Goal: Task Accomplishment & Management: Manage account settings

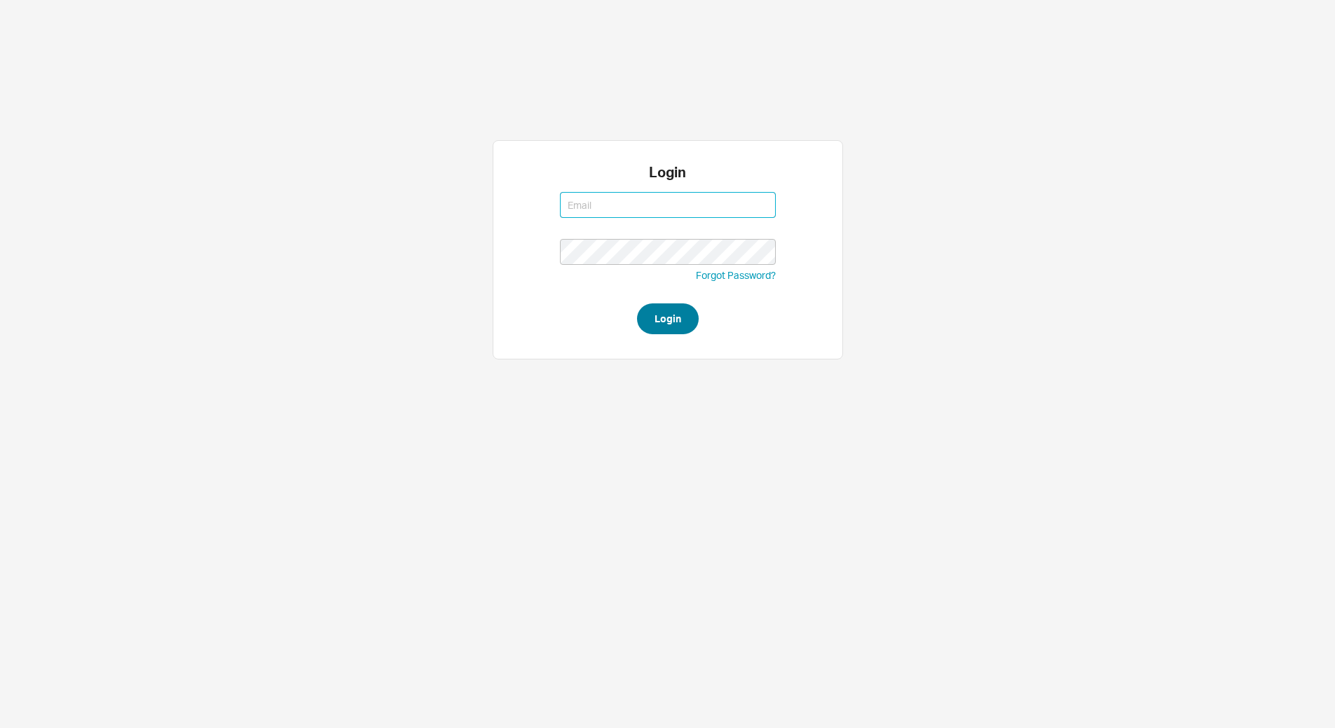
type input "[EMAIL_ADDRESS][DOMAIN_NAME]"
click at [653, 332] on button "Login" at bounding box center [668, 318] width 62 height 31
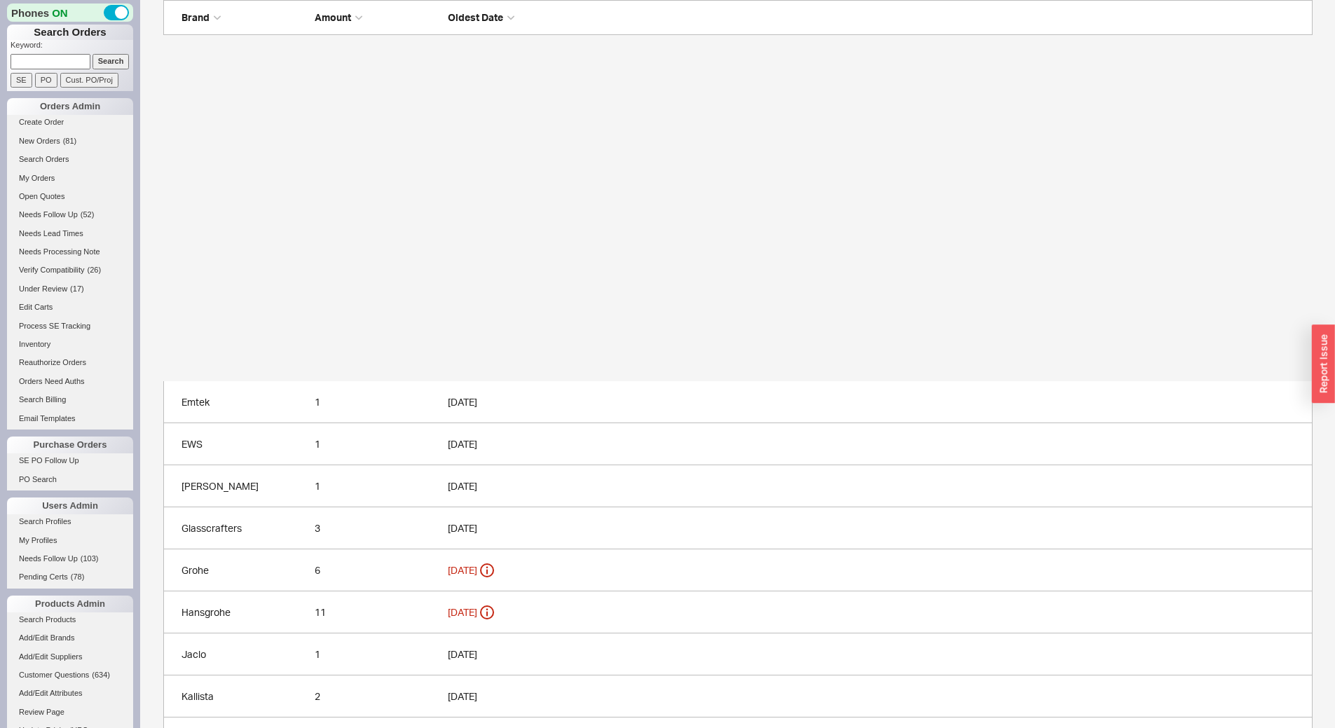
scroll to position [609, 0]
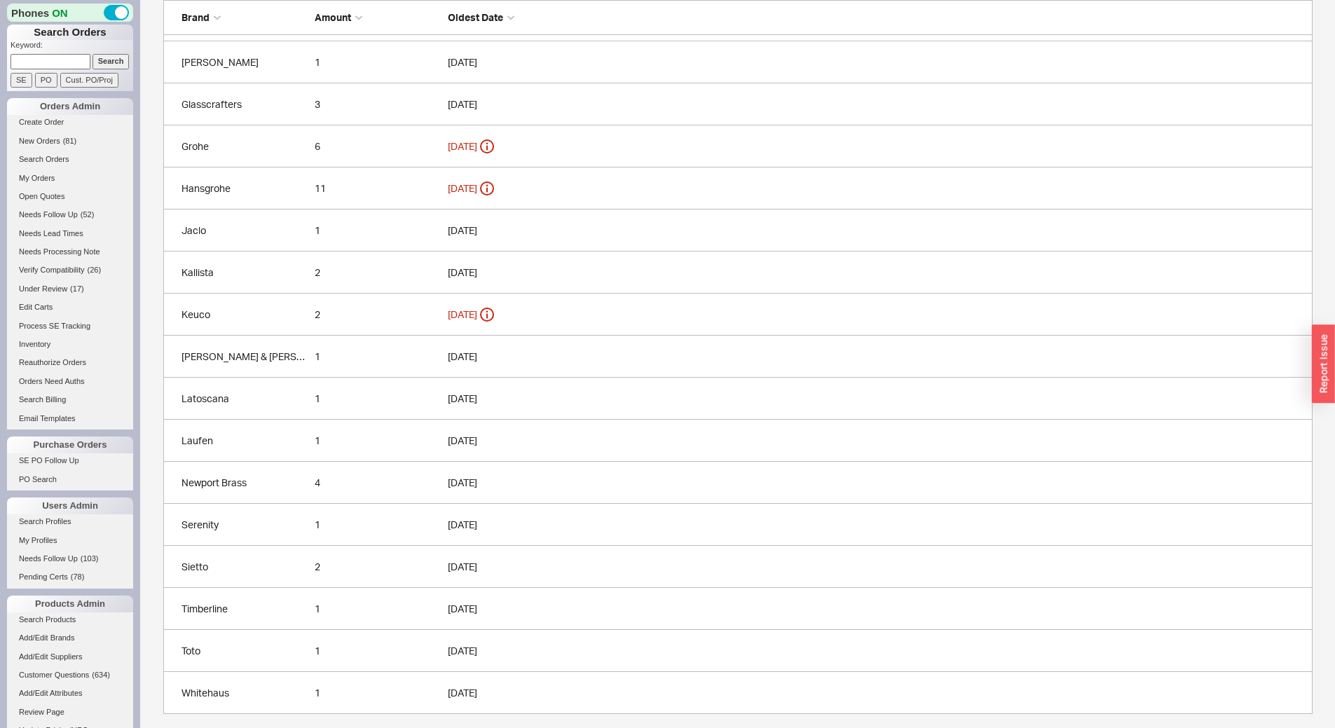
click at [235, 651] on div "Toto" at bounding box center [244, 651] width 126 height 14
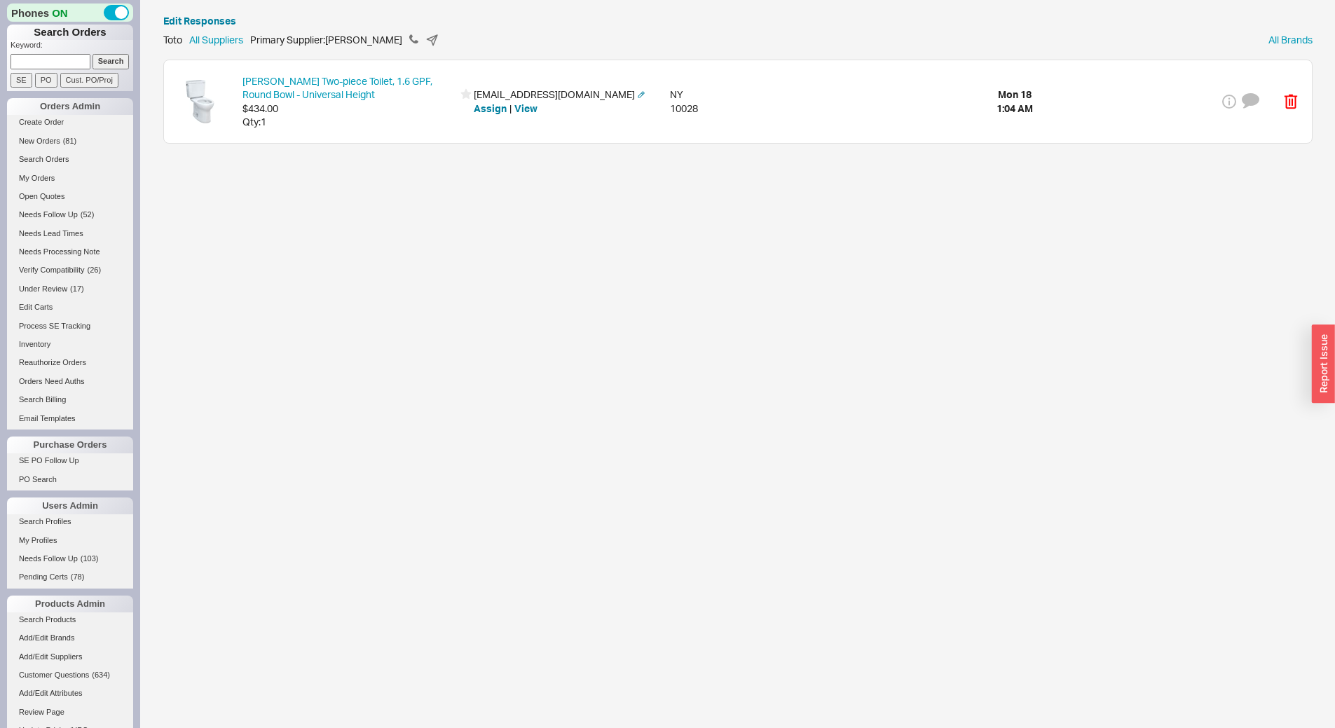
click at [375, 131] on div "Drake Two-piece Toilet, 1.6 GPF, Round Bowl - Universal Height $434.00 Qty: 1 a…" at bounding box center [738, 101] width 1148 height 83
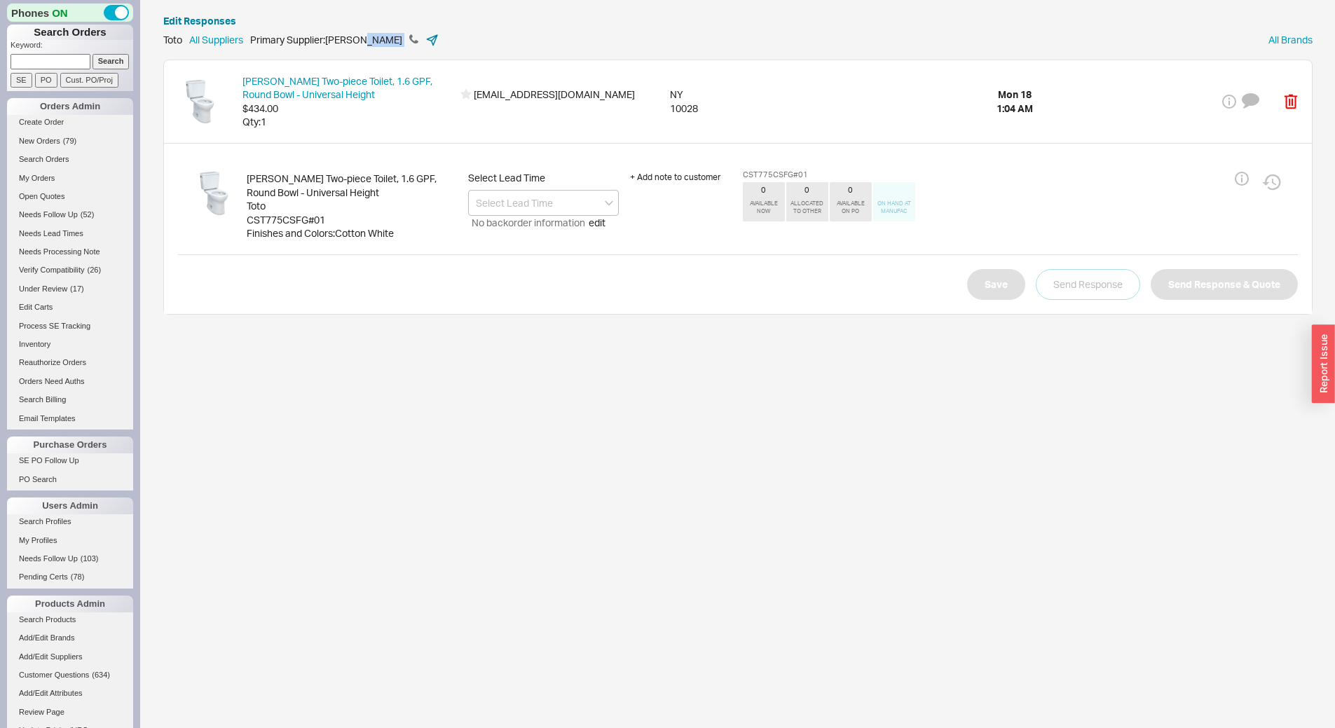
click at [425, 43] on icon at bounding box center [432, 40] width 14 height 14
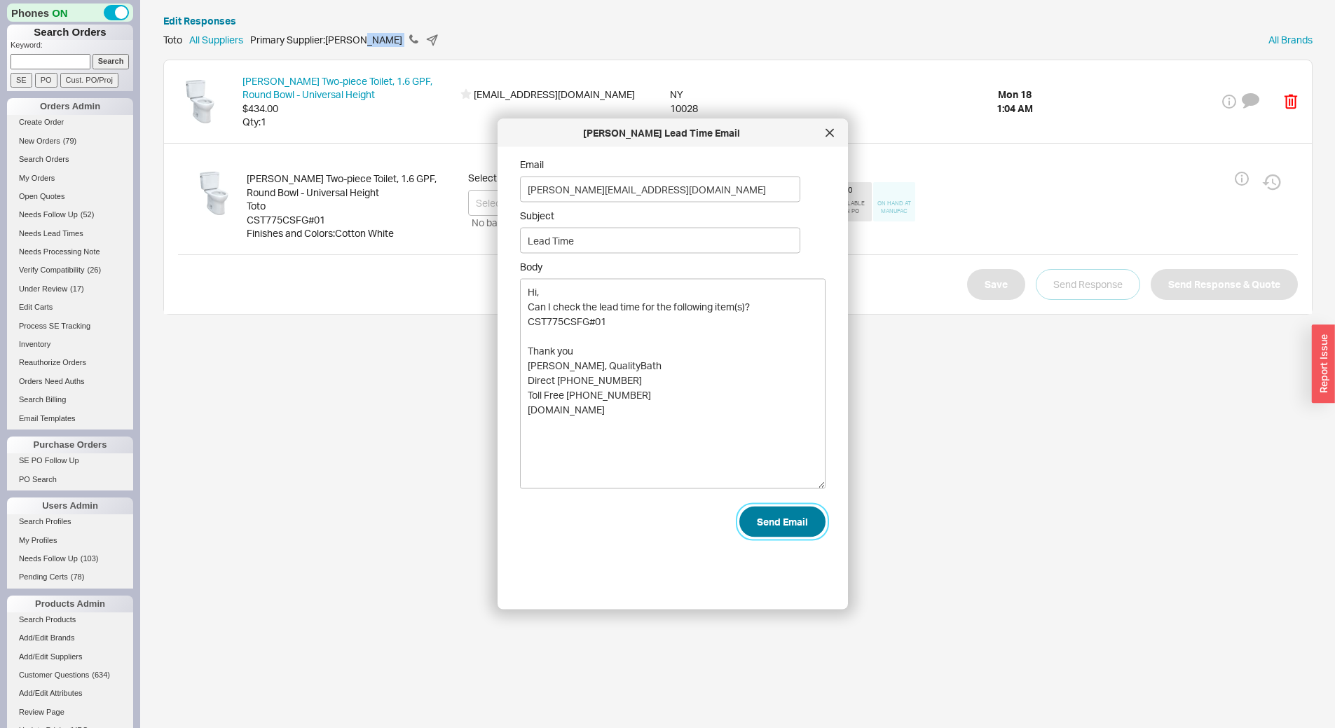
click at [741, 525] on button "Send Email" at bounding box center [782, 522] width 86 height 31
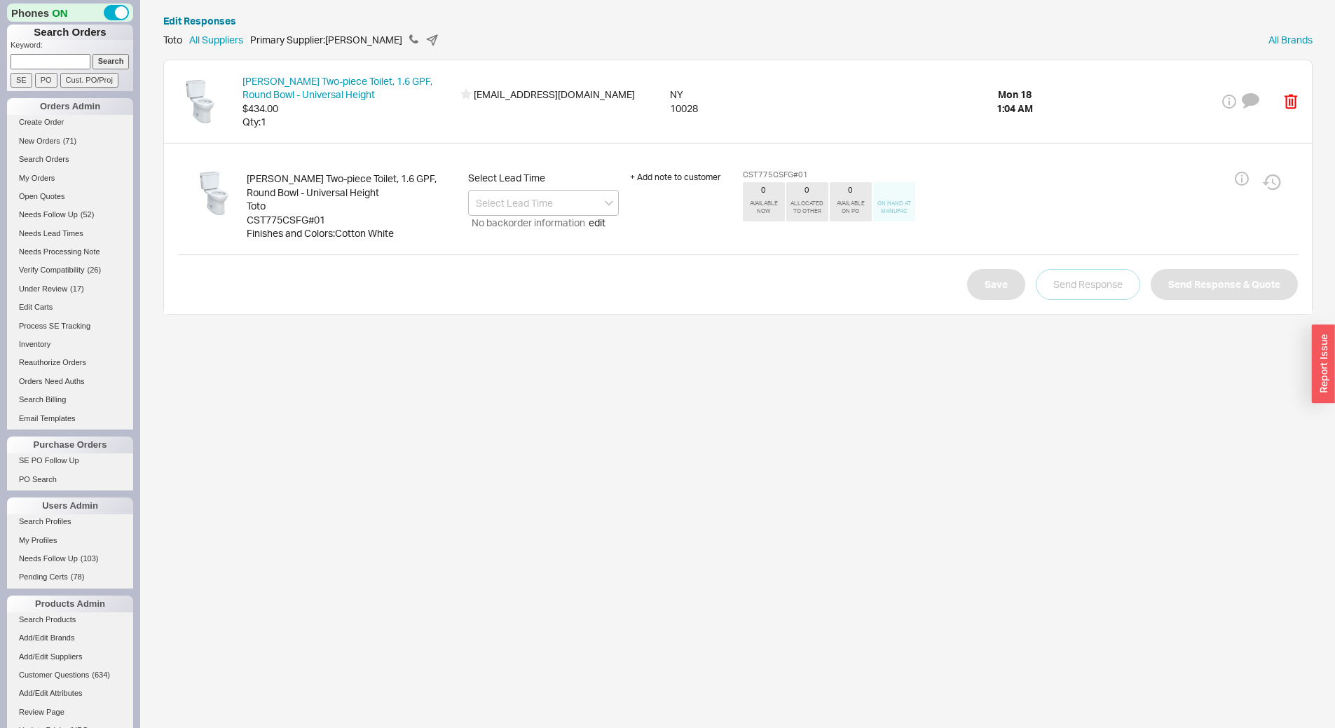
paste input "Leisure Chateau"
type input "Leisure Chateau"
click at [113, 57] on input "Search" at bounding box center [110, 61] width 37 height 15
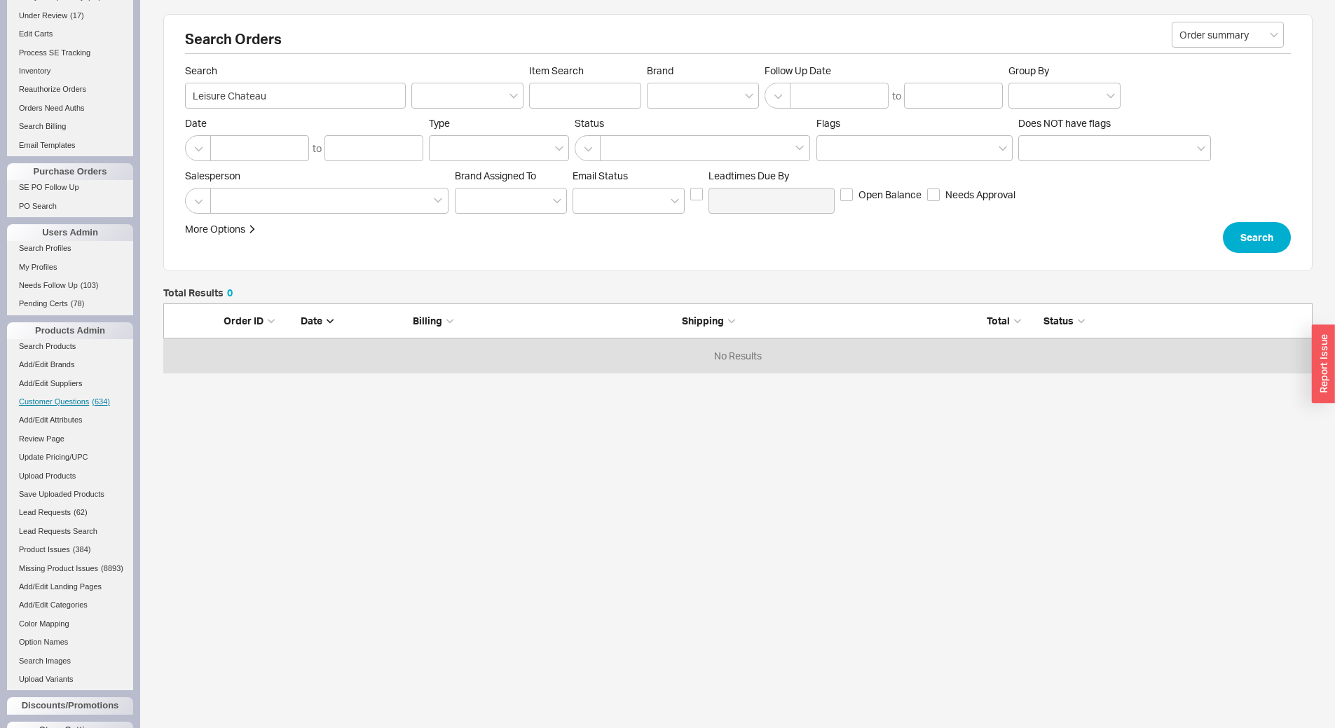
scroll to position [280, 0]
click at [68, 503] on span "Lead Requests" at bounding box center [45, 505] width 52 height 8
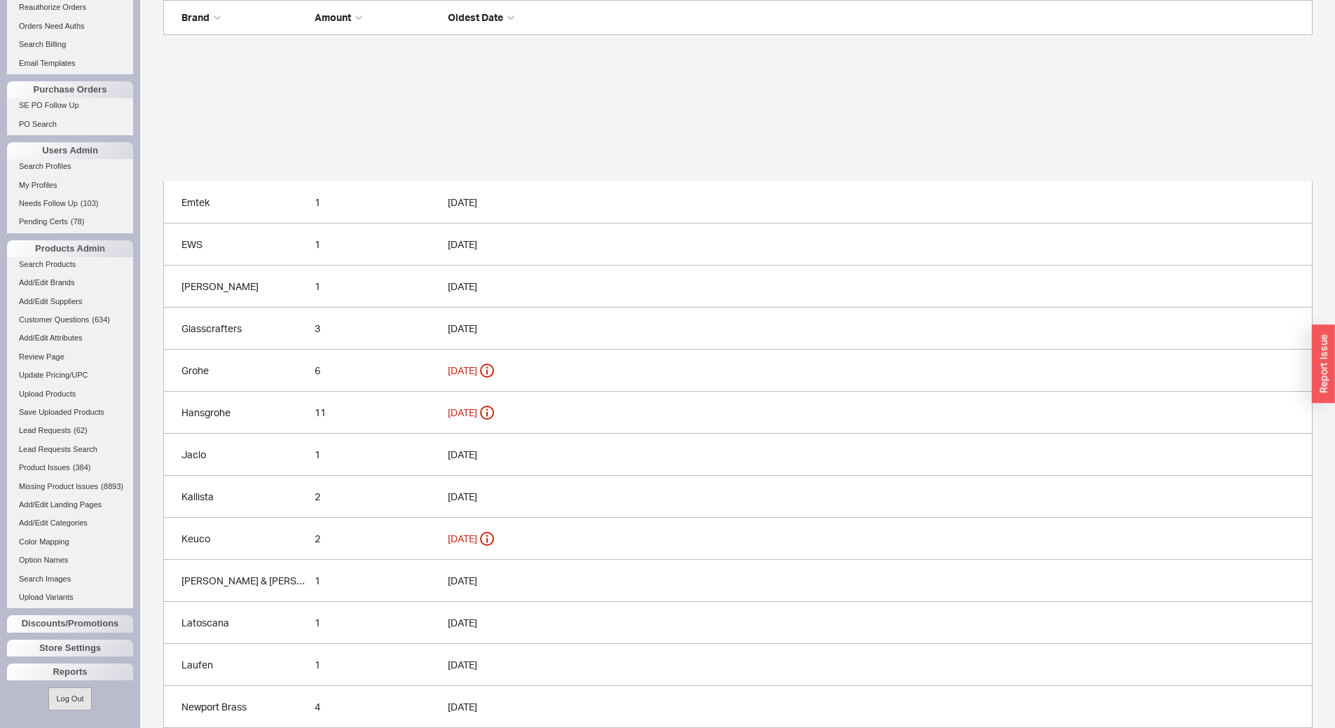
scroll to position [609, 0]
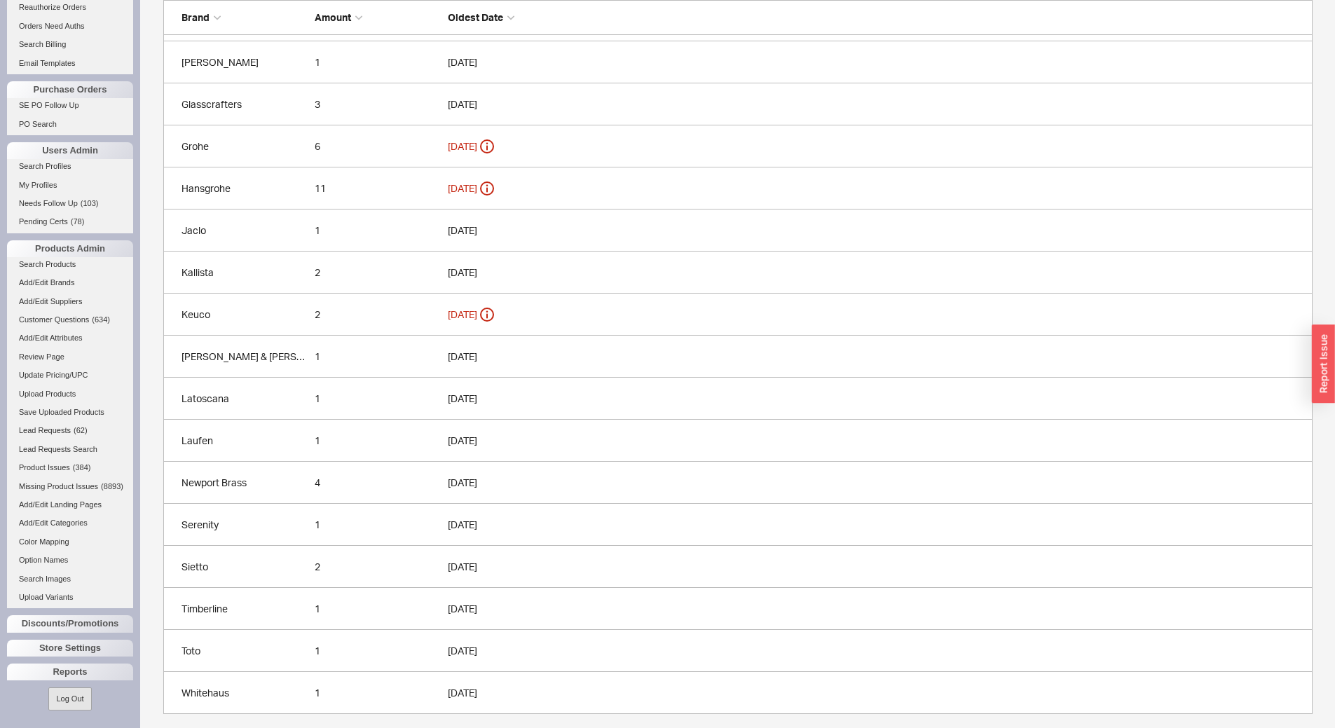
click at [266, 429] on link "Laufen 1 08/15/2025" at bounding box center [737, 441] width 1149 height 42
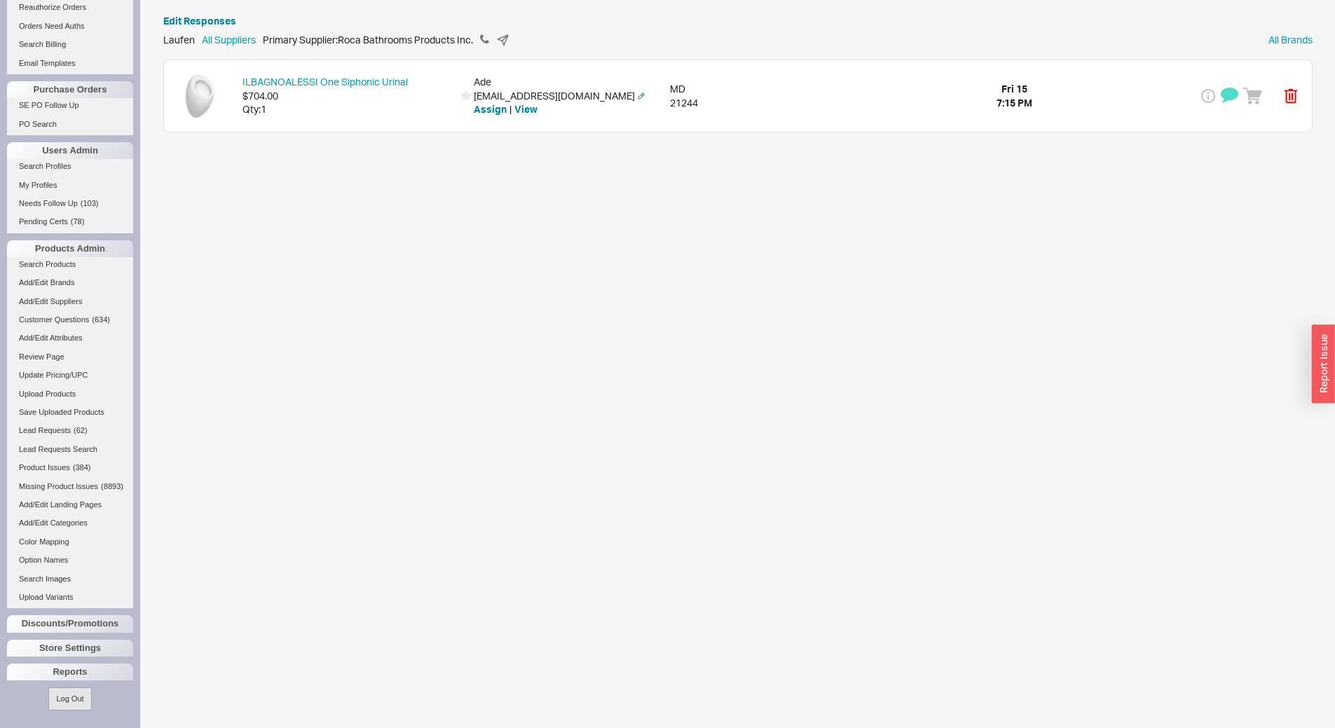
click at [364, 119] on div "ILBAGNOALESSI One Siphonic Urinal $704.00 Qty: 1 Ade adesoji@live.com Assign | …" at bounding box center [738, 95] width 1148 height 71
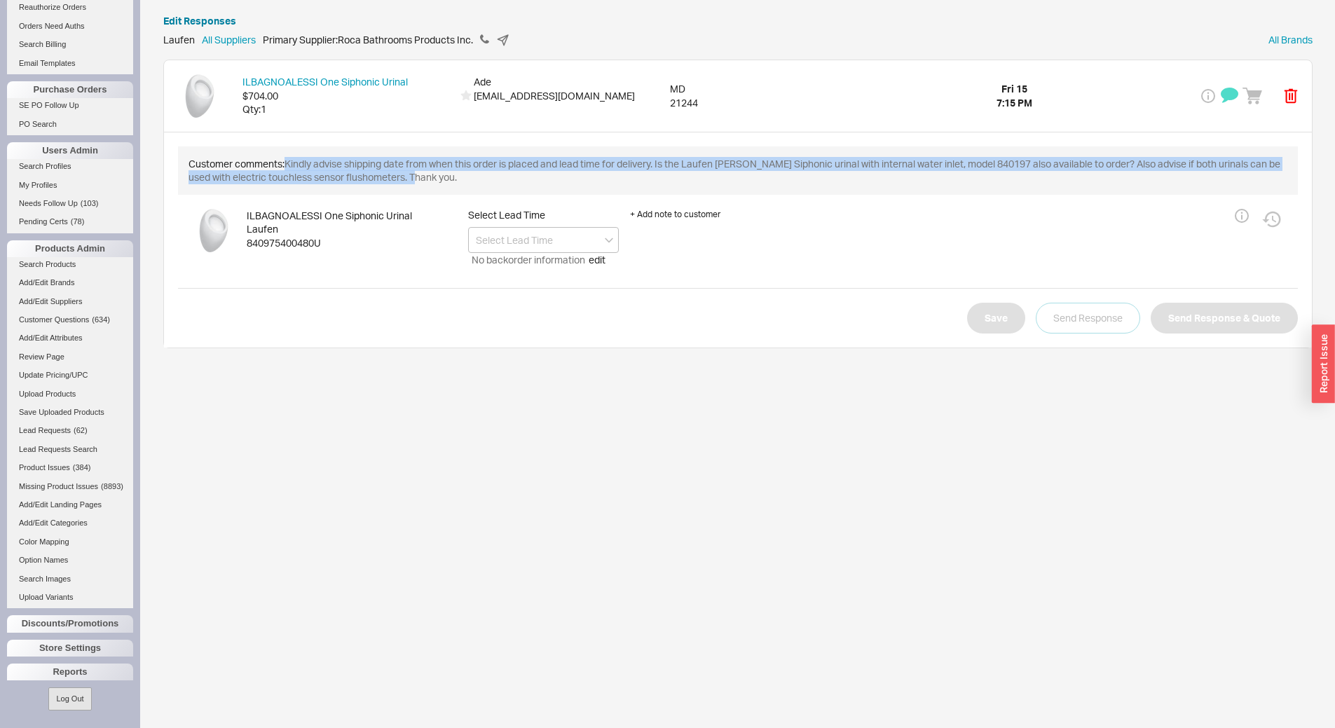
drag, startPoint x: 288, startPoint y: 164, endPoint x: 418, endPoint y: 176, distance: 130.8
click at [418, 176] on div "Customer comments: Kindly advise shipping date from when this order is placed a…" at bounding box center [737, 170] width 1119 height 48
copy span "Kindly advise shipping date from when this order is placed and lead time for de…"
click at [507, 36] on icon at bounding box center [502, 39] width 11 height 11
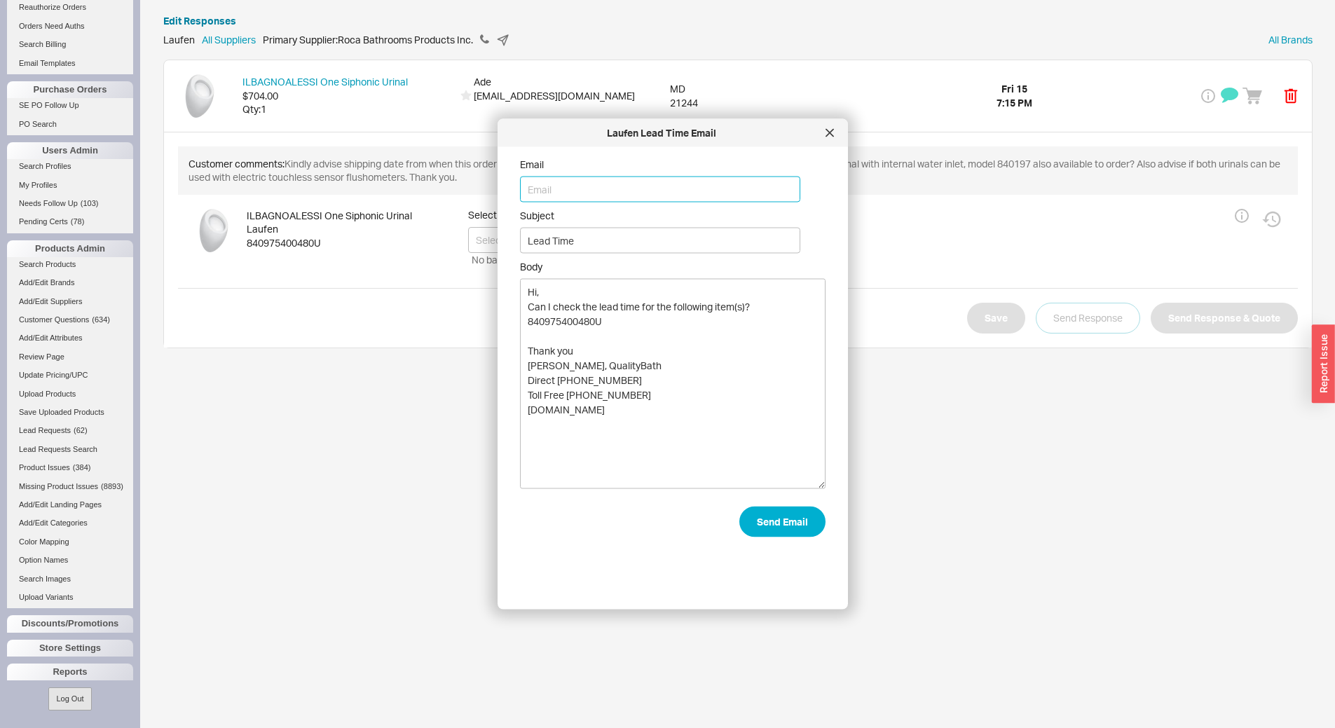
click at [579, 181] on input "Email" at bounding box center [660, 190] width 280 height 26
type input "wilson.caicedo@us.laufen.com"
click at [755, 307] on textarea "Hi, Can I check the lead time for the following item(s)? 840975400480U Thank yo…" at bounding box center [672, 384] width 305 height 210
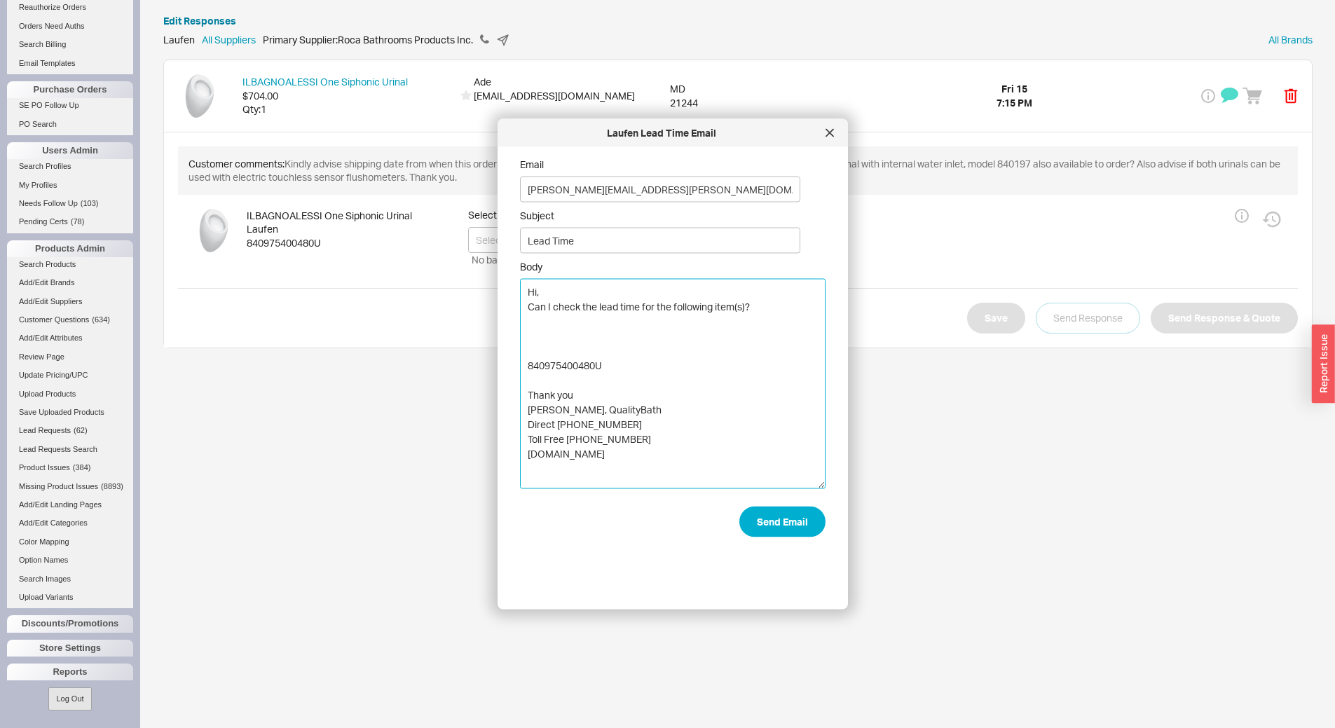
paste textarea "Kindly advise shipping date from when this order is placed and lead time for de…"
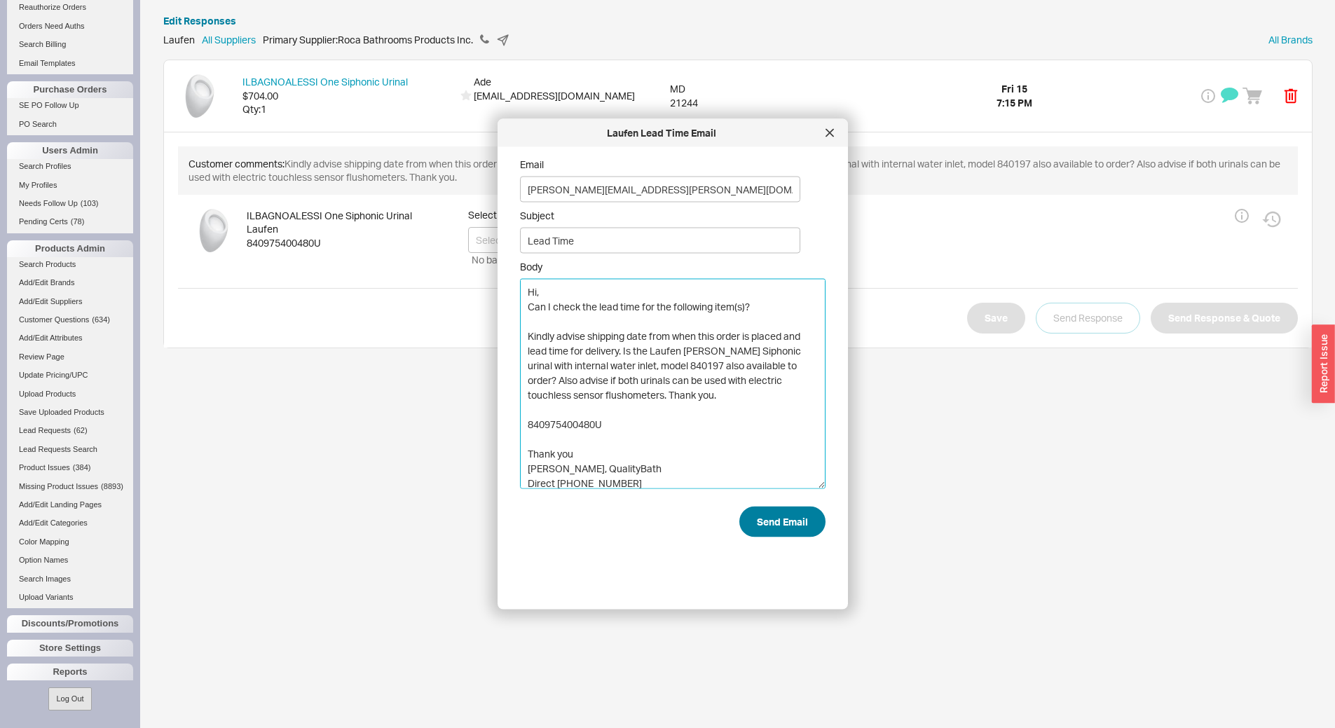
type textarea "Hi, Can I check the lead time for the following item(s)? Kindly advise shipping…"
click at [776, 530] on button "Send Email" at bounding box center [782, 522] width 86 height 31
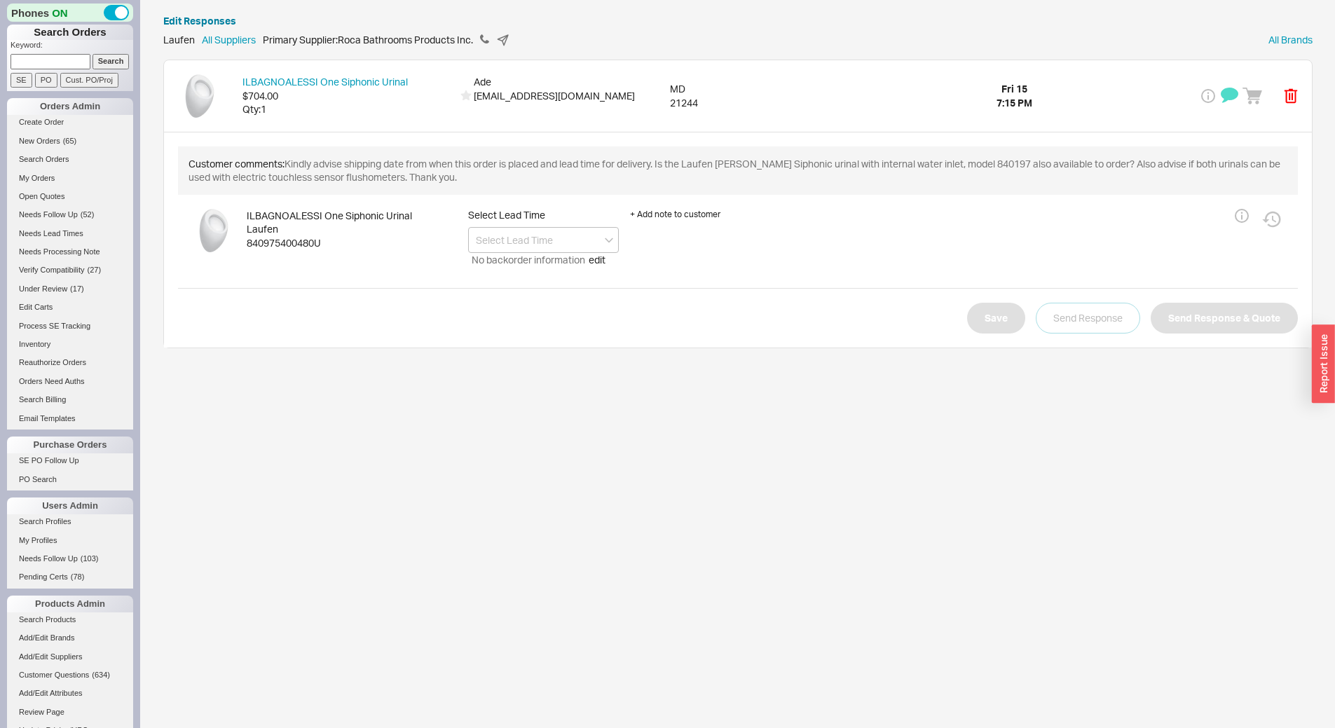
click at [76, 62] on input at bounding box center [51, 61] width 80 height 15
type input "932549"
click at [92, 54] on input "Search" at bounding box center [110, 61] width 37 height 15
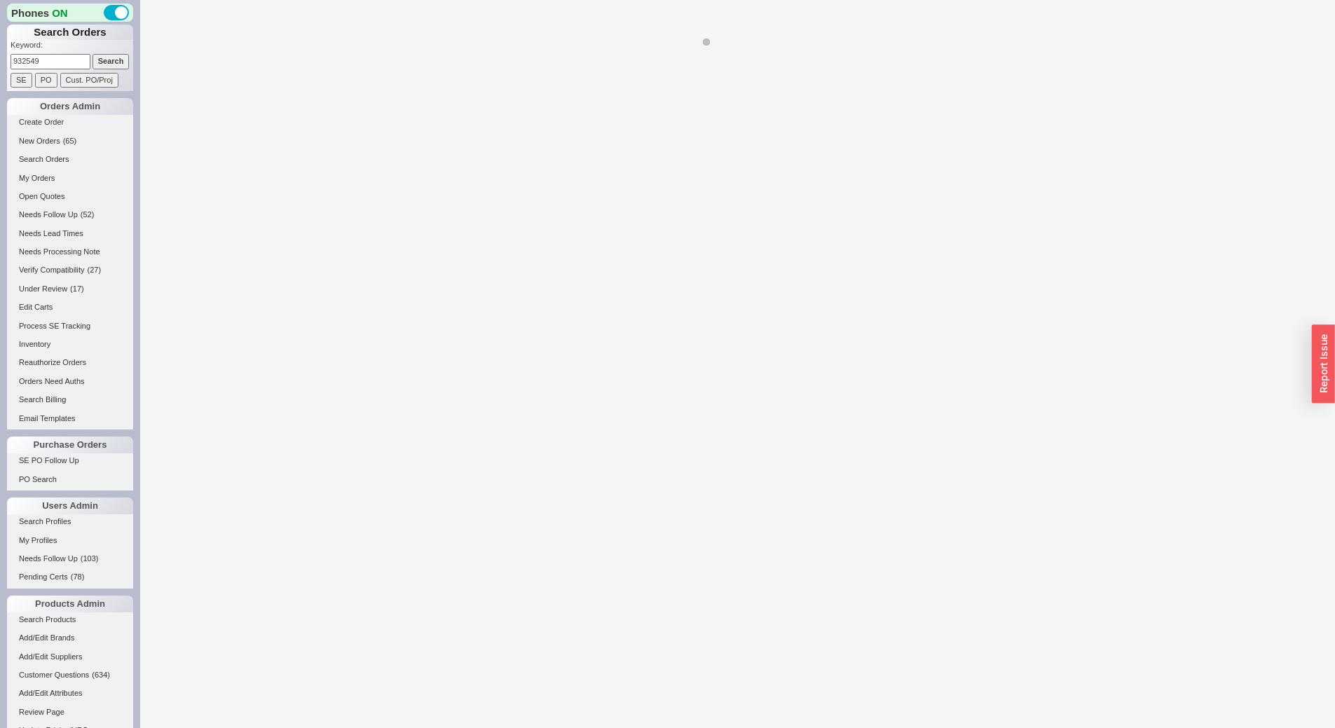
select select "LOW"
select select "3"
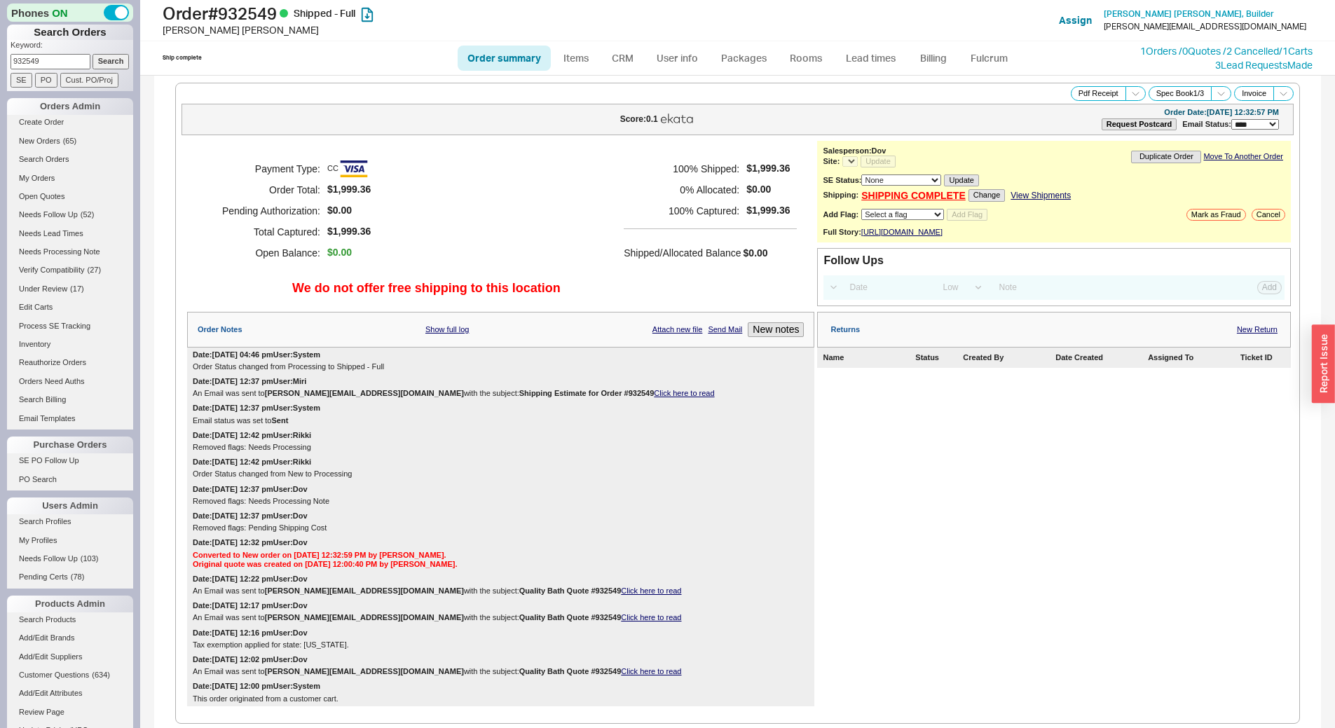
select select "*"
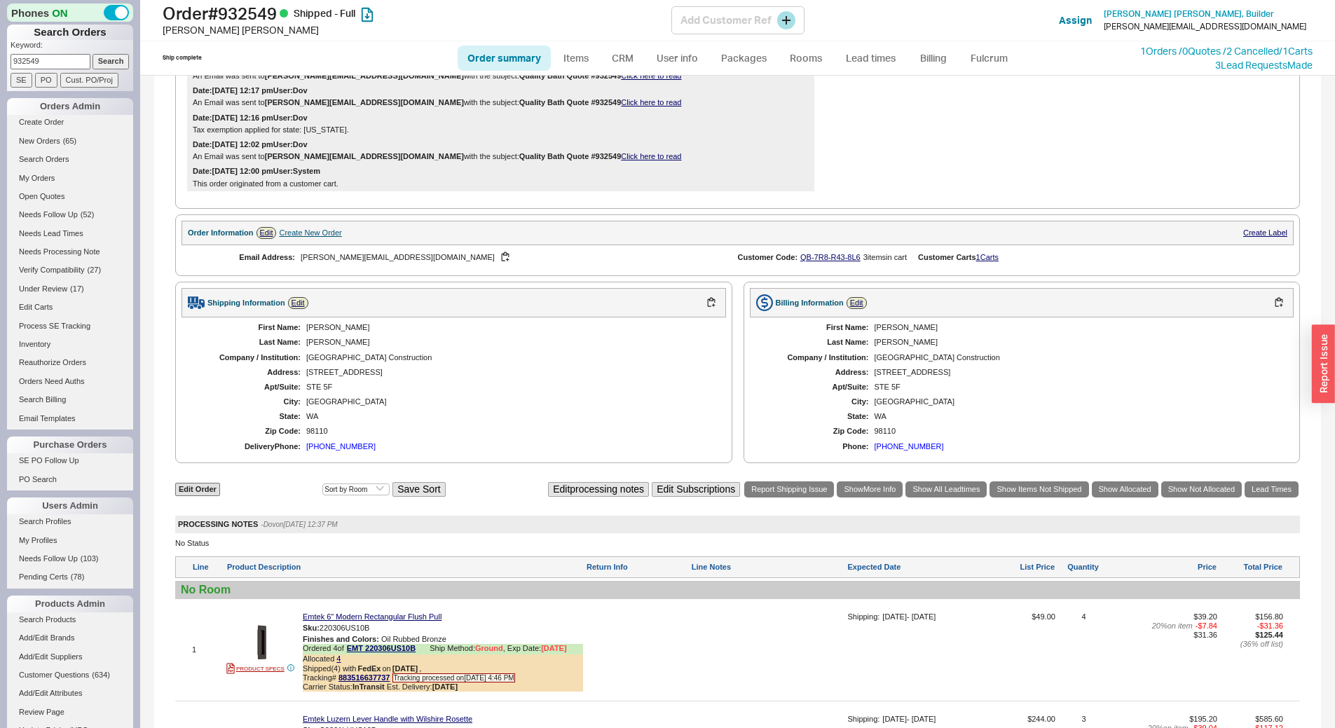
scroll to position [490, 0]
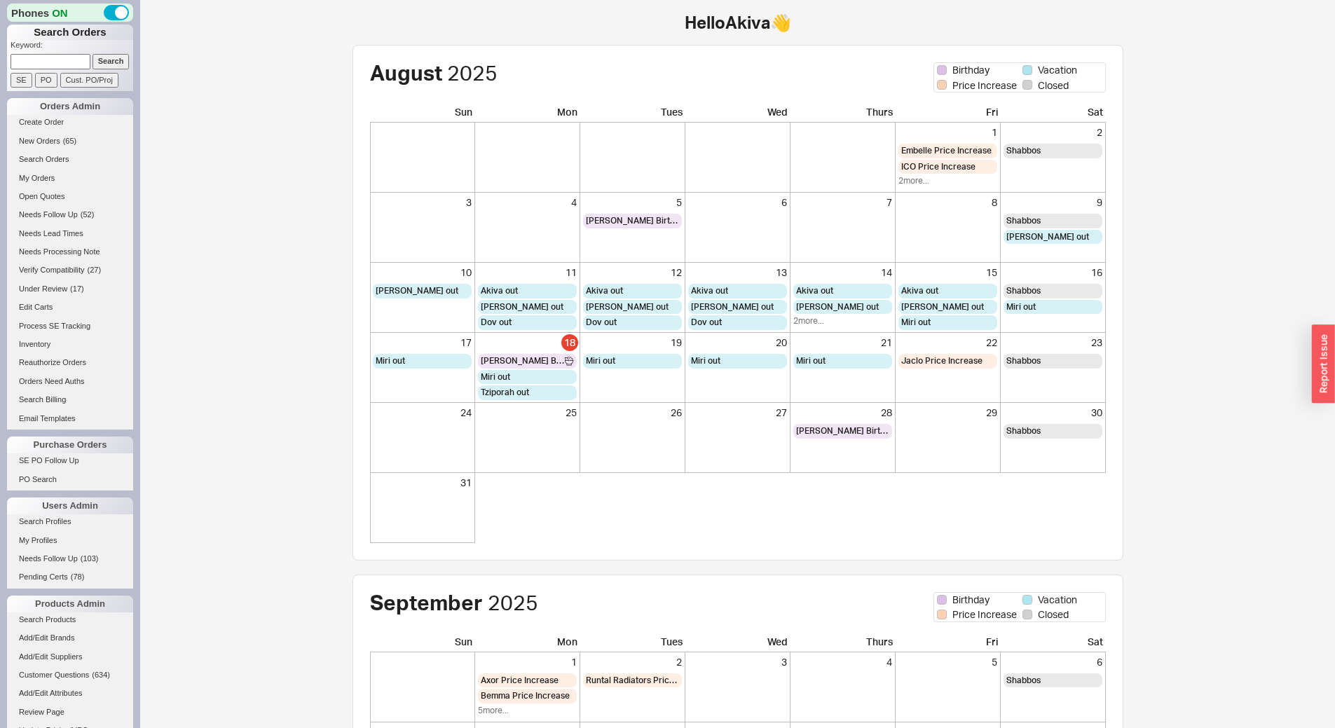
click at [66, 67] on input at bounding box center [51, 61] width 80 height 15
type input "932699"
click at [92, 54] on input "Search" at bounding box center [110, 61] width 37 height 15
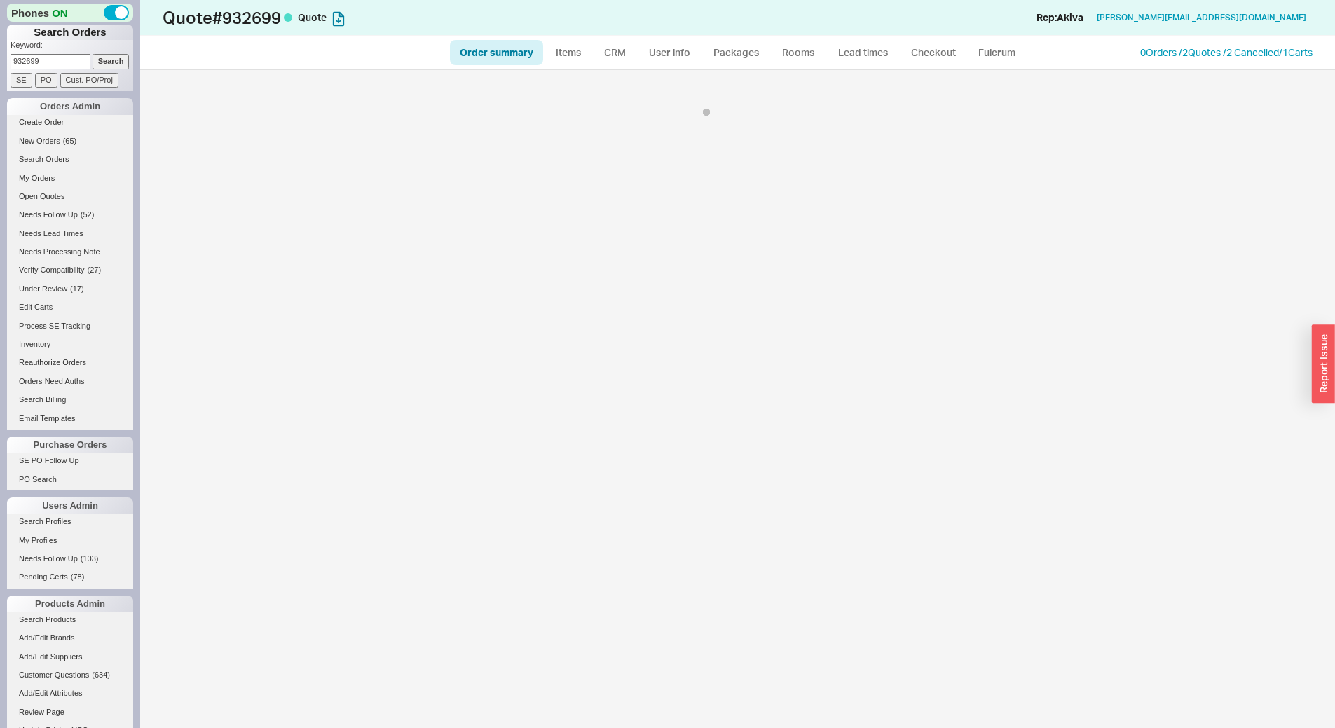
select select "*"
select select "3"
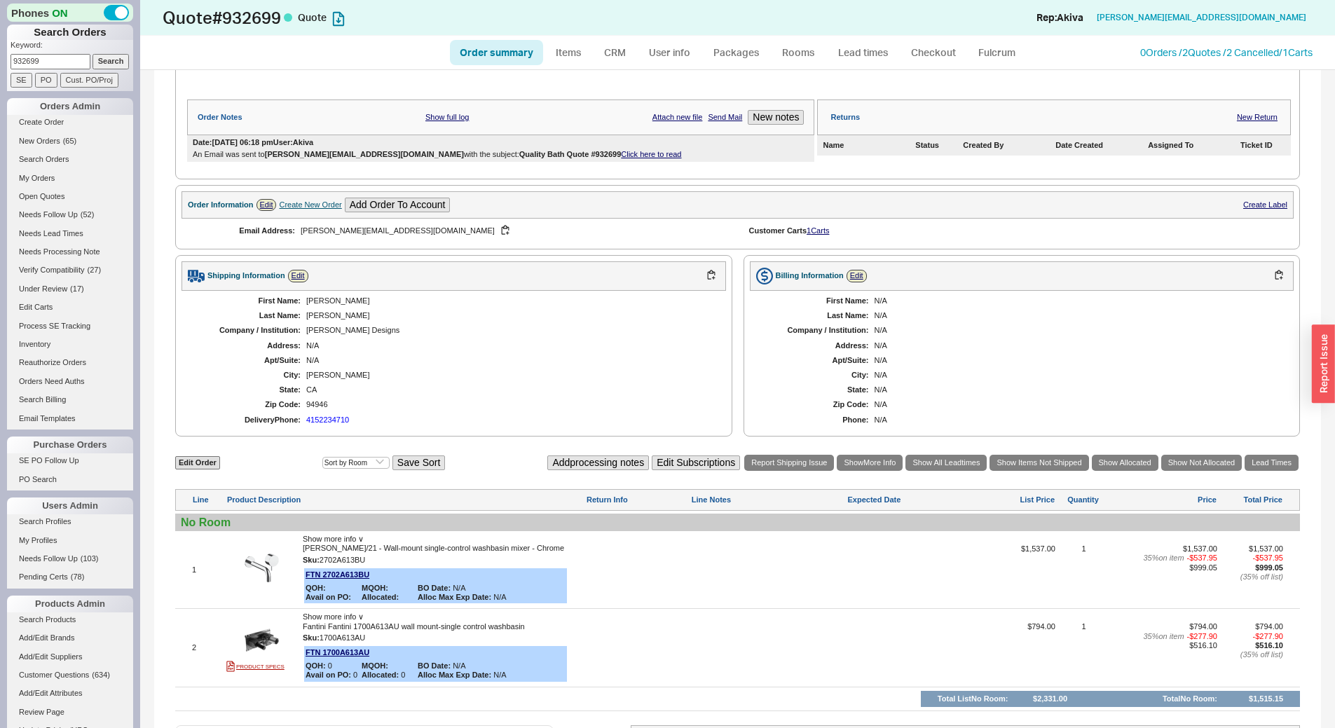
scroll to position [88, 0]
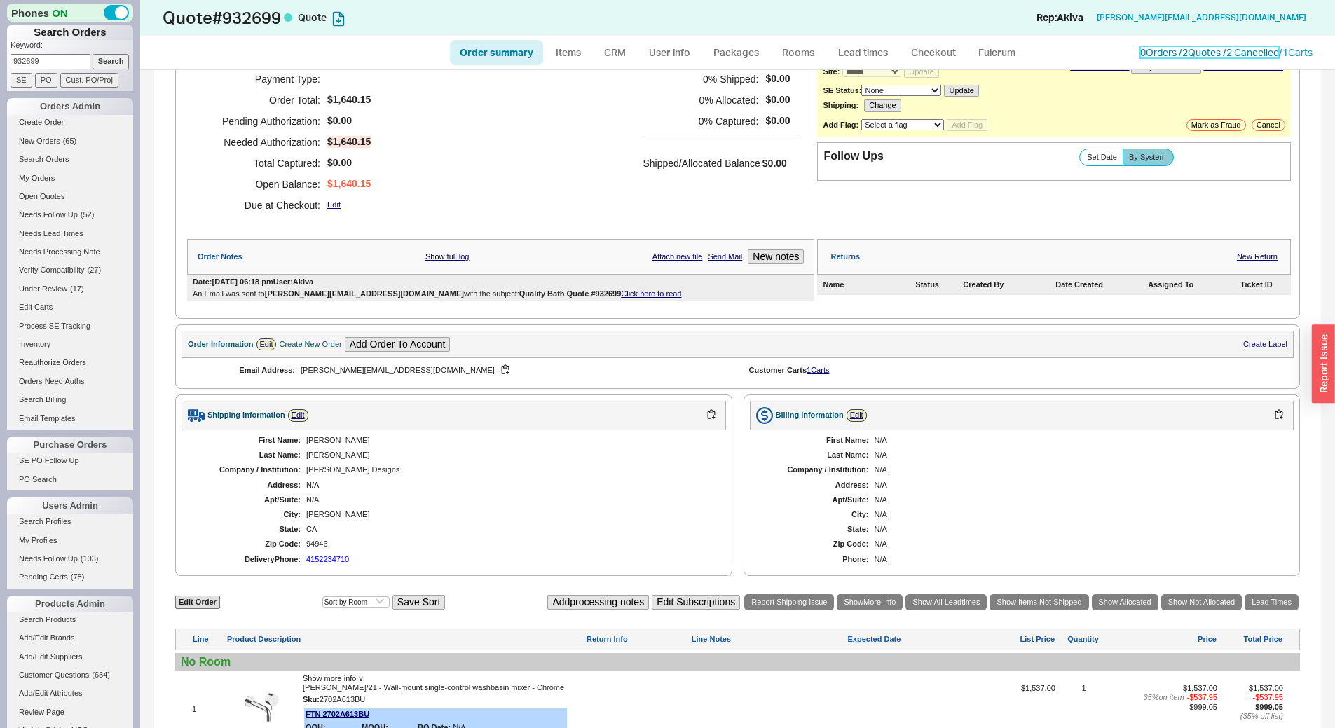
click at [1191, 48] on link "0 Orders / 2 Quotes / 2 Cancelled" at bounding box center [1209, 52] width 139 height 12
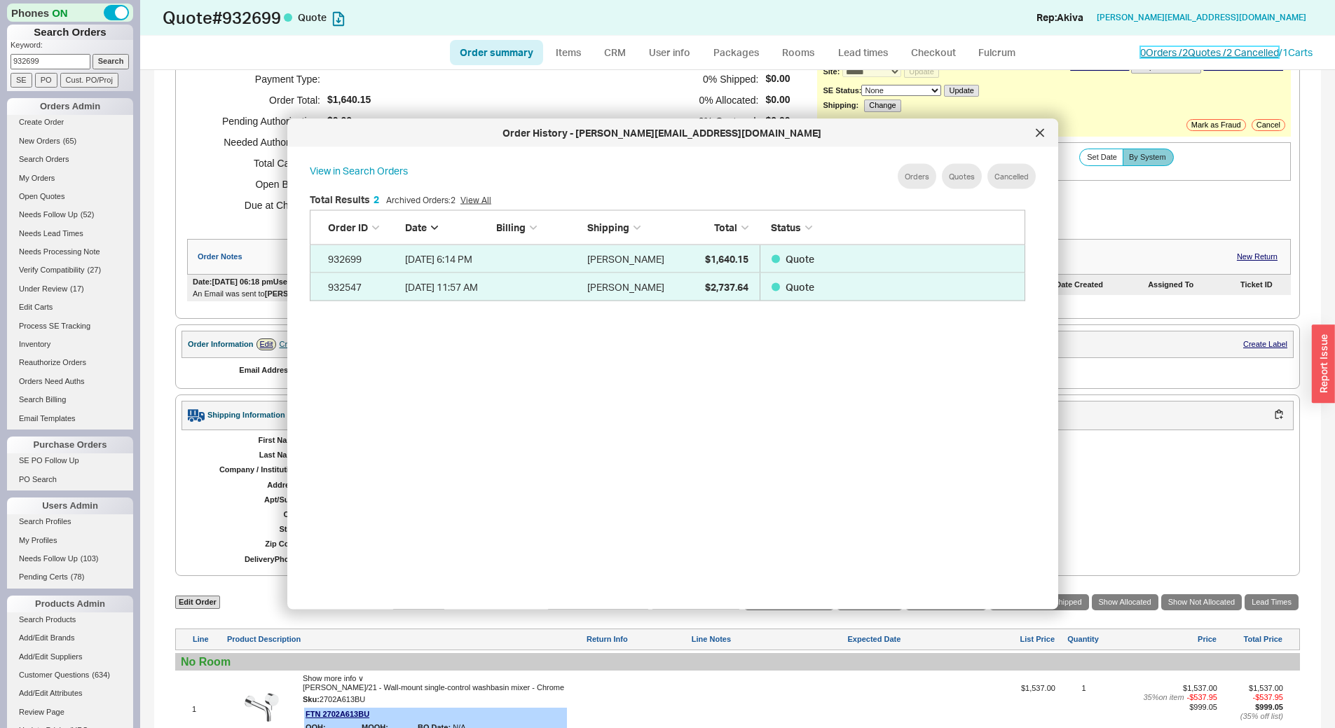
scroll to position [418, 727]
click at [1045, 126] on div at bounding box center [1039, 133] width 22 height 22
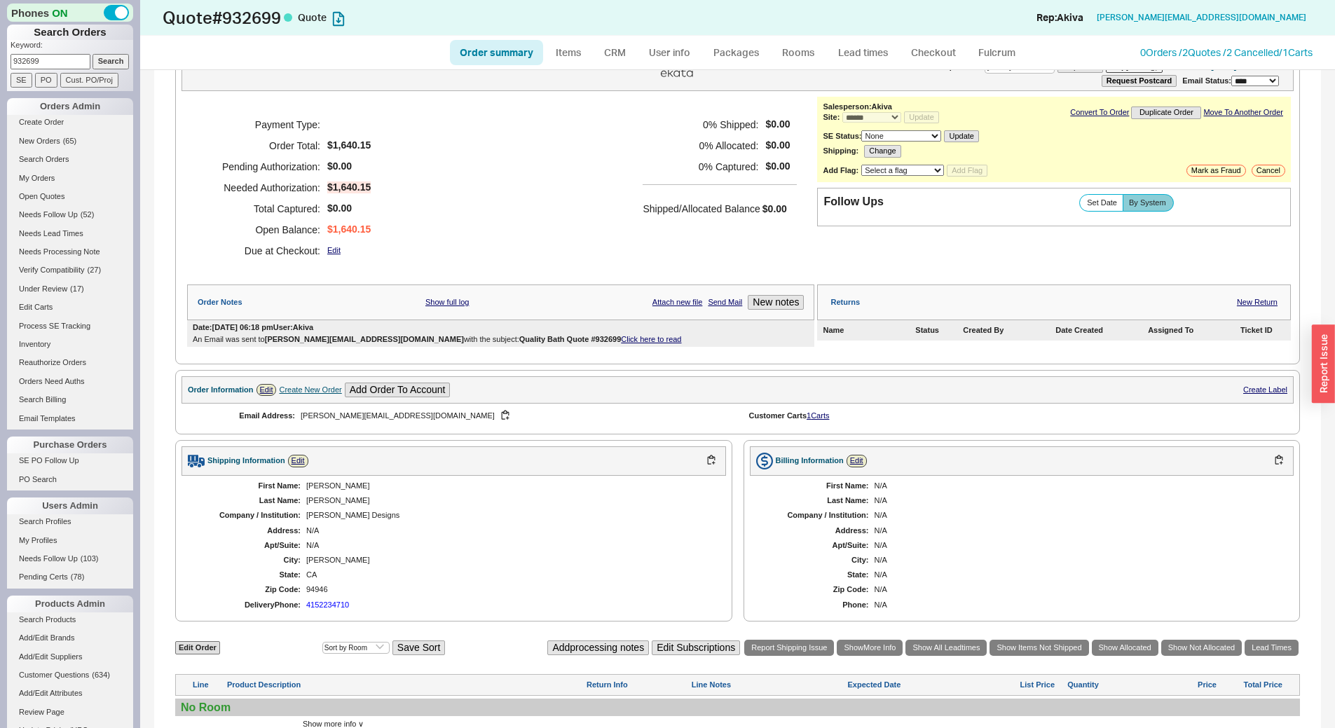
scroll to position [0, 0]
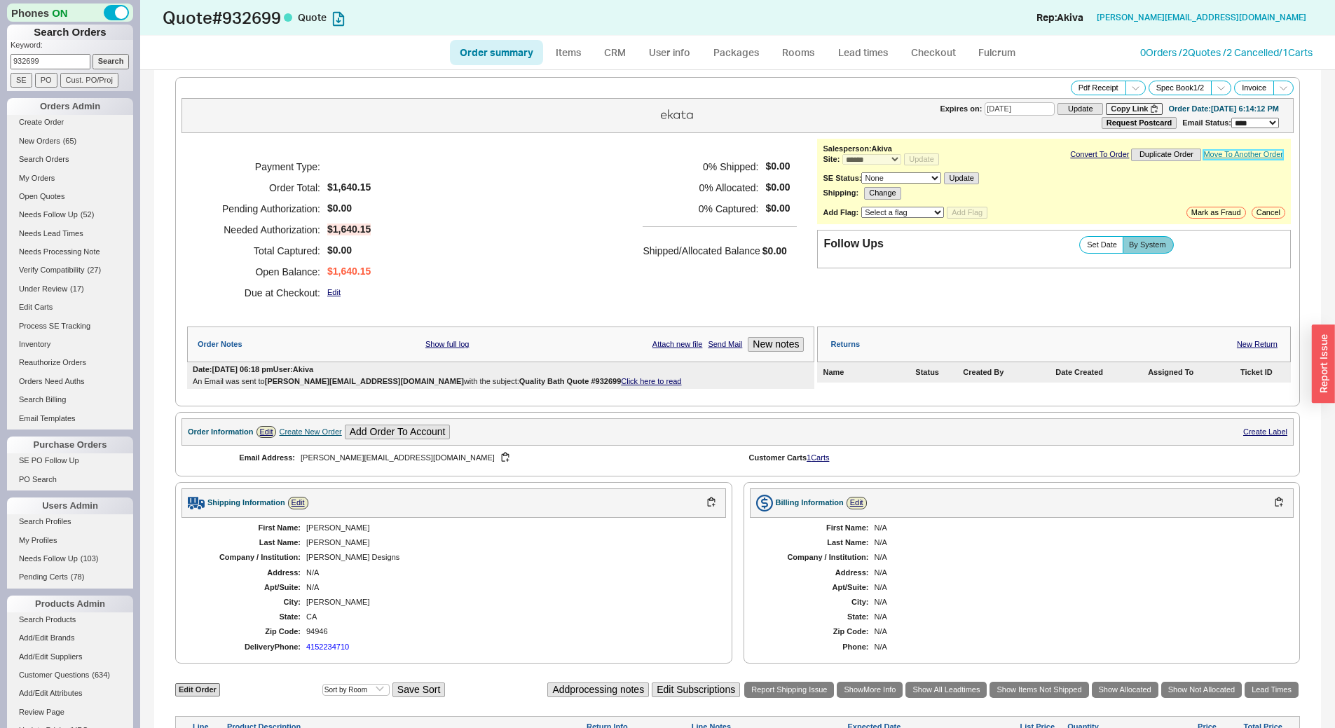
click at [1205, 154] on link "Move To Another Order" at bounding box center [1243, 154] width 80 height 9
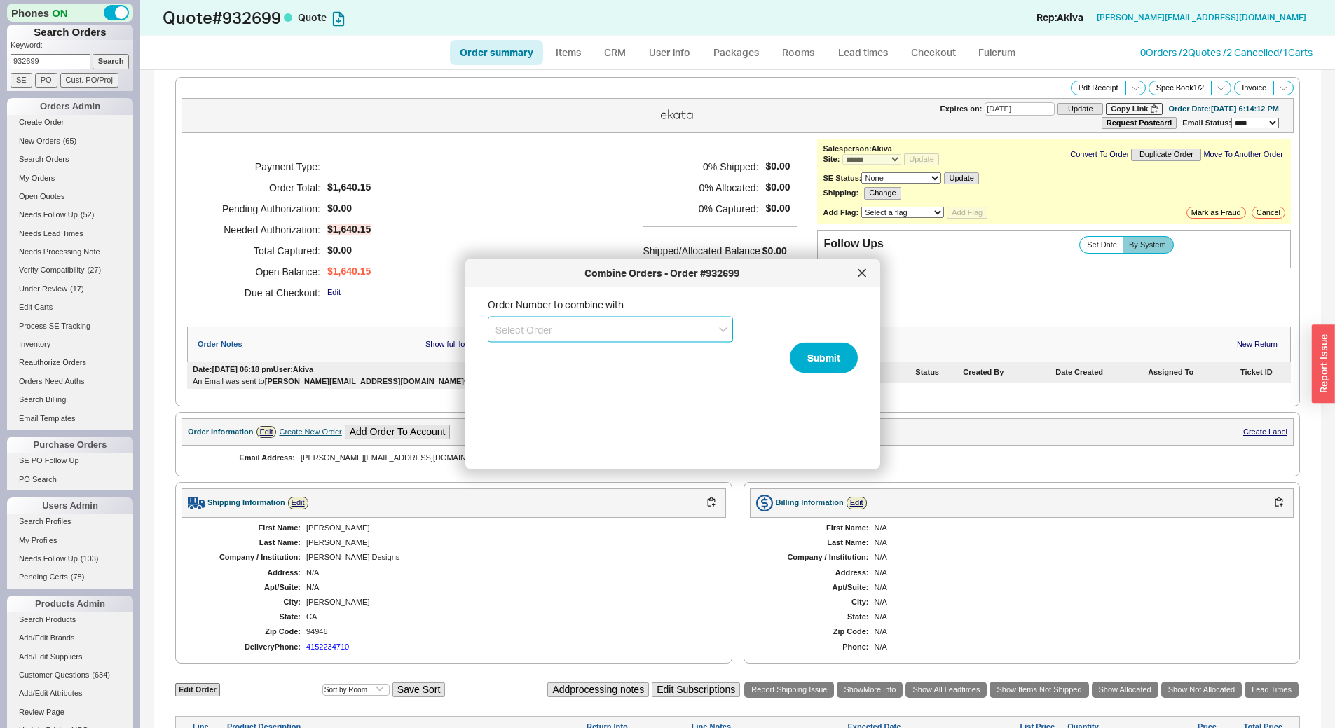
click at [646, 328] on input at bounding box center [610, 330] width 245 height 26
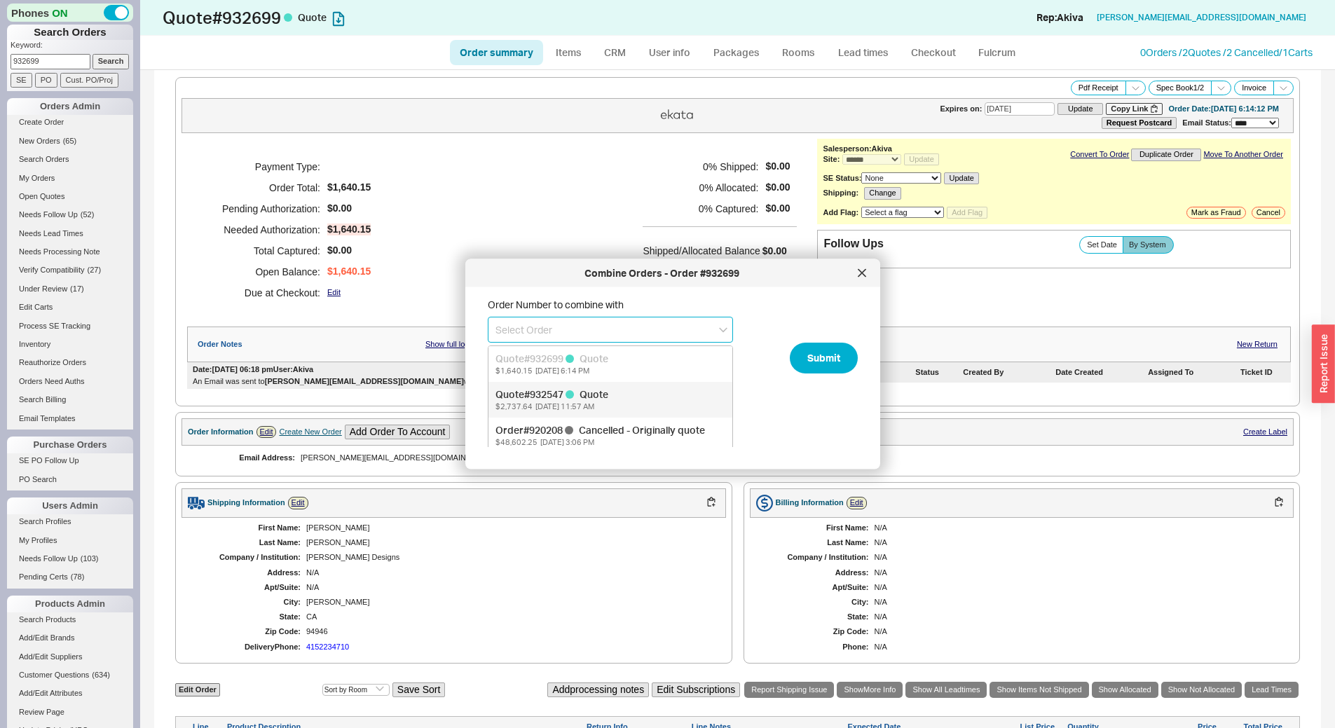
click at [658, 396] on div "Quote # 932547 Quote" at bounding box center [610, 394] width 230 height 14
type input "932547"
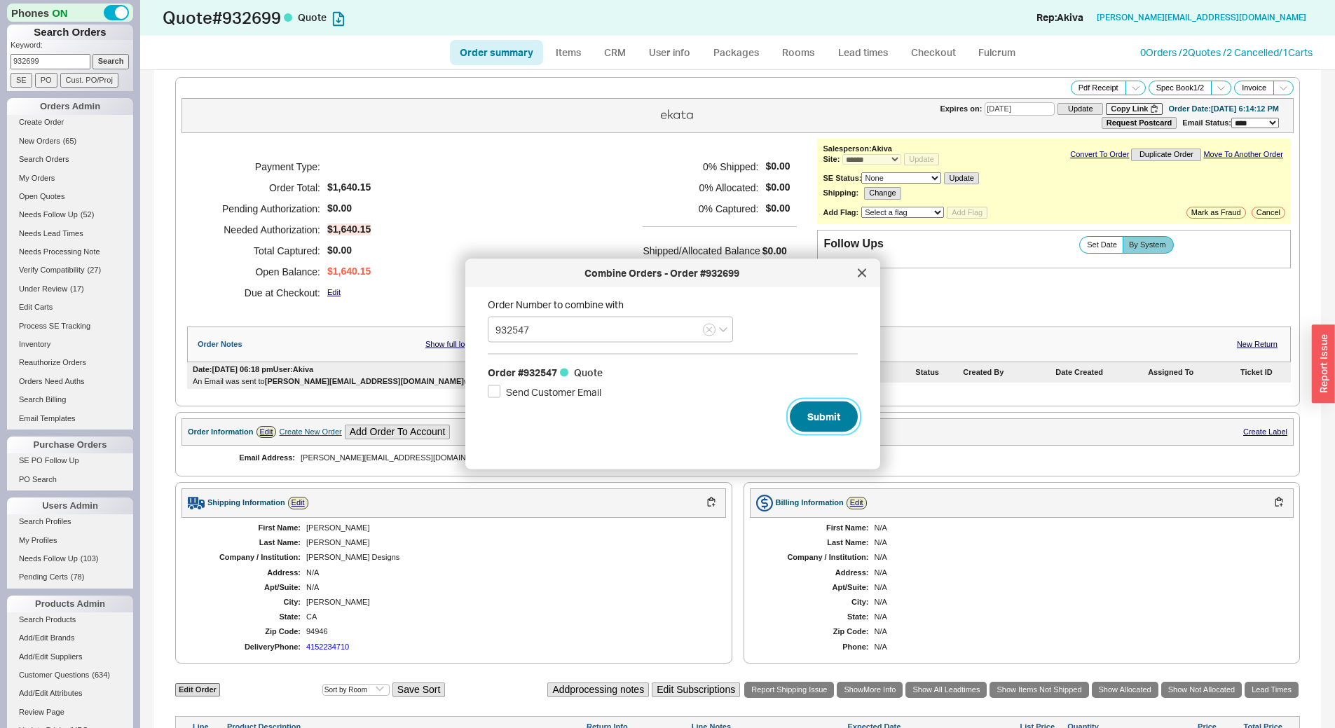
click at [799, 424] on button "Submit" at bounding box center [824, 416] width 68 height 31
select select "*"
select select "LOW"
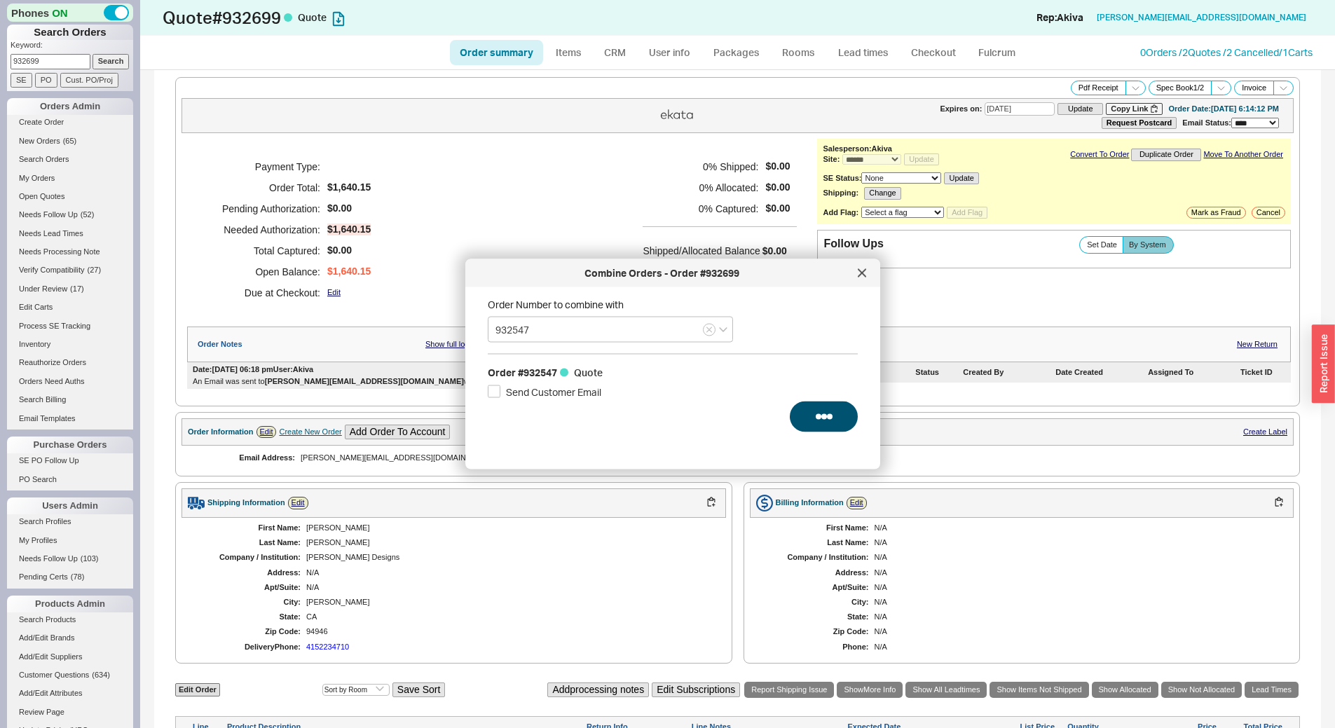
select select "3"
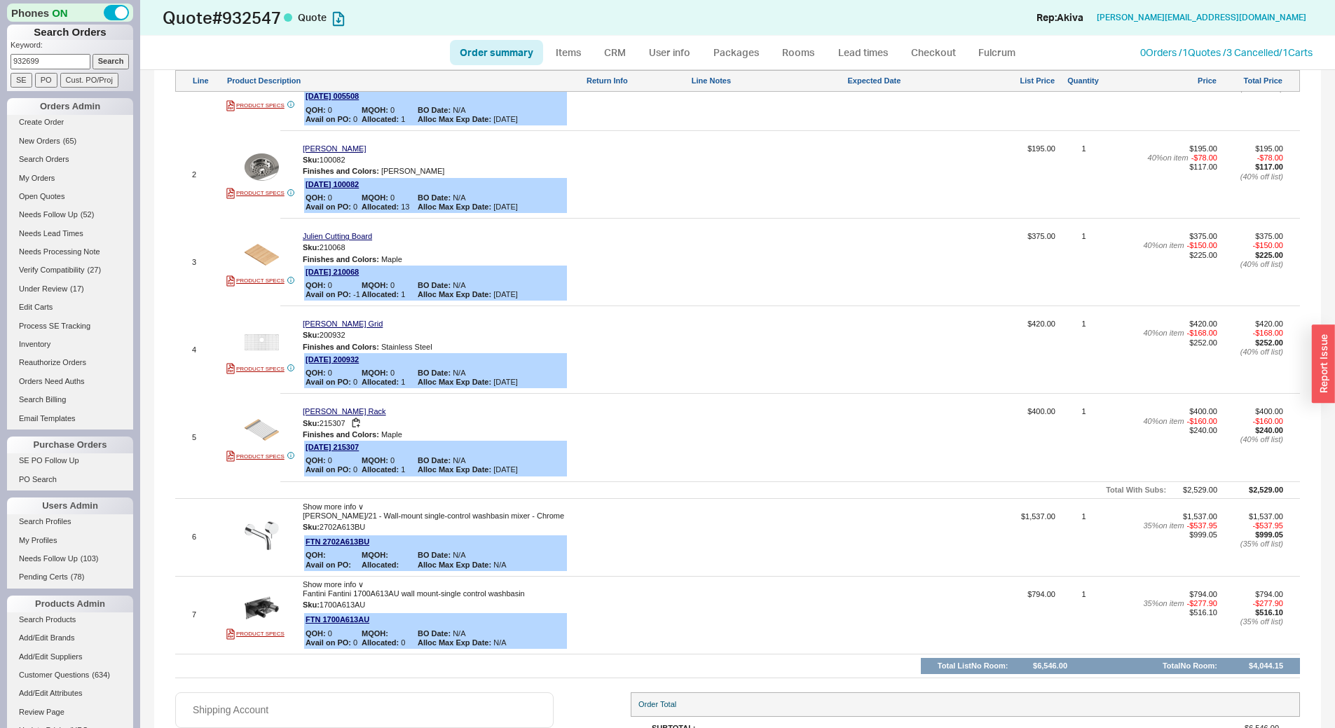
scroll to position [650, 0]
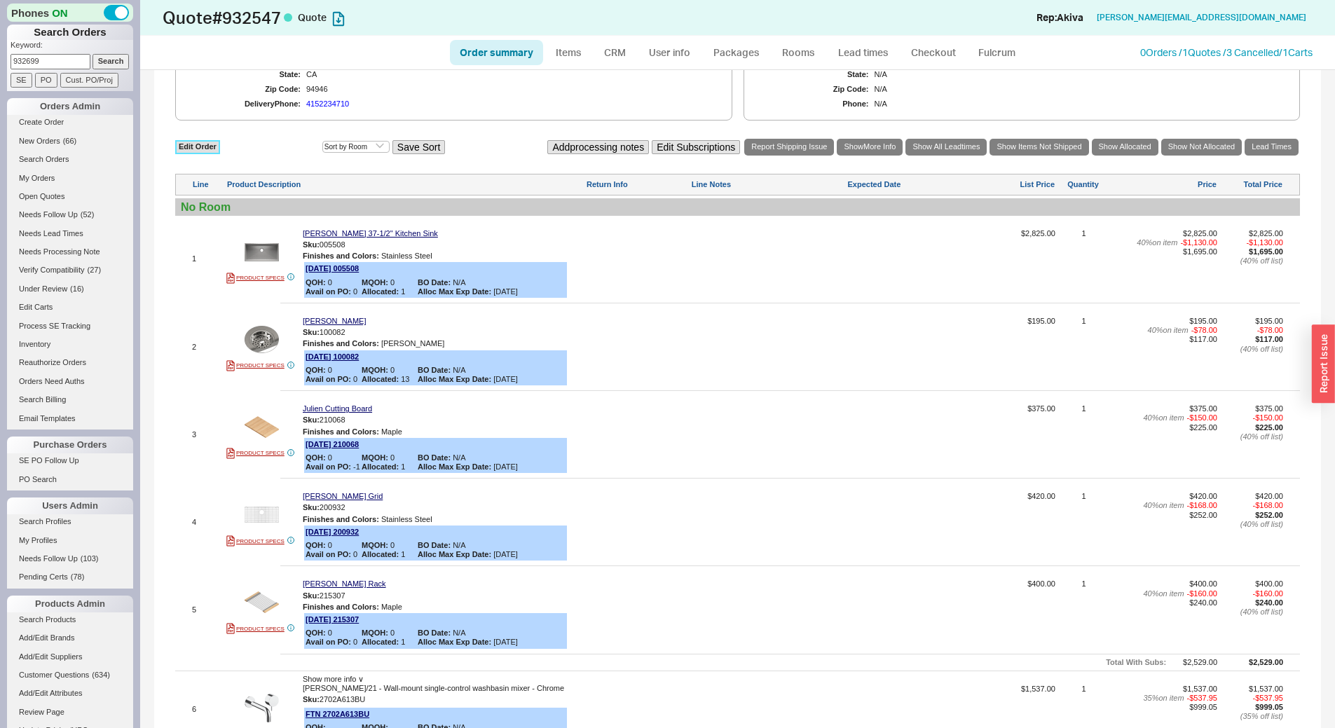
click at [198, 147] on link "Edit Order" at bounding box center [197, 146] width 45 height 13
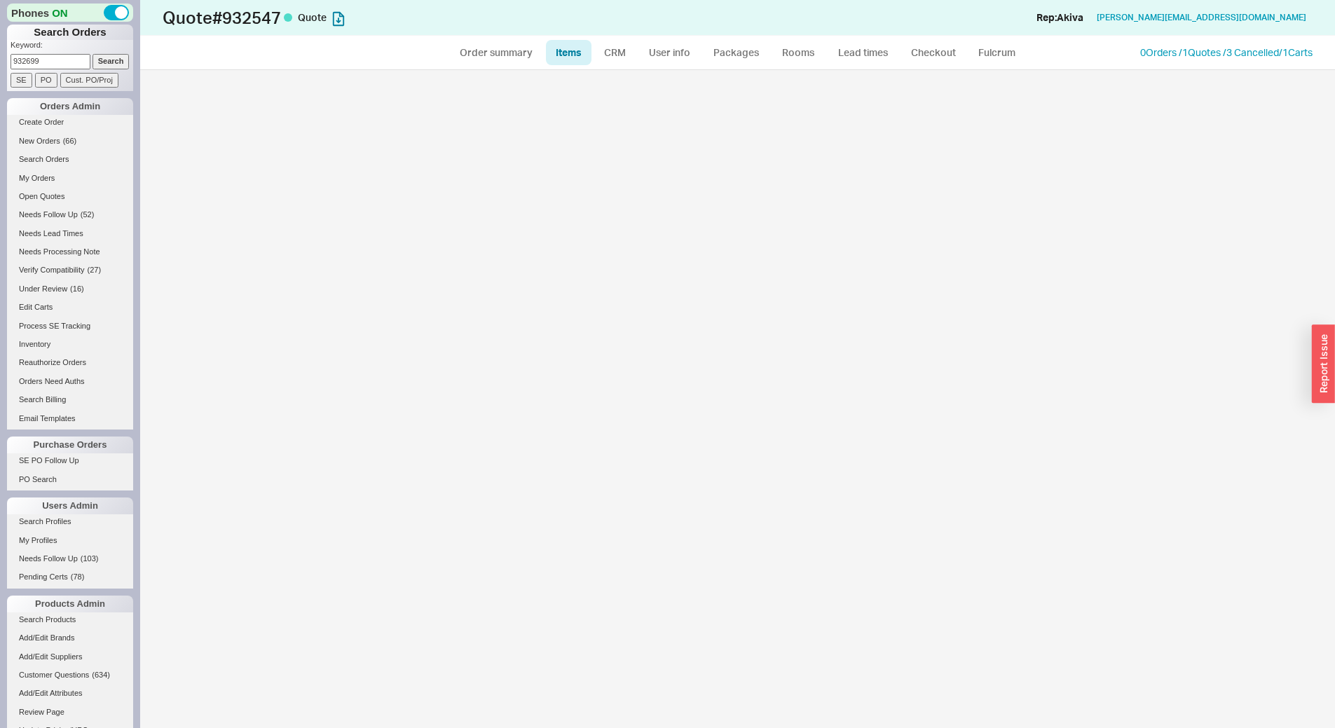
select select "3"
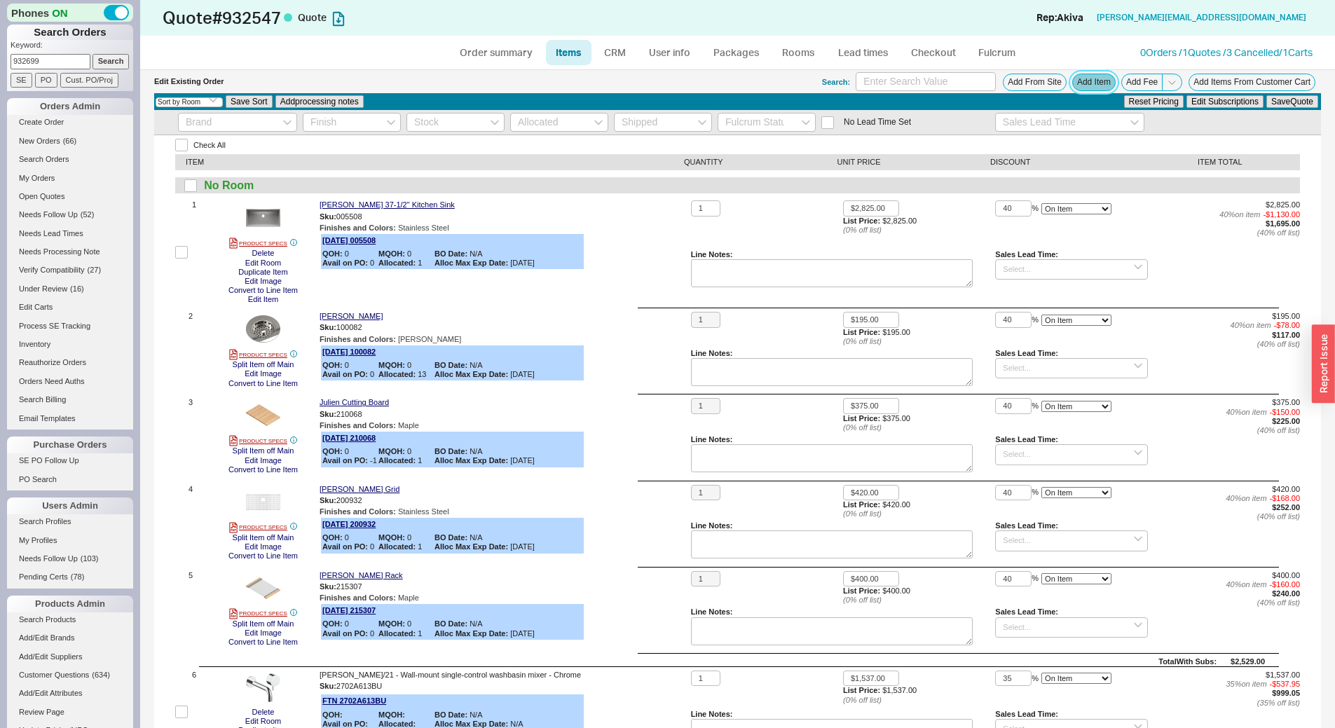
click at [1098, 76] on button "Add Item" at bounding box center [1093, 83] width 43 height 18
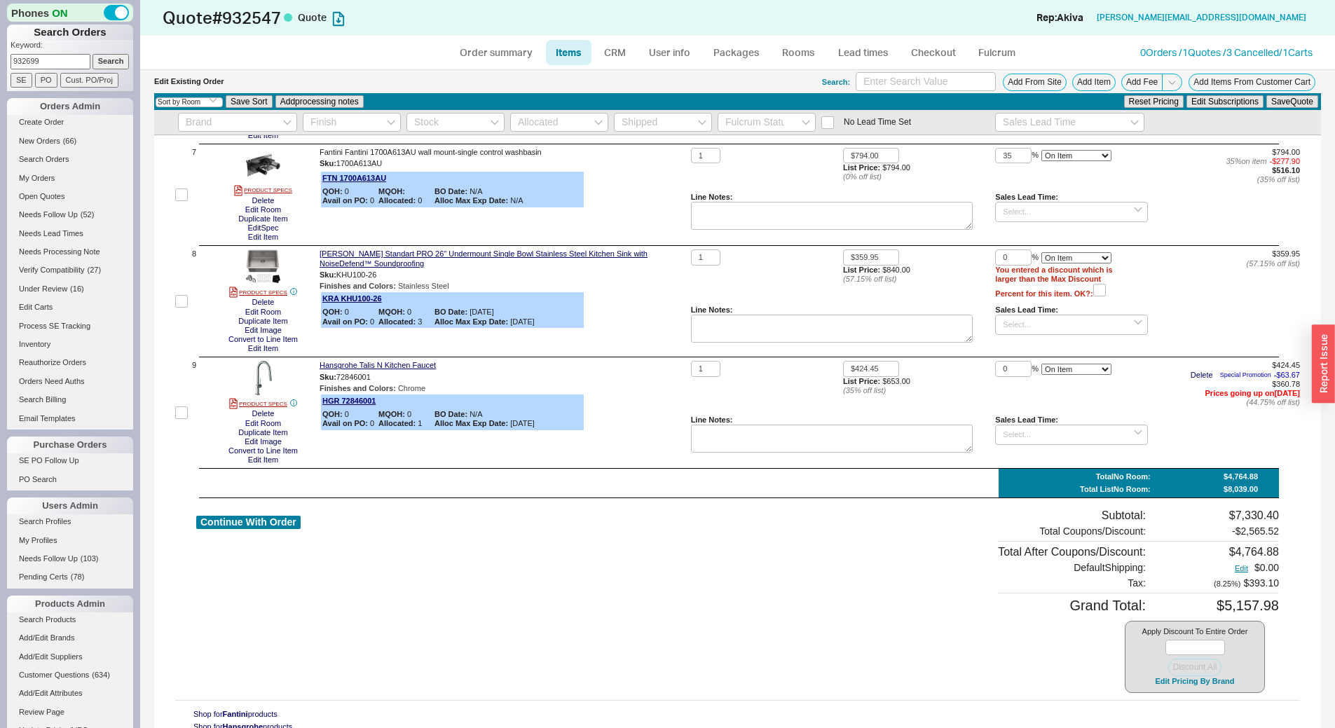
scroll to position [678, 0]
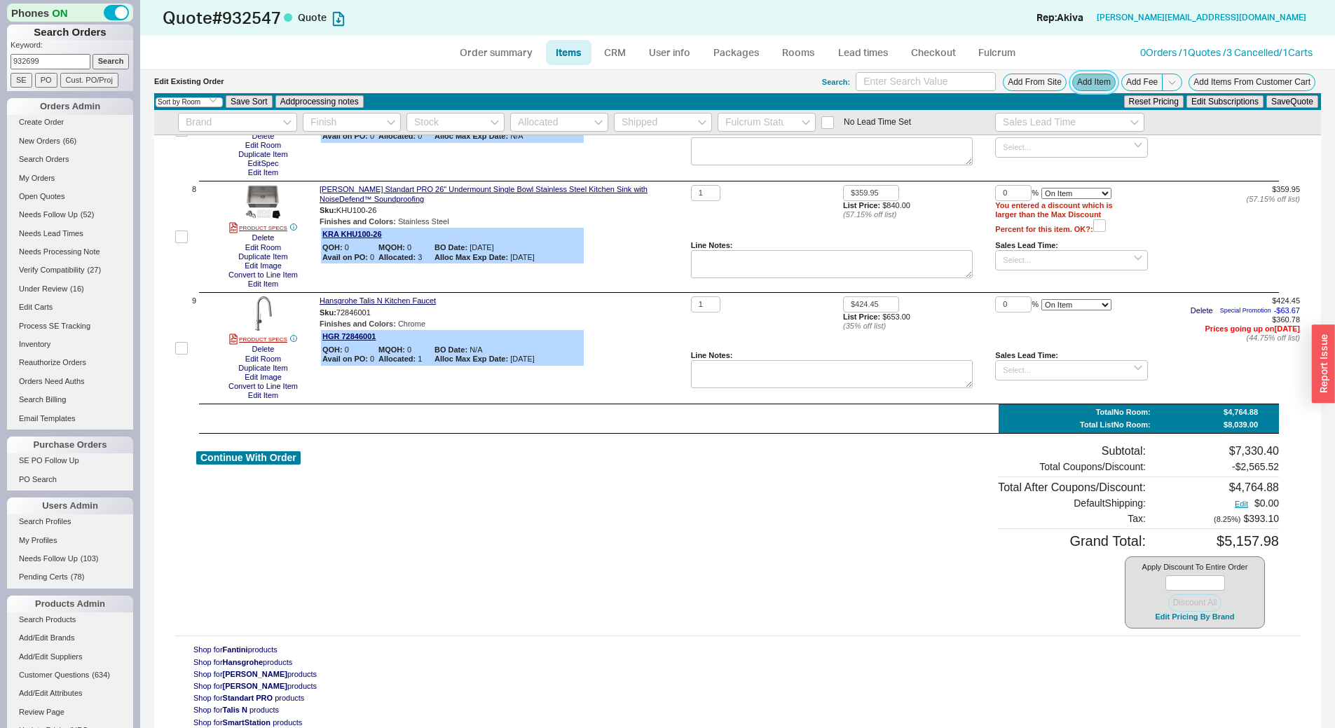
click at [1091, 78] on button "Add Item" at bounding box center [1093, 83] width 43 height 18
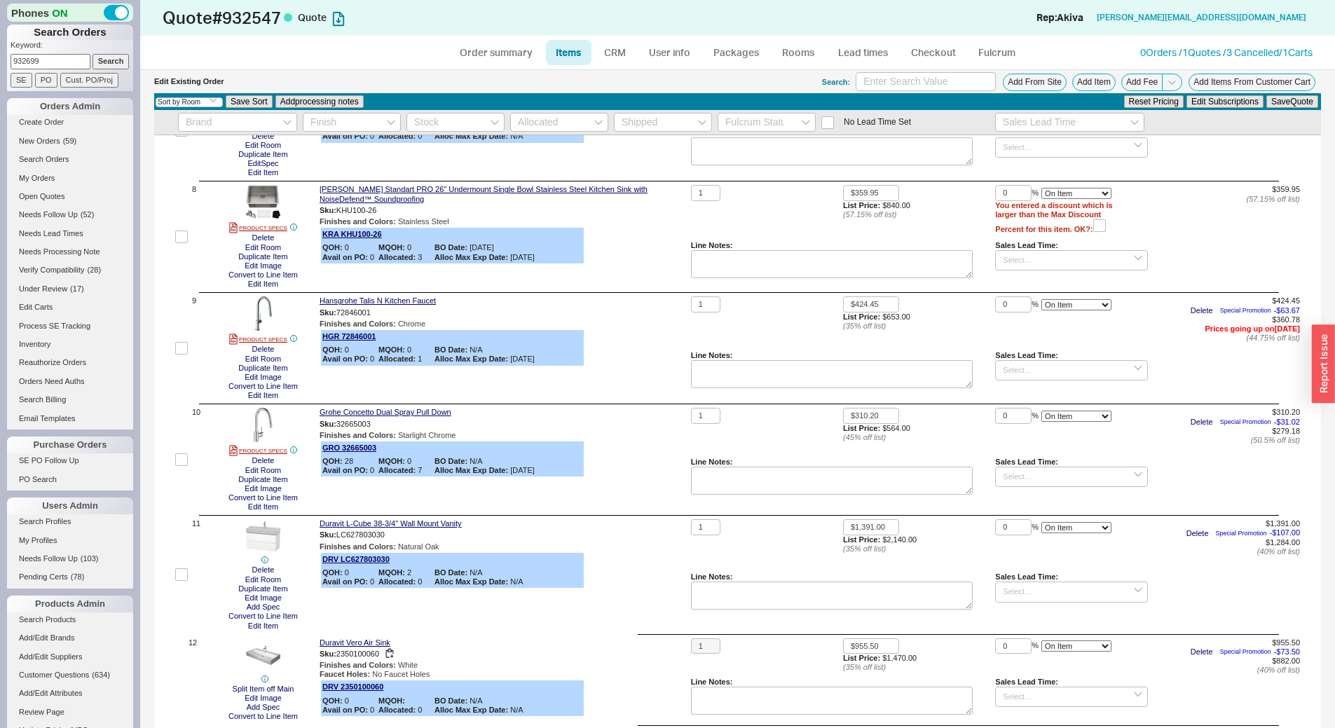
drag, startPoint x: 612, startPoint y: 659, endPoint x: 608, endPoint y: 646, distance: 13.3
click at [612, 659] on div "Sku: 2350100060" at bounding box center [502, 653] width 366 height 13
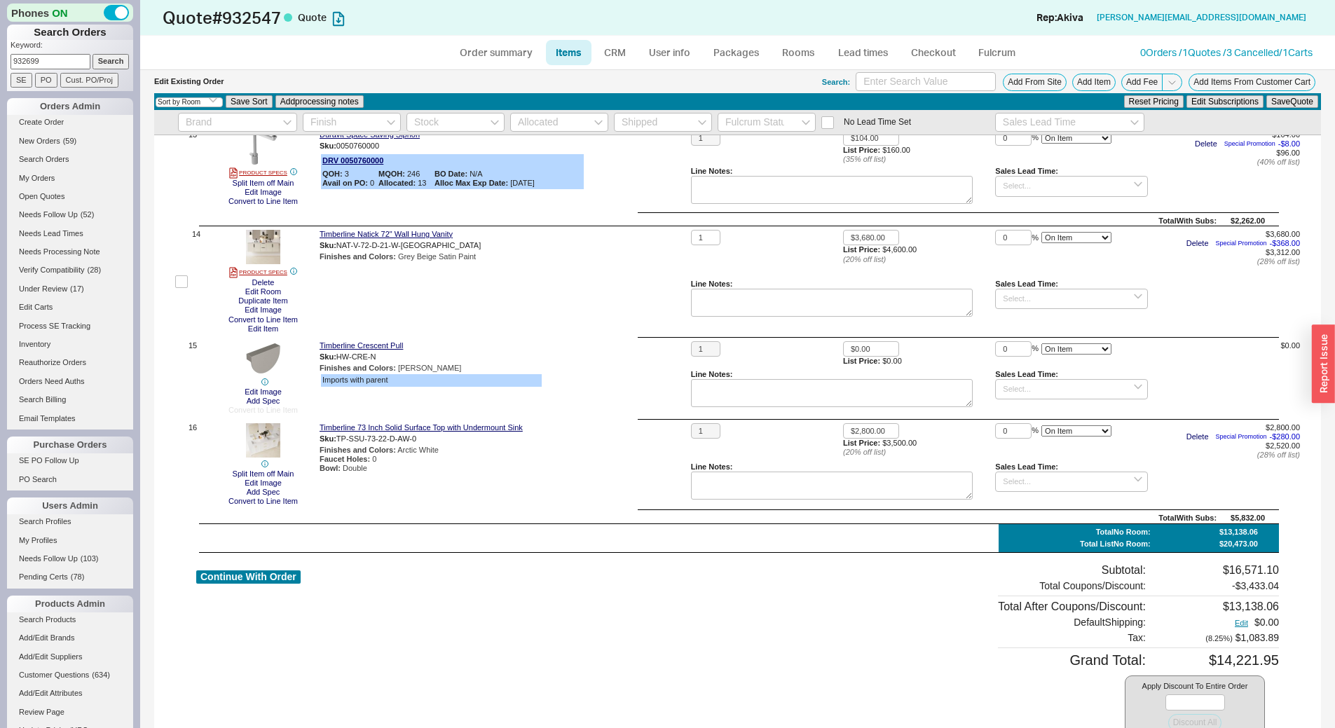
scroll to position [1493, 0]
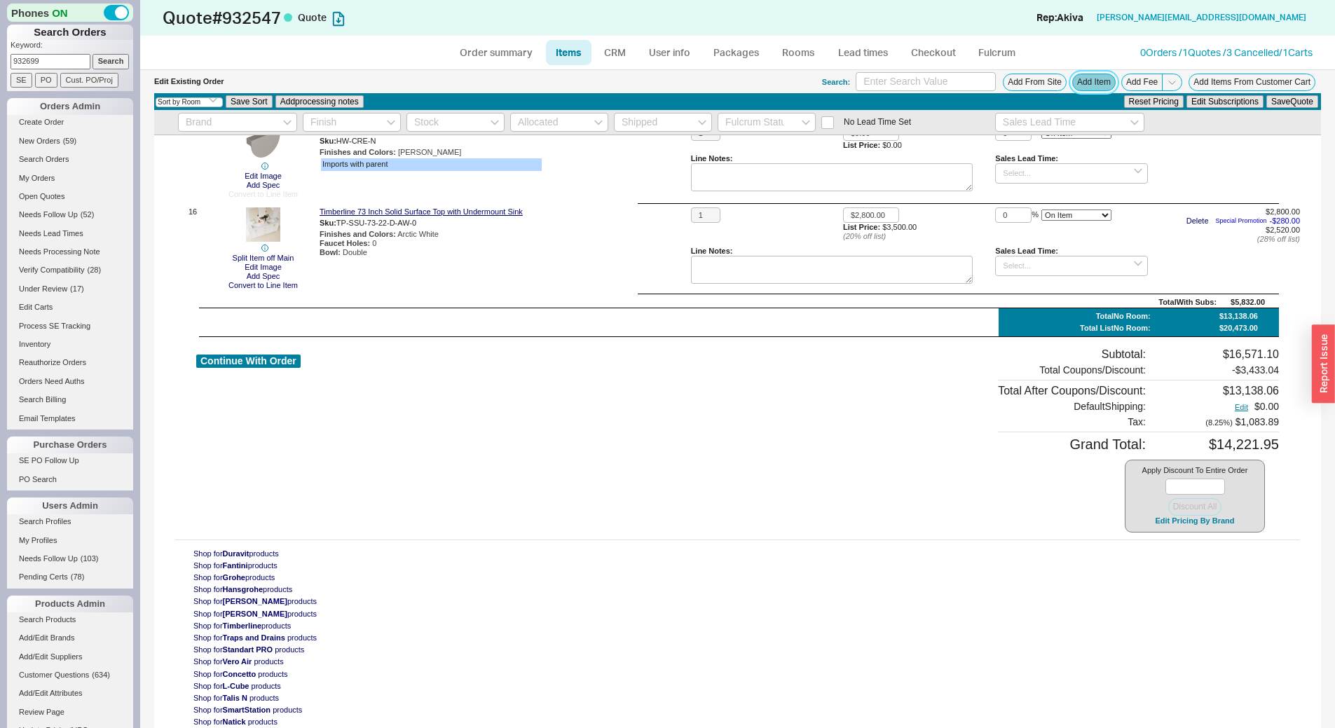
click at [1083, 77] on button "Add Item" at bounding box center [1093, 83] width 43 height 18
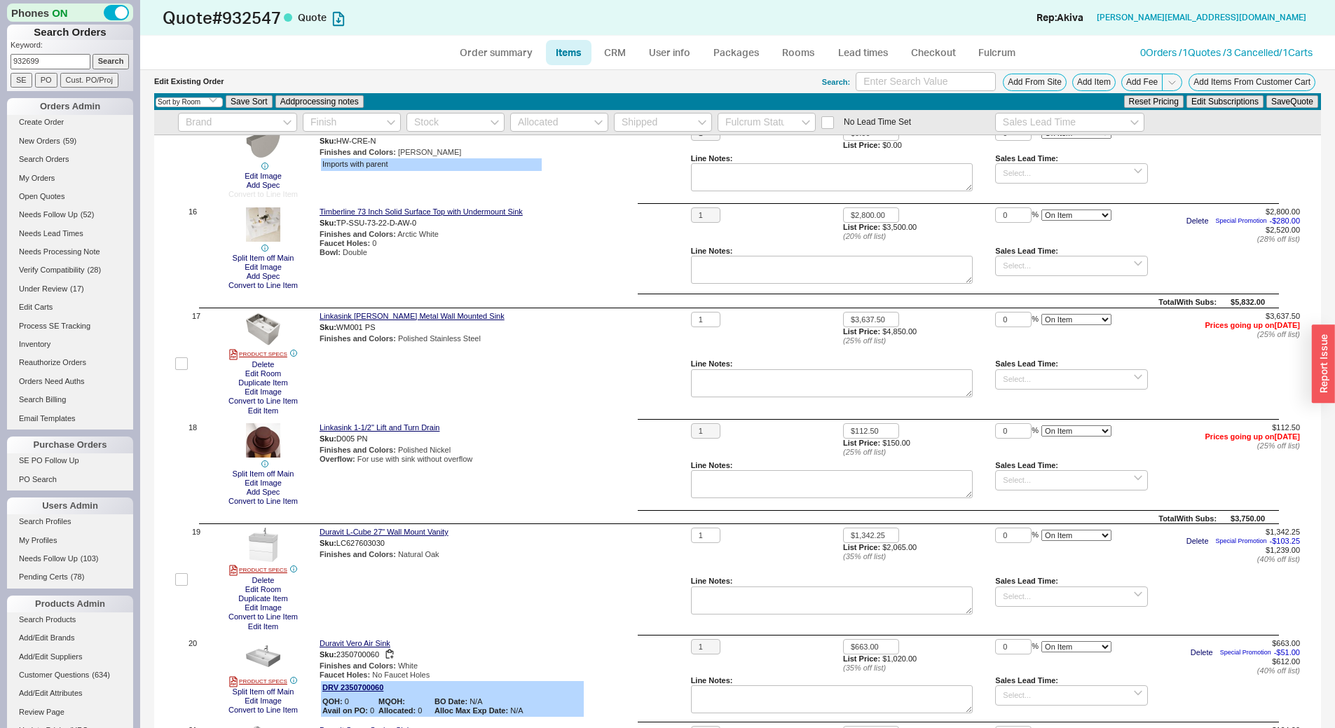
click at [616, 653] on div "Sku: 2350700060" at bounding box center [502, 654] width 366 height 13
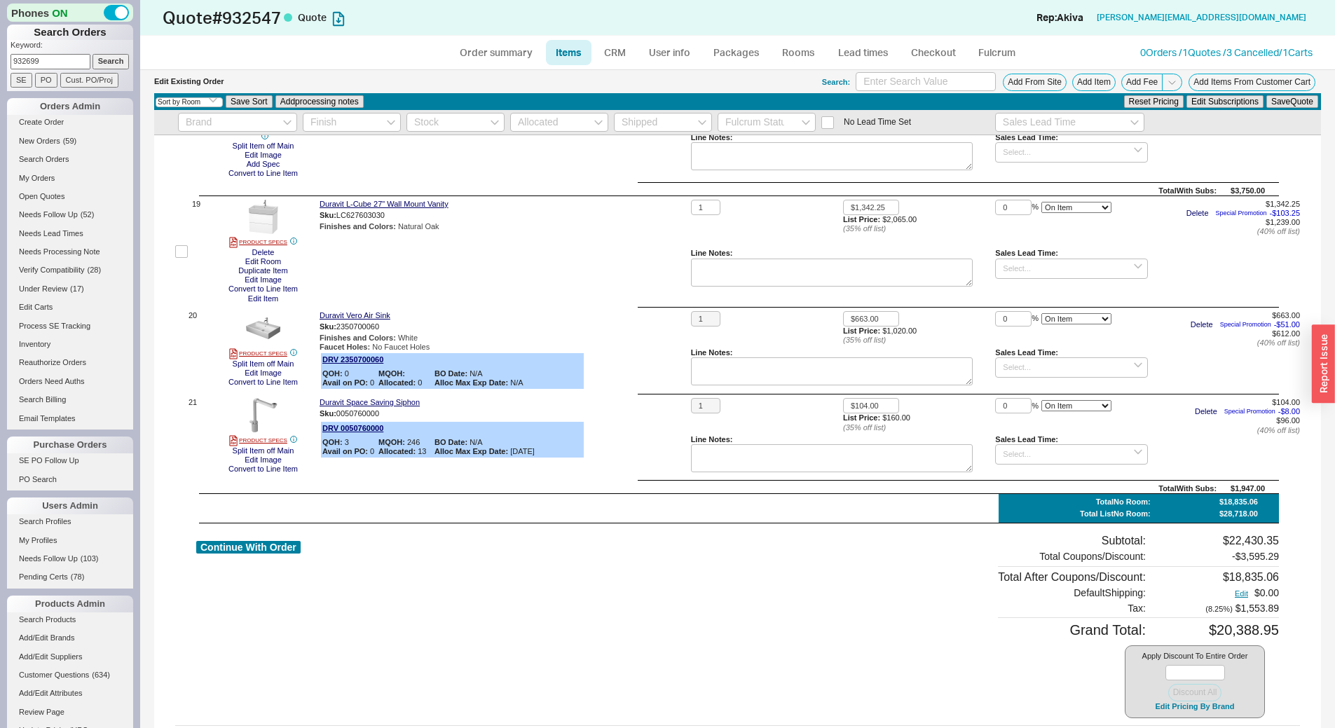
scroll to position [2031, 0]
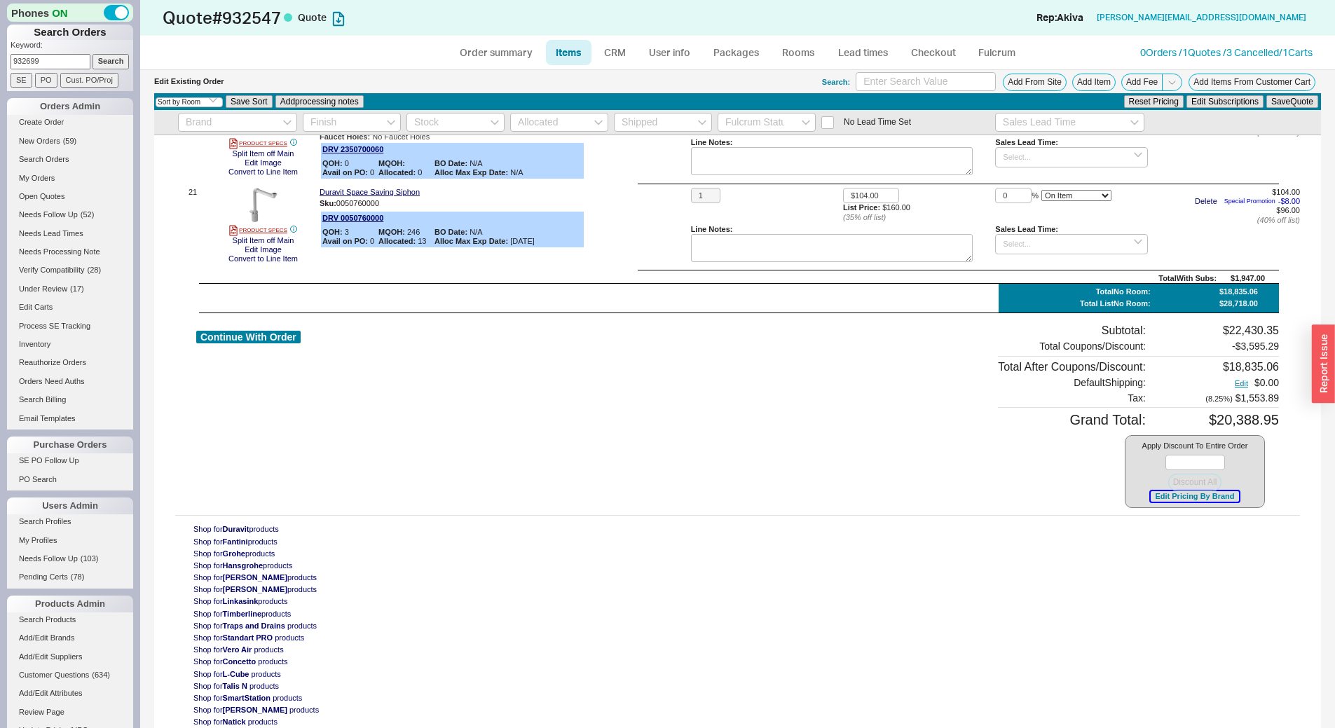
click at [1156, 499] on button "Edit Pricing By Brand" at bounding box center [1194, 496] width 88 height 11
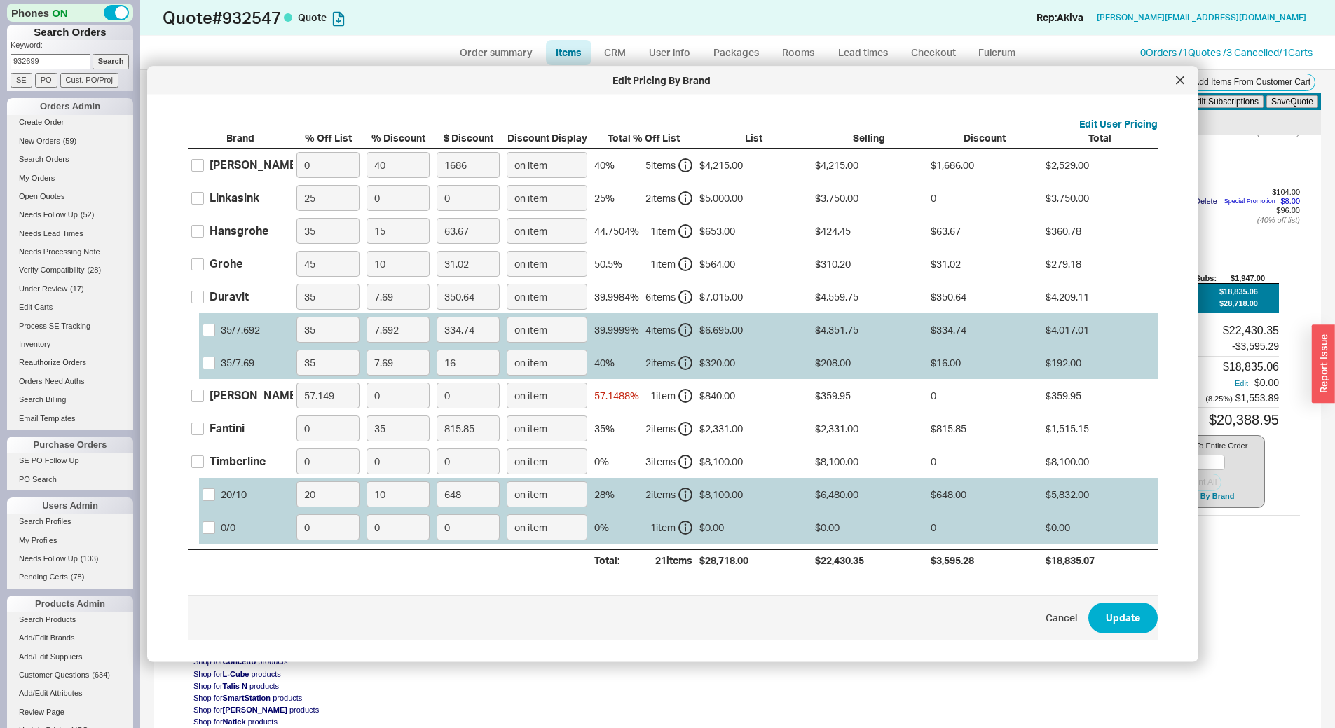
click at [240, 293] on div "Duravit" at bounding box center [228, 296] width 39 height 15
click at [204, 293] on input "Duravit" at bounding box center [197, 296] width 13 height 13
checkbox input "true"
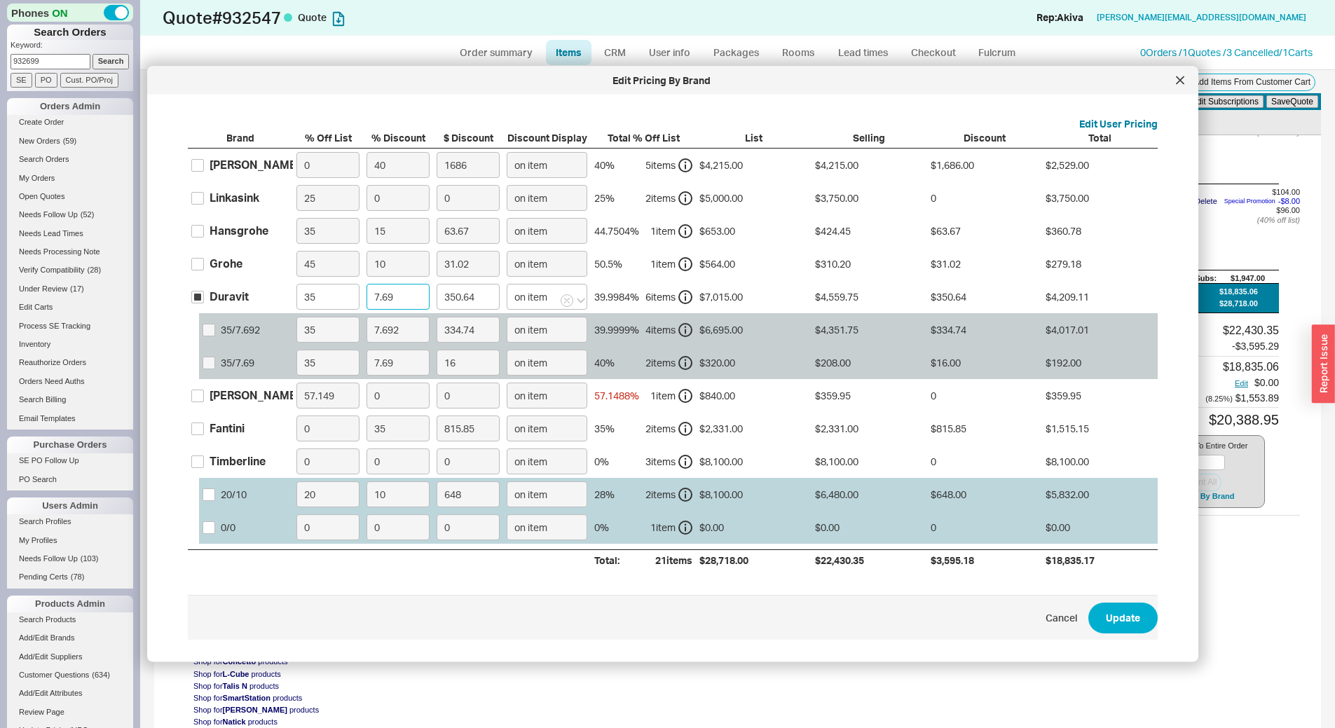
click at [393, 298] on input "7.69" at bounding box center [397, 297] width 63 height 26
type input "1"
type input "45.6"
type input "10"
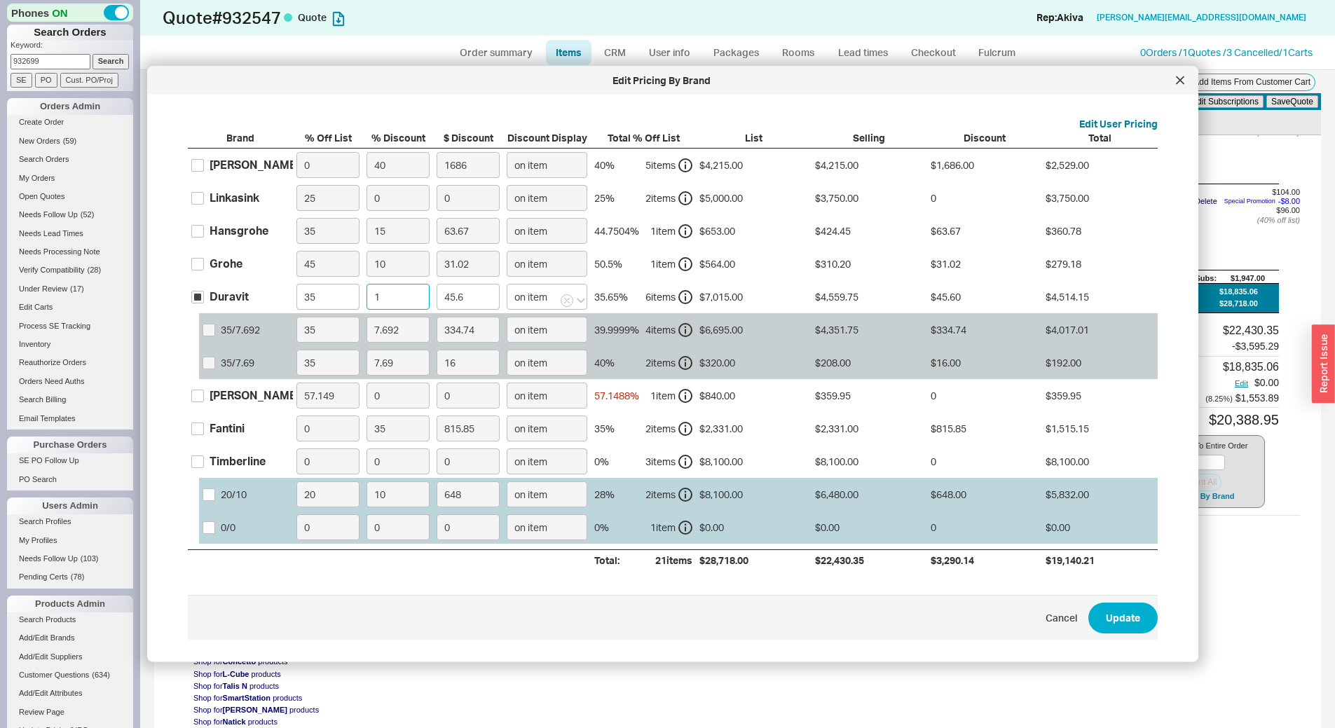
type input "455.97"
type input "10"
click at [238, 233] on div "Hansgrohe" at bounding box center [238, 230] width 59 height 15
click at [204, 233] on input "Hansgrohe" at bounding box center [197, 230] width 13 height 13
checkbox input "true"
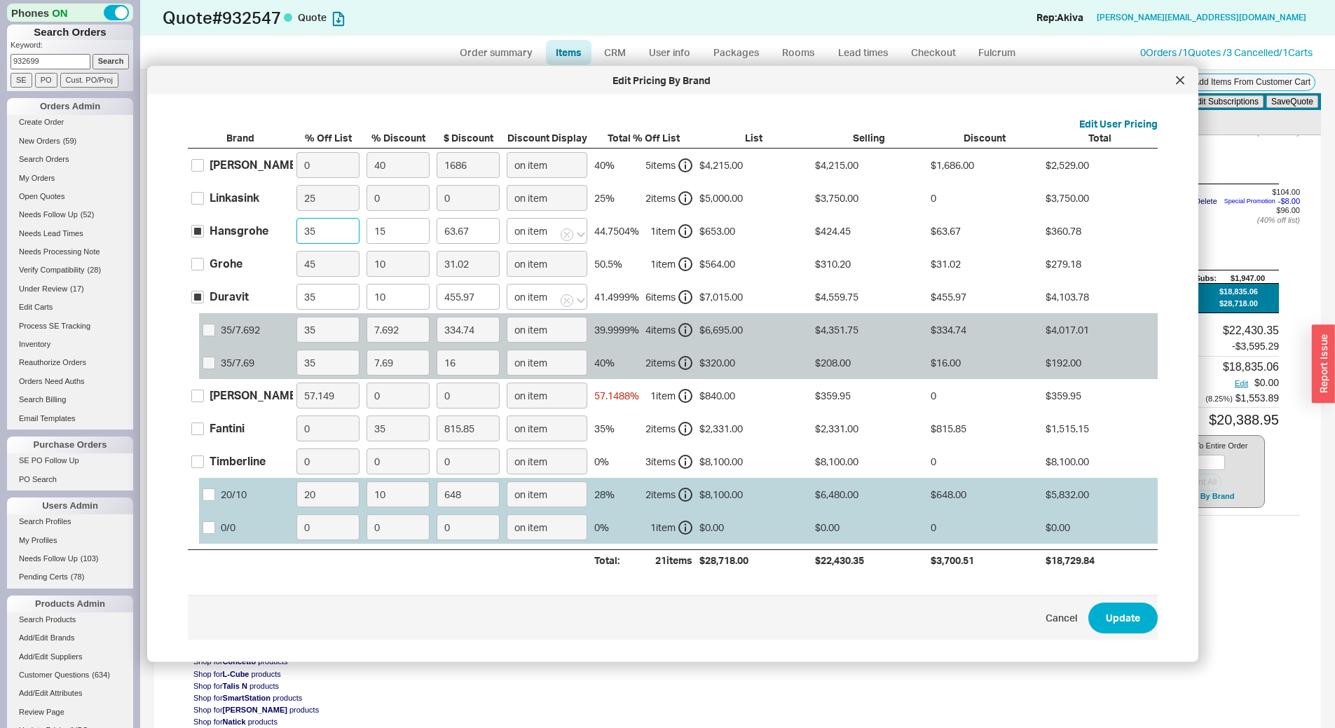
click at [322, 231] on input "35" at bounding box center [327, 231] width 63 height 26
type input "4"
type input "94.03"
type input "48"
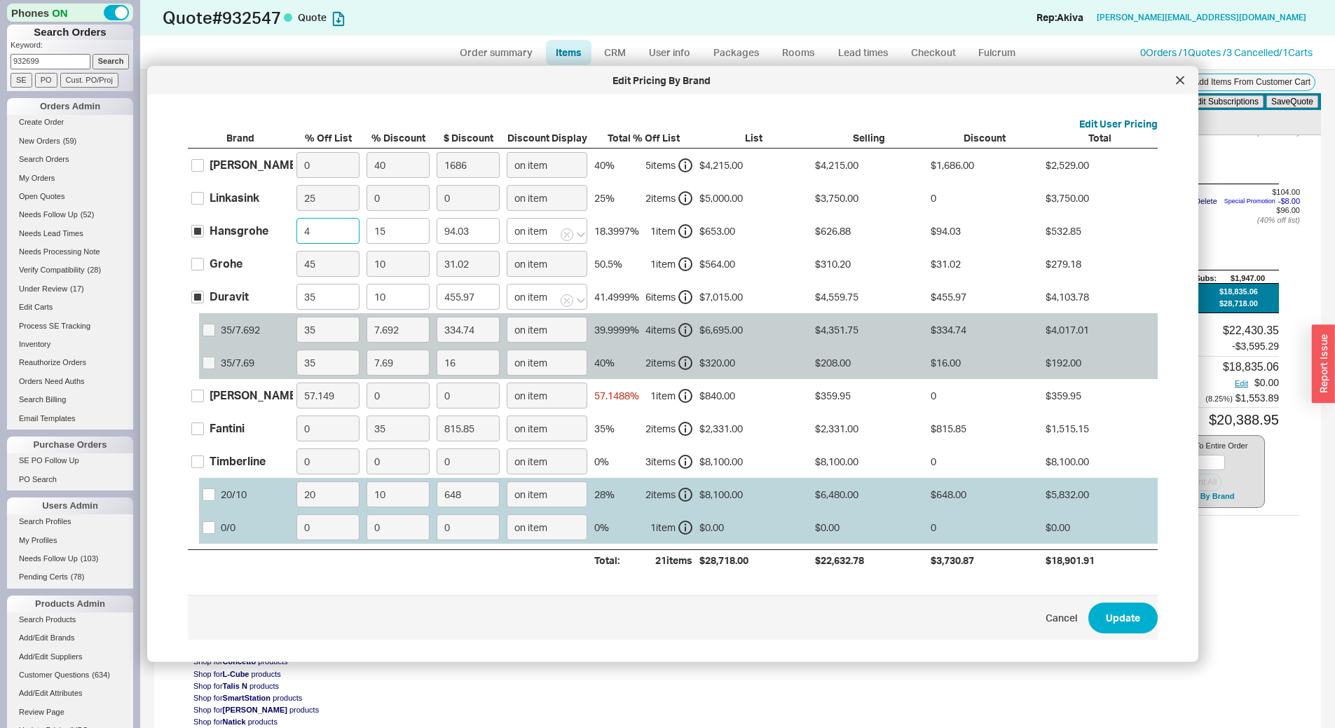
type input "50.93"
type input "48"
click at [399, 240] on input "15" at bounding box center [397, 231] width 63 height 26
type input "0"
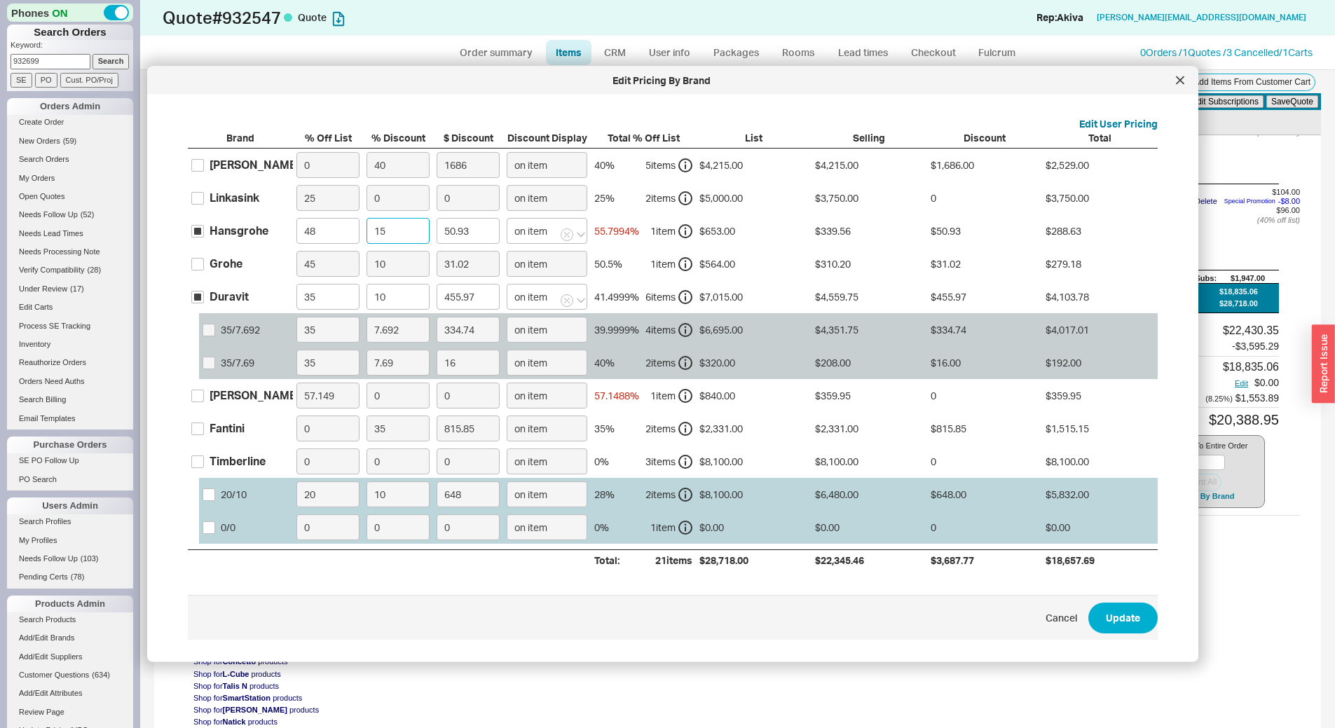
type input "0"
click at [1097, 621] on button "Update" at bounding box center [1122, 617] width 69 height 31
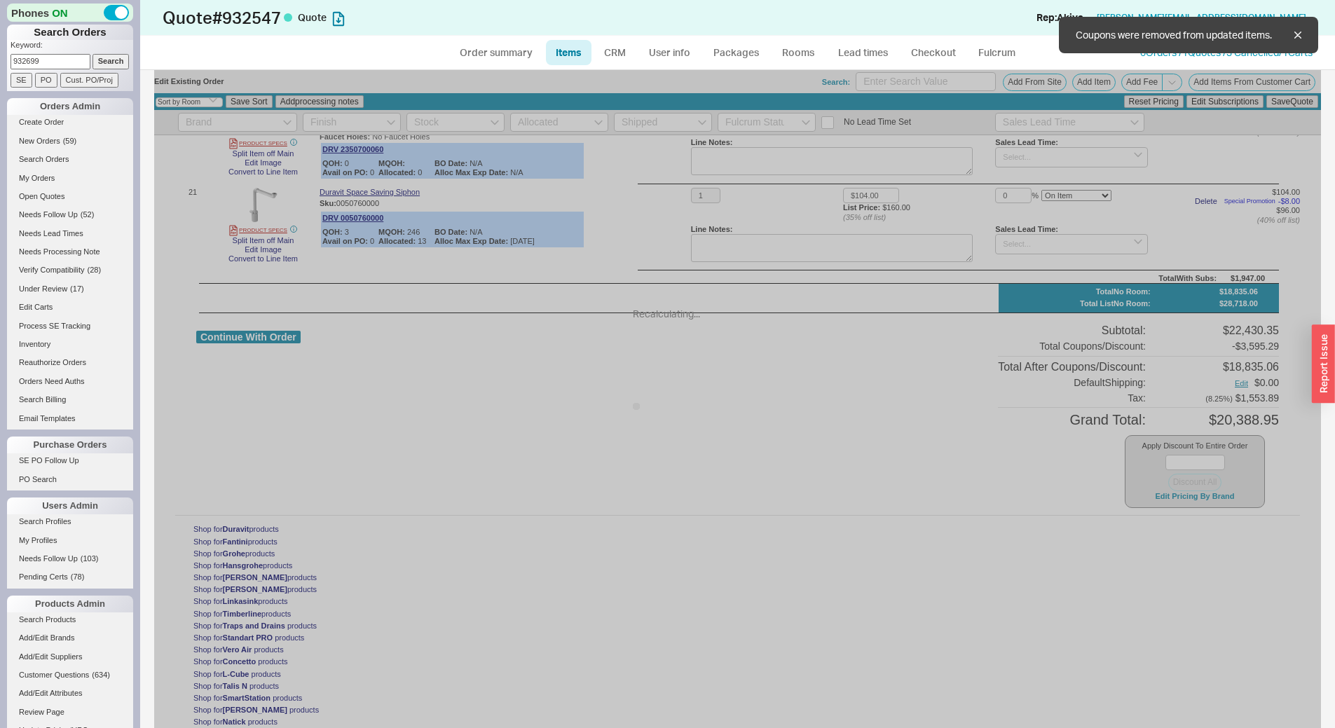
type input "$339.56"
type input "10"
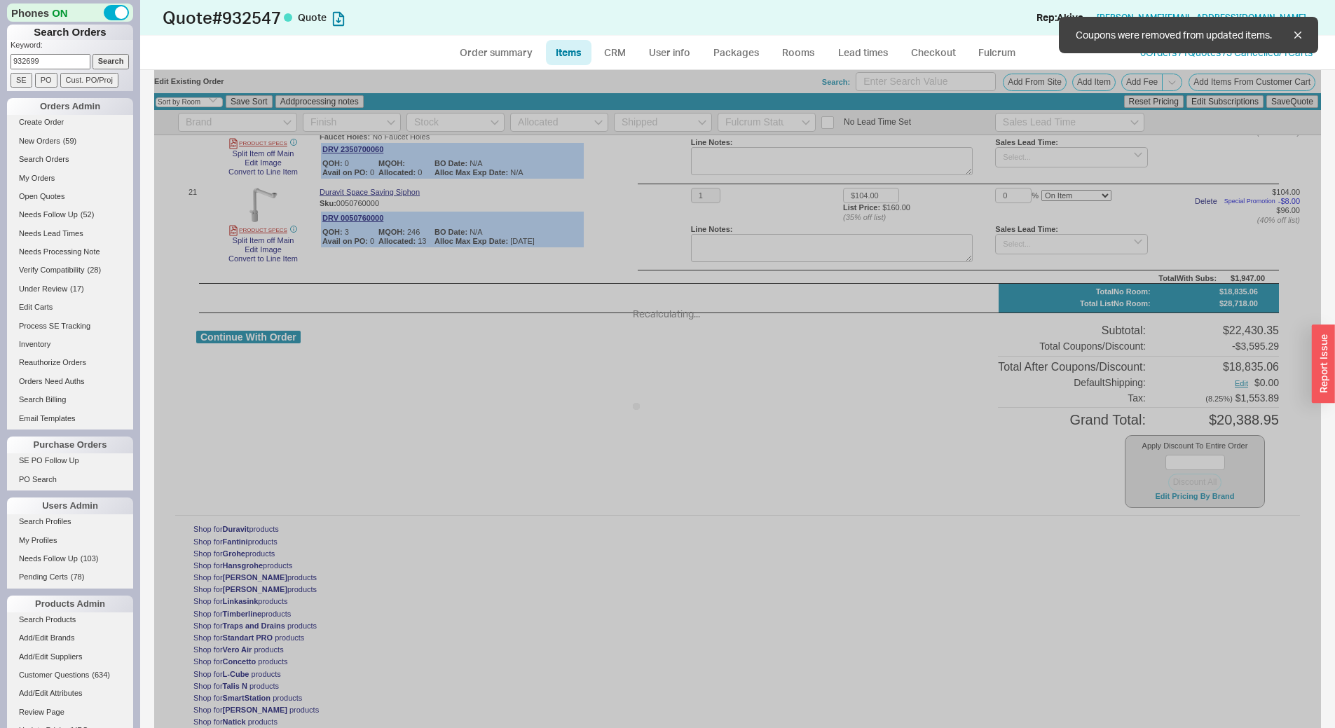
type input "10"
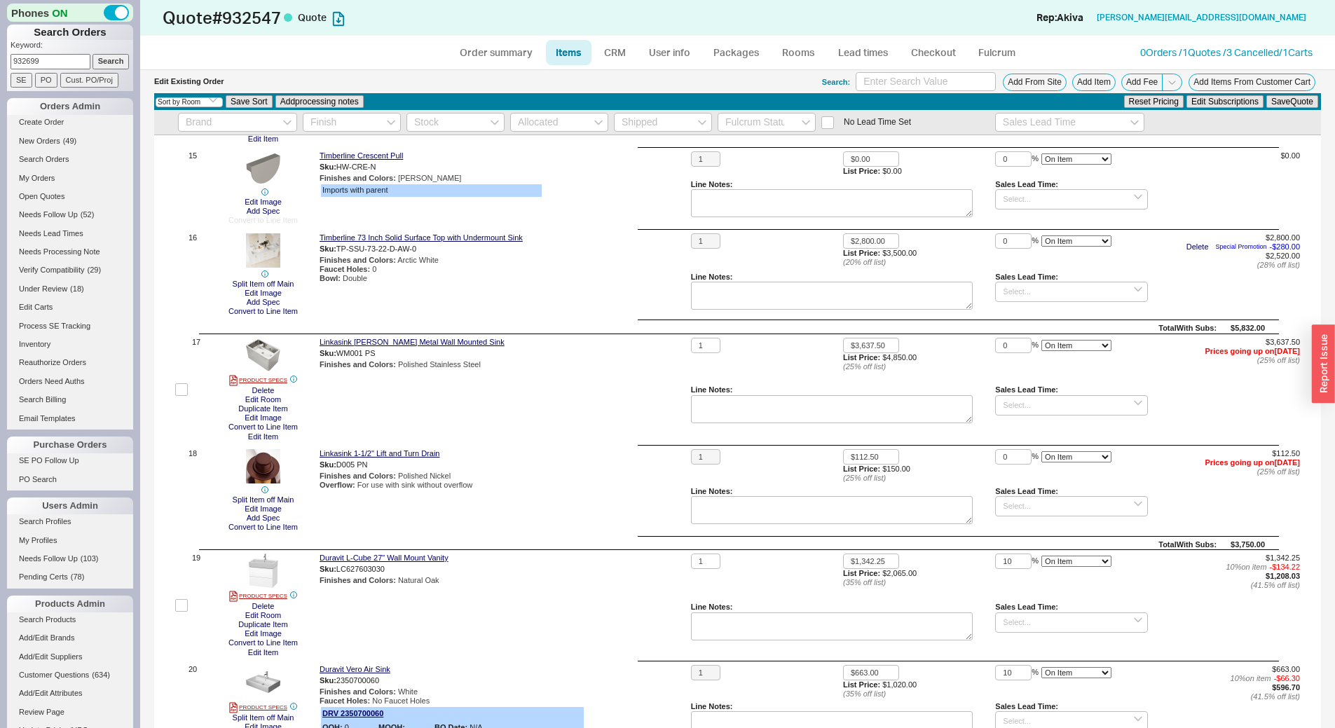
scroll to position [1962, 0]
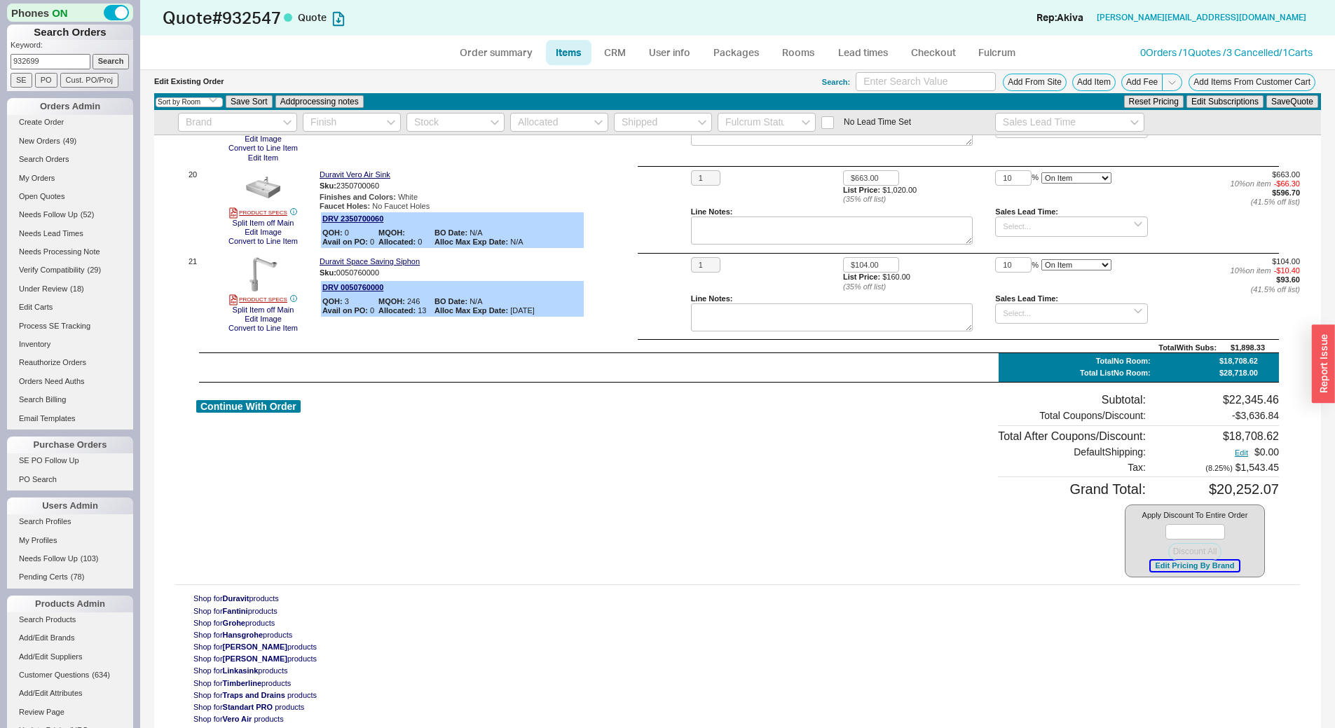
click at [1150, 570] on button "Edit Pricing By Brand" at bounding box center [1194, 565] width 88 height 11
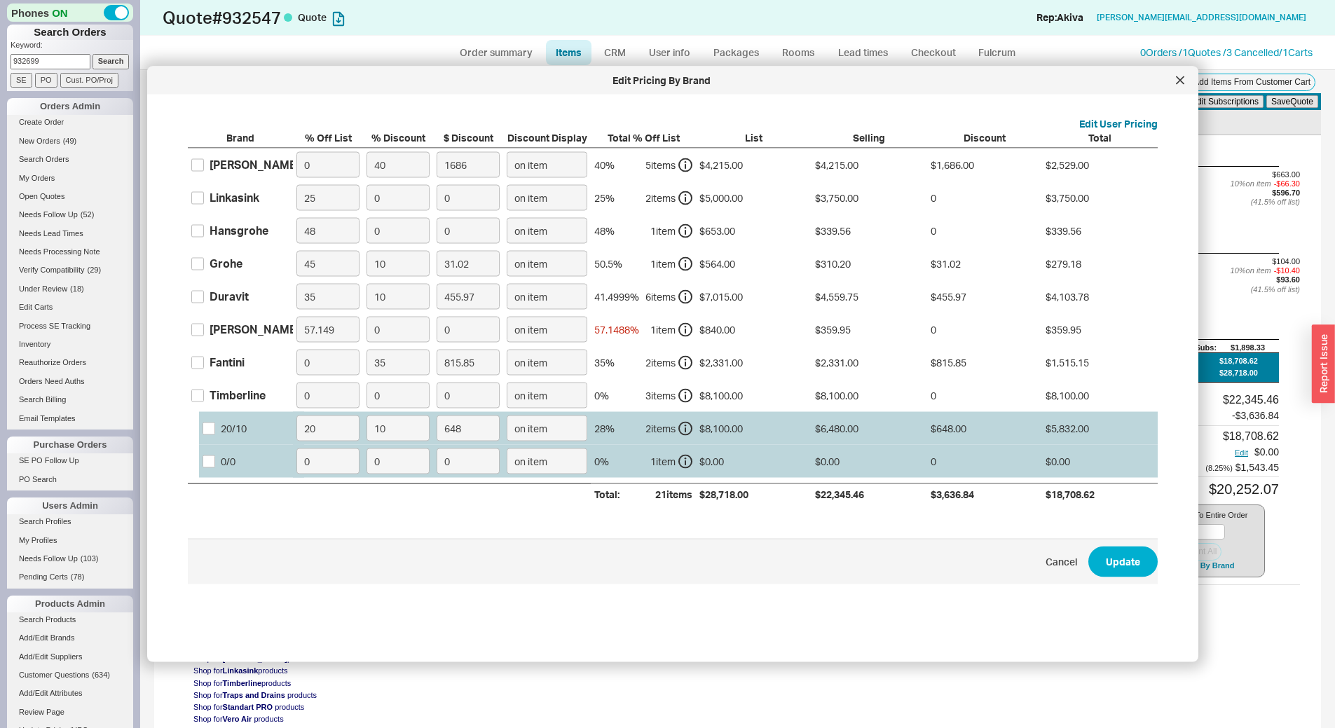
drag, startPoint x: 246, startPoint y: 397, endPoint x: 326, endPoint y: 398, distance: 79.9
click at [247, 397] on div "Timberline" at bounding box center [237, 394] width 56 height 15
click at [204, 397] on input "Timberline" at bounding box center [197, 395] width 13 height 13
checkbox input "true"
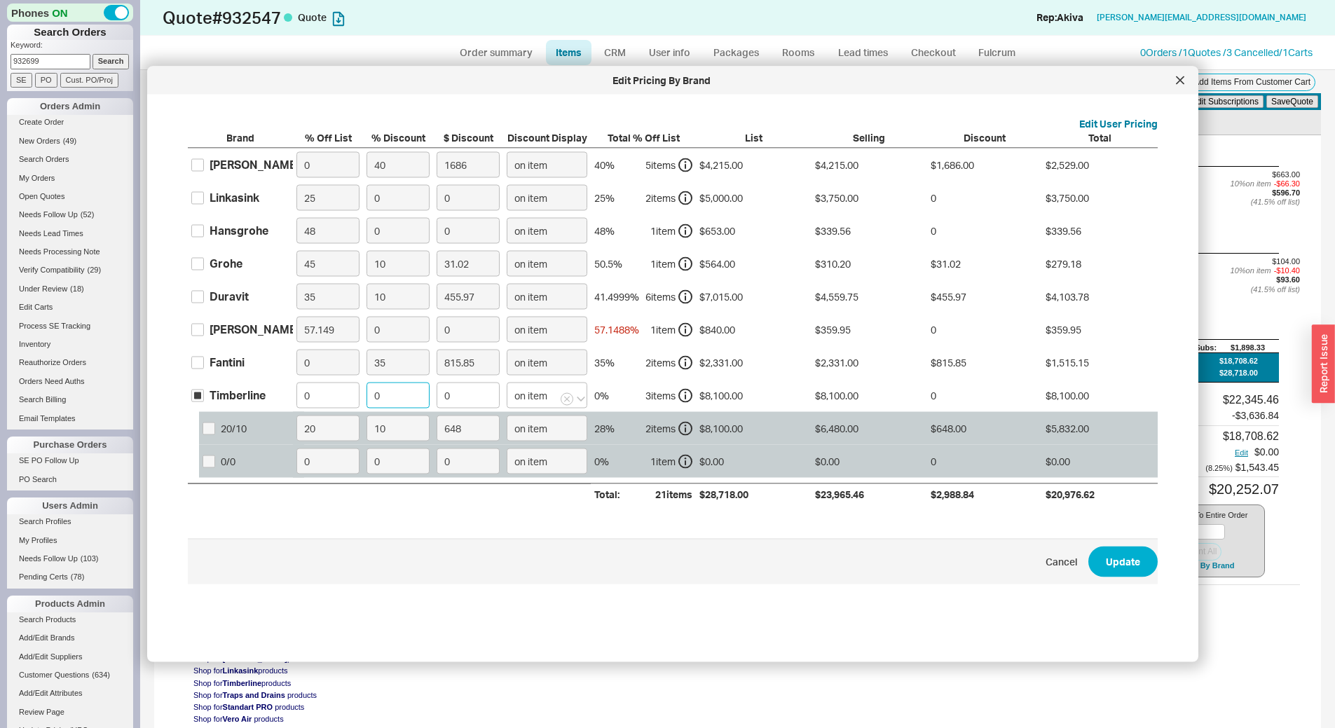
click at [413, 404] on input "0" at bounding box center [397, 396] width 63 height 26
type input "3"
type input "243"
type input "35"
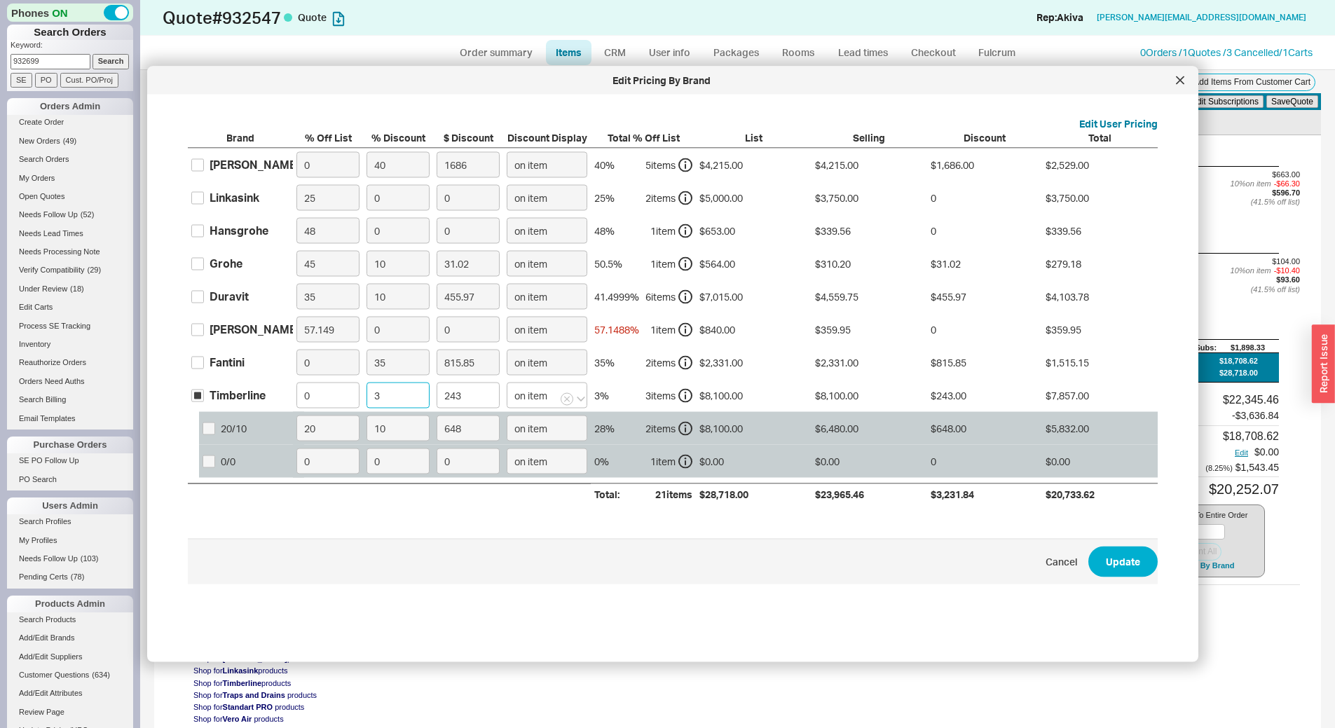
type input "2835"
type input "35"
click at [1108, 556] on button "Update" at bounding box center [1122, 561] width 69 height 31
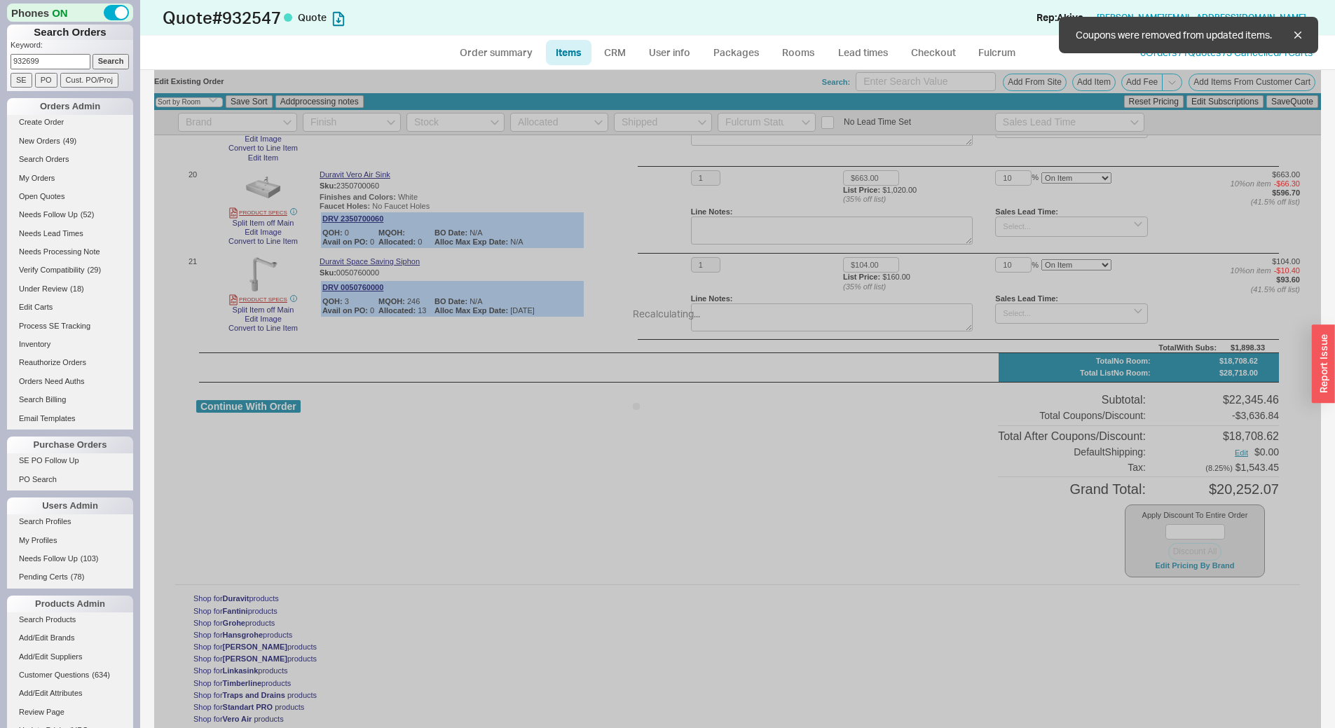
type input "$4,600.00"
type input "35"
type input "$3,500.00"
type input "35"
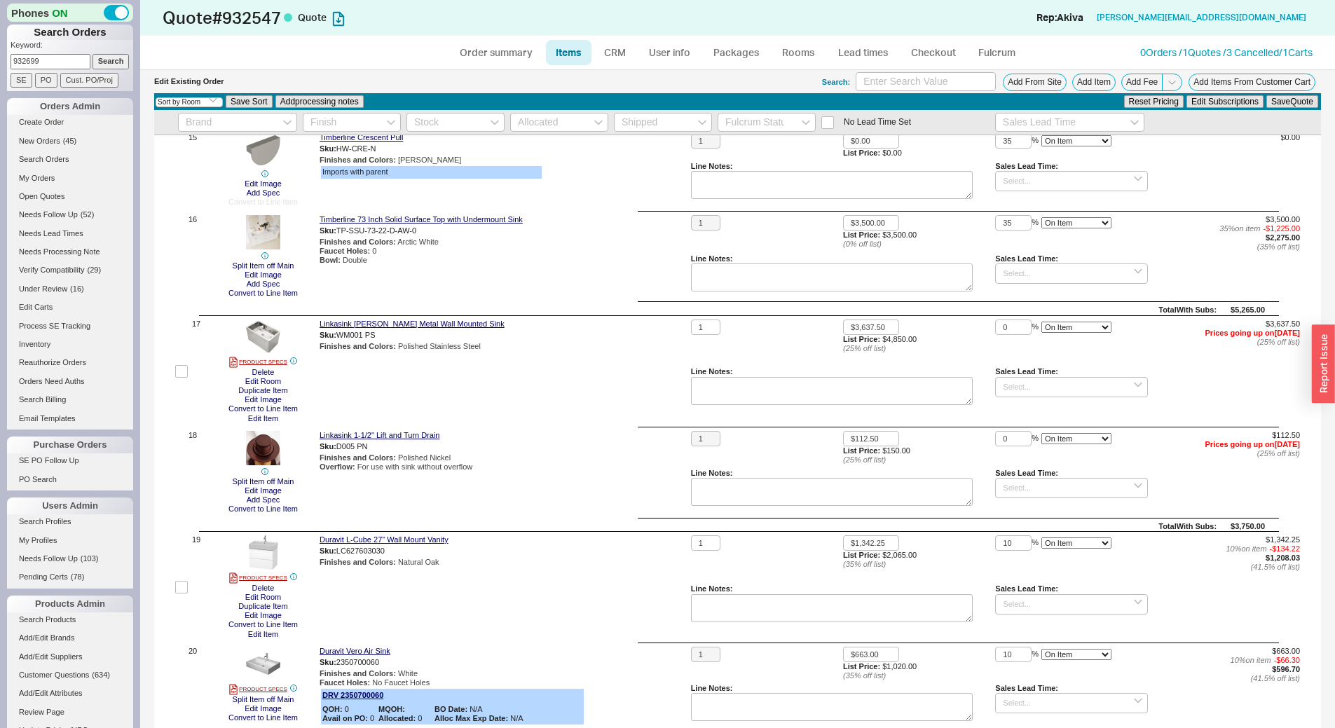
scroll to position [2031, 0]
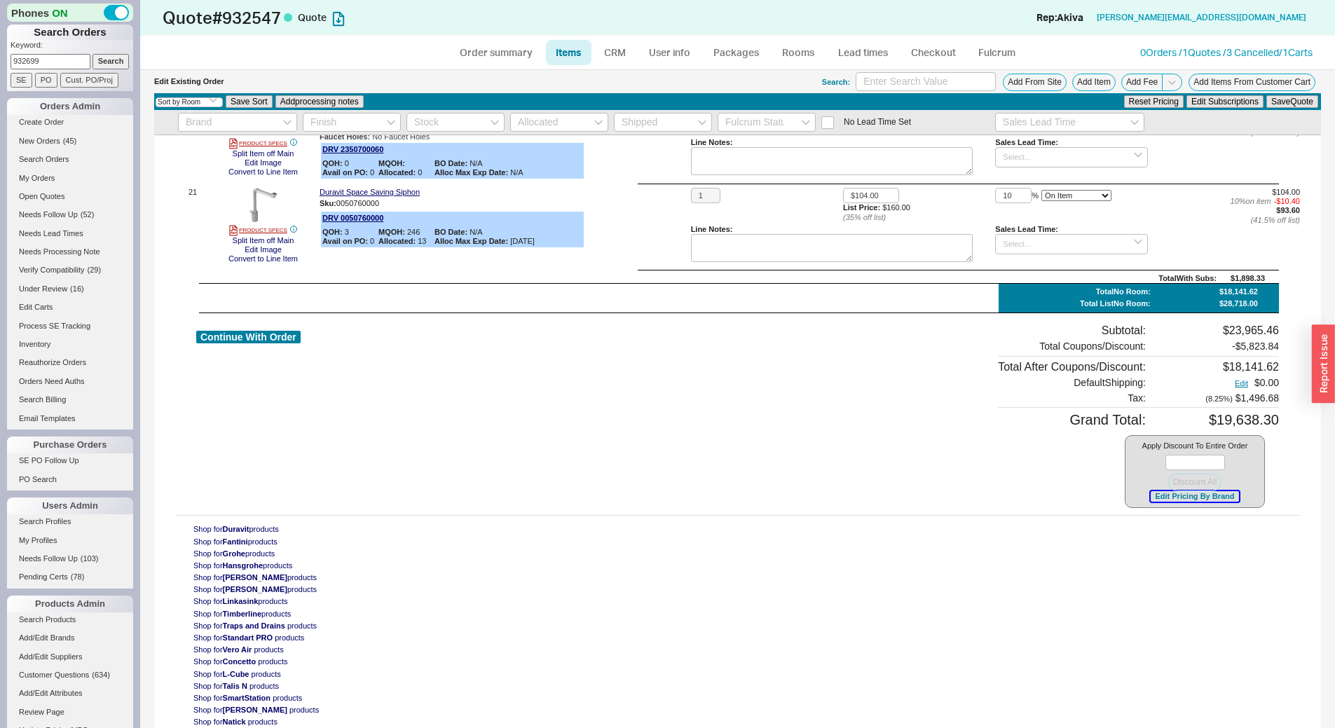
click at [1158, 498] on button "Edit Pricing By Brand" at bounding box center [1194, 496] width 88 height 11
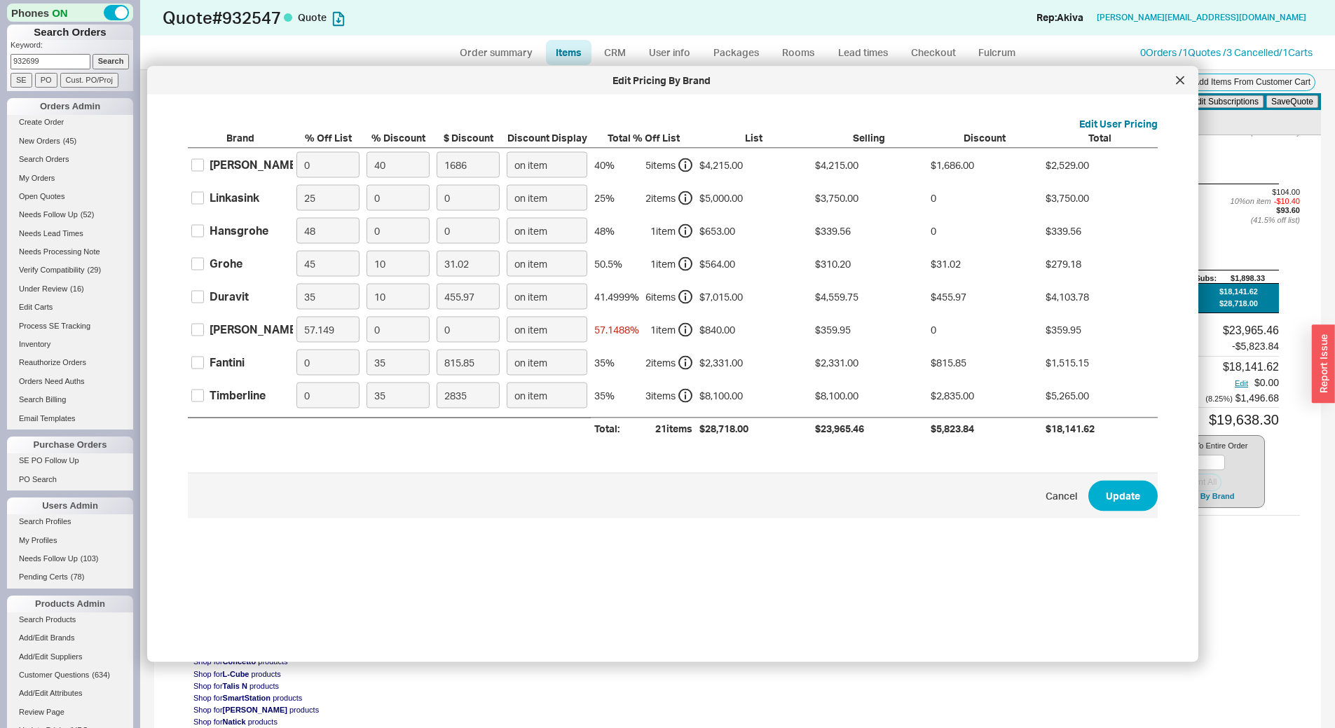
click at [254, 200] on div "Linkasink" at bounding box center [234, 197] width 50 height 15
click at [204, 200] on input "Linkasink" at bounding box center [197, 197] width 13 height 13
checkbox input "true"
click at [366, 202] on input "0" at bounding box center [397, 198] width 63 height 26
type input "10"
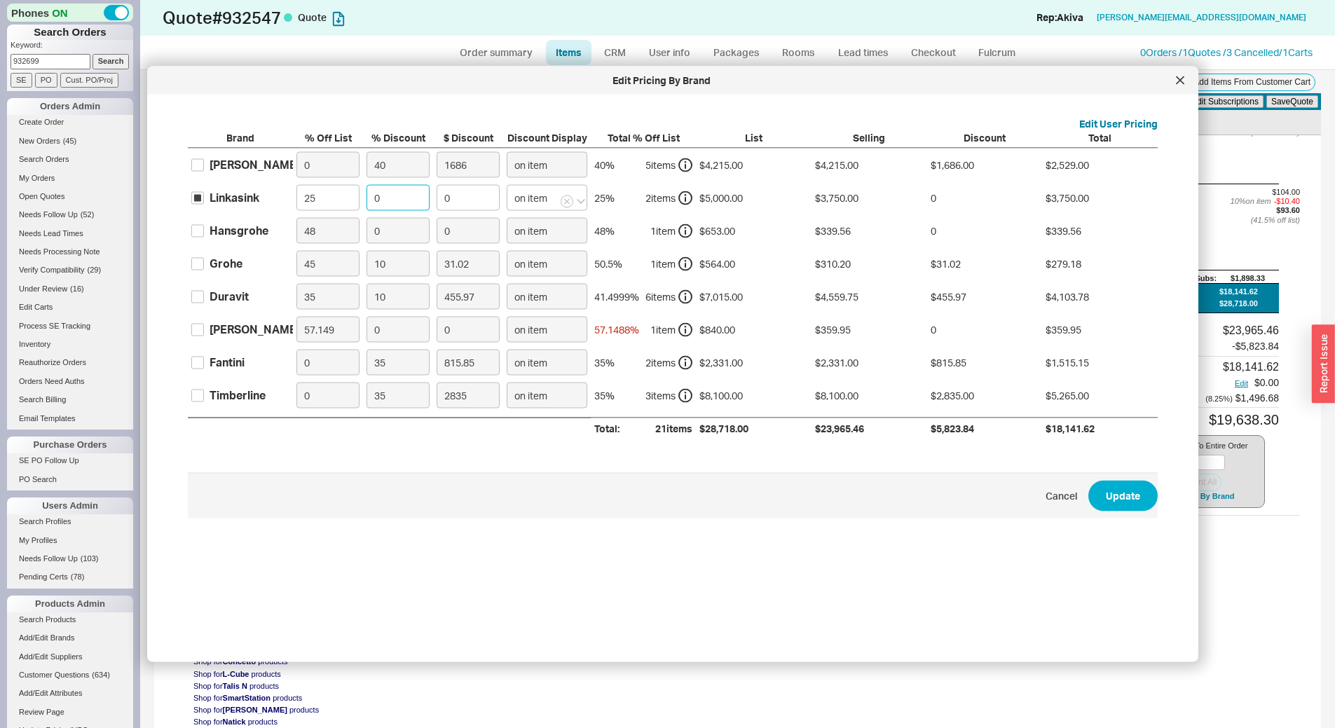
type input "375"
type input "10"
click at [1116, 504] on button "Update" at bounding box center [1122, 495] width 69 height 31
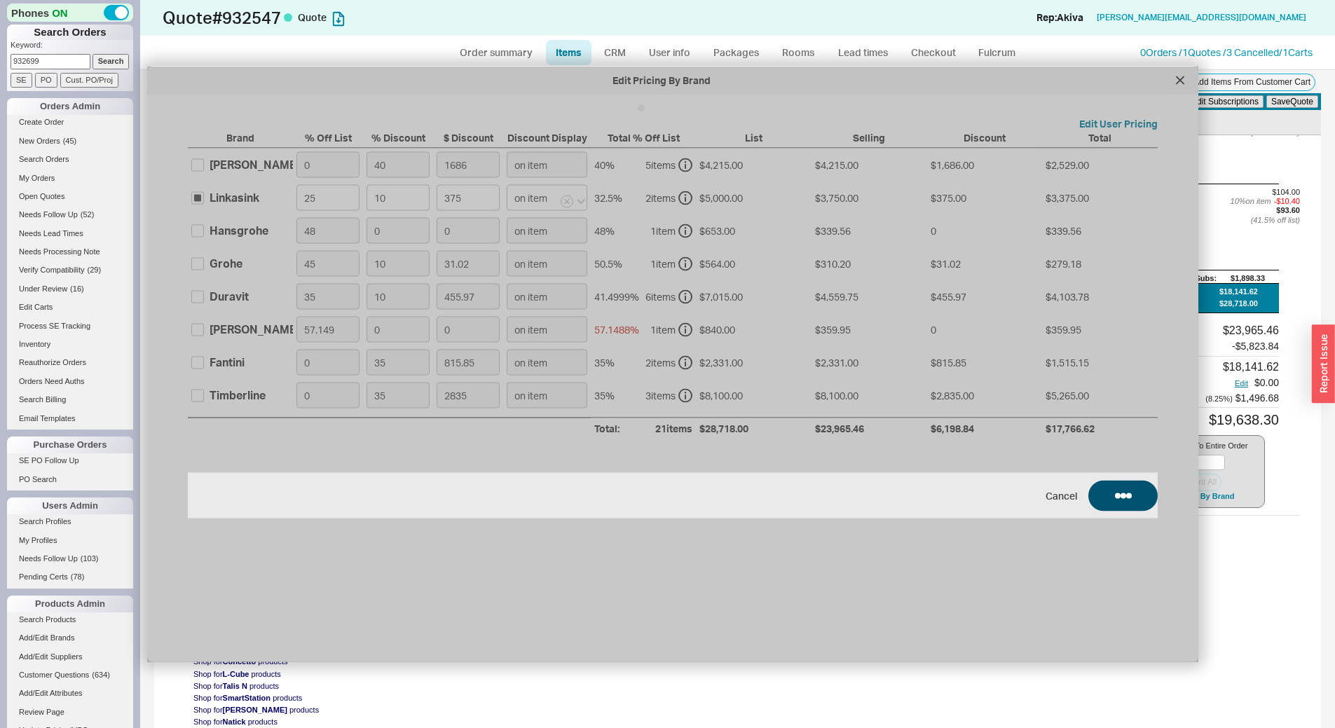
type input "10"
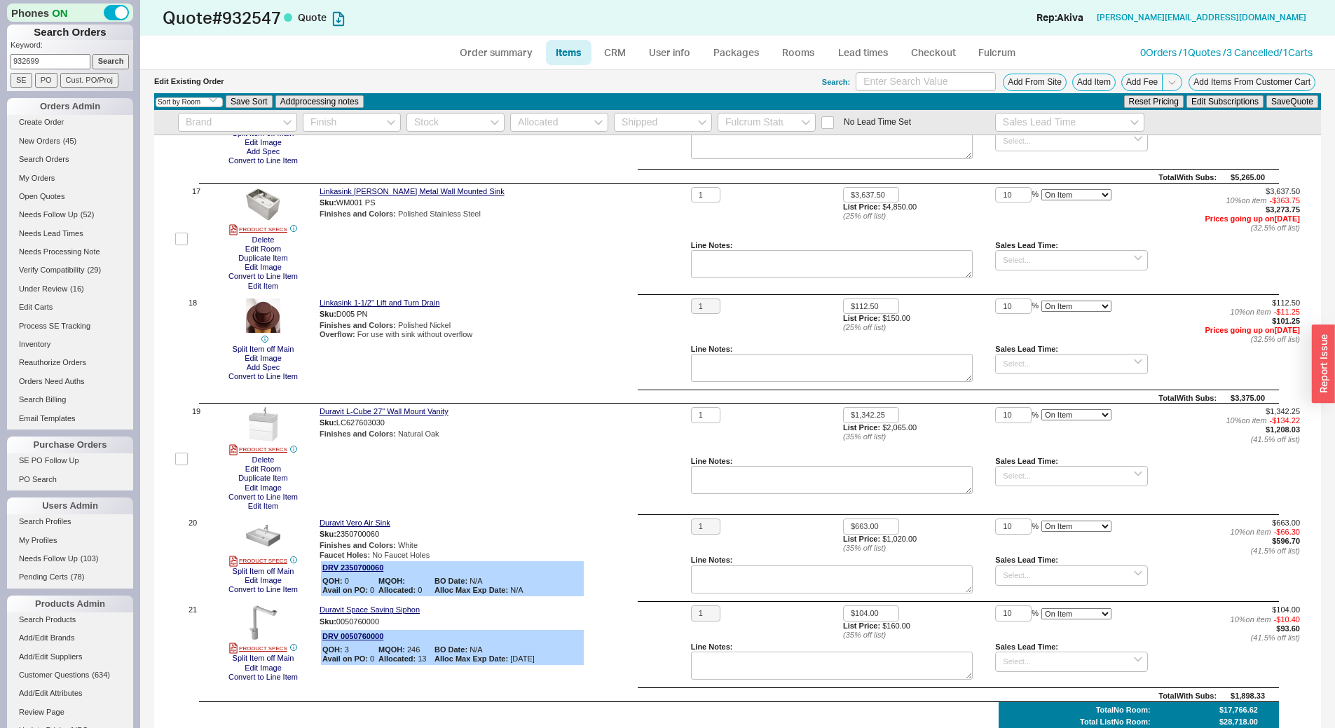
scroll to position [1615, 0]
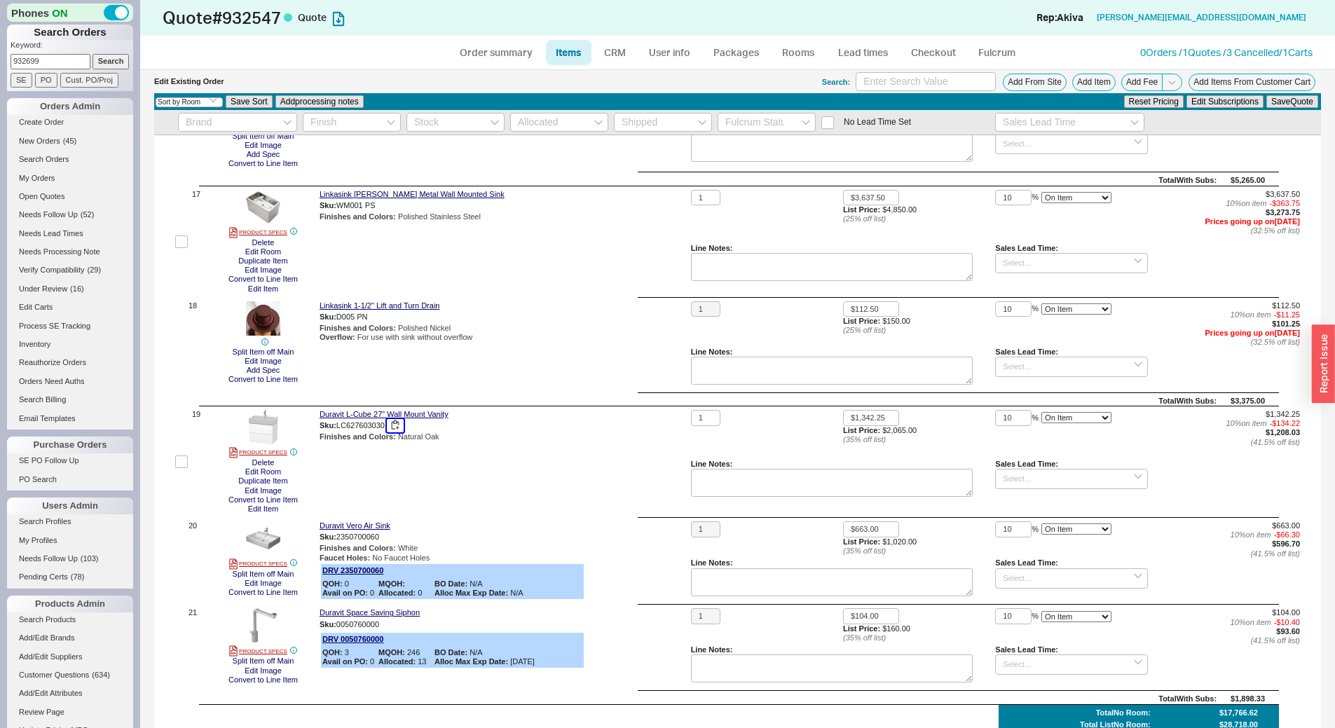
click at [398, 423] on button "button" at bounding box center [395, 425] width 17 height 13
click at [1033, 474] on input at bounding box center [1071, 479] width 152 height 20
click at [1052, 517] on div "18 - 20 Weeks" at bounding box center [1070, 523] width 151 height 20
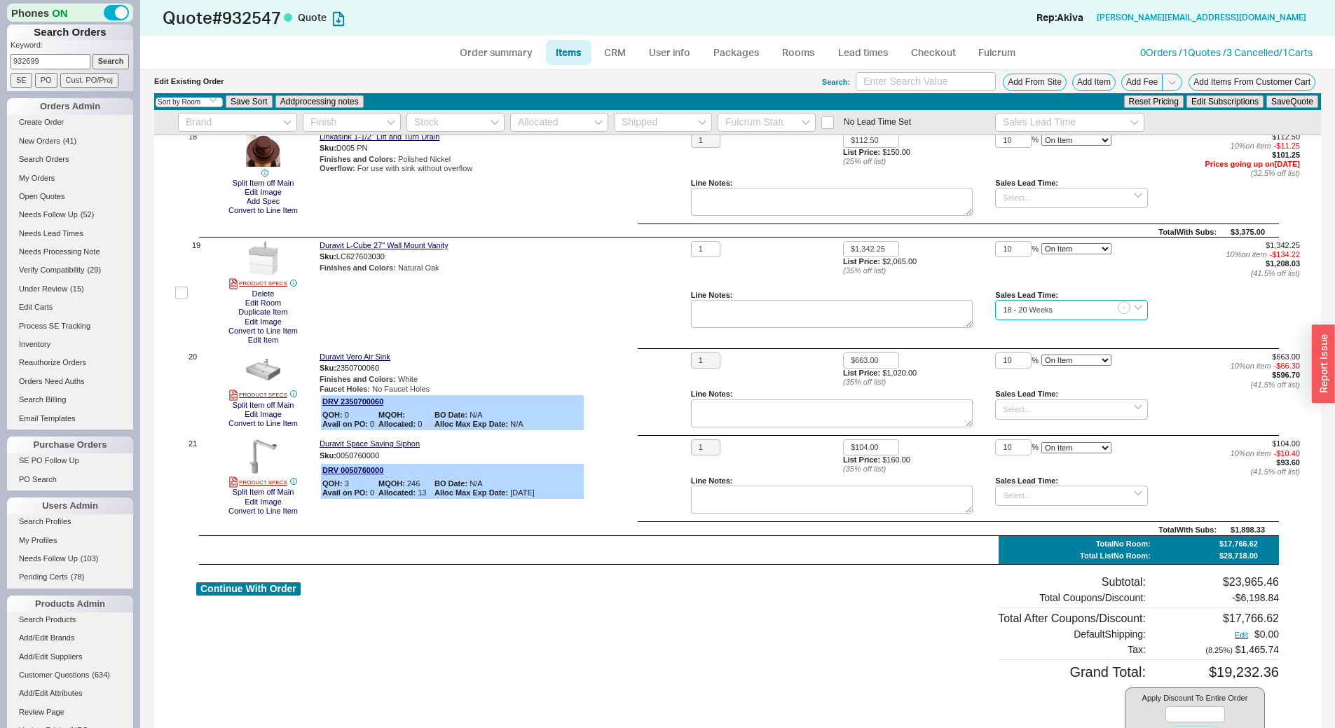
scroll to position [1825, 0]
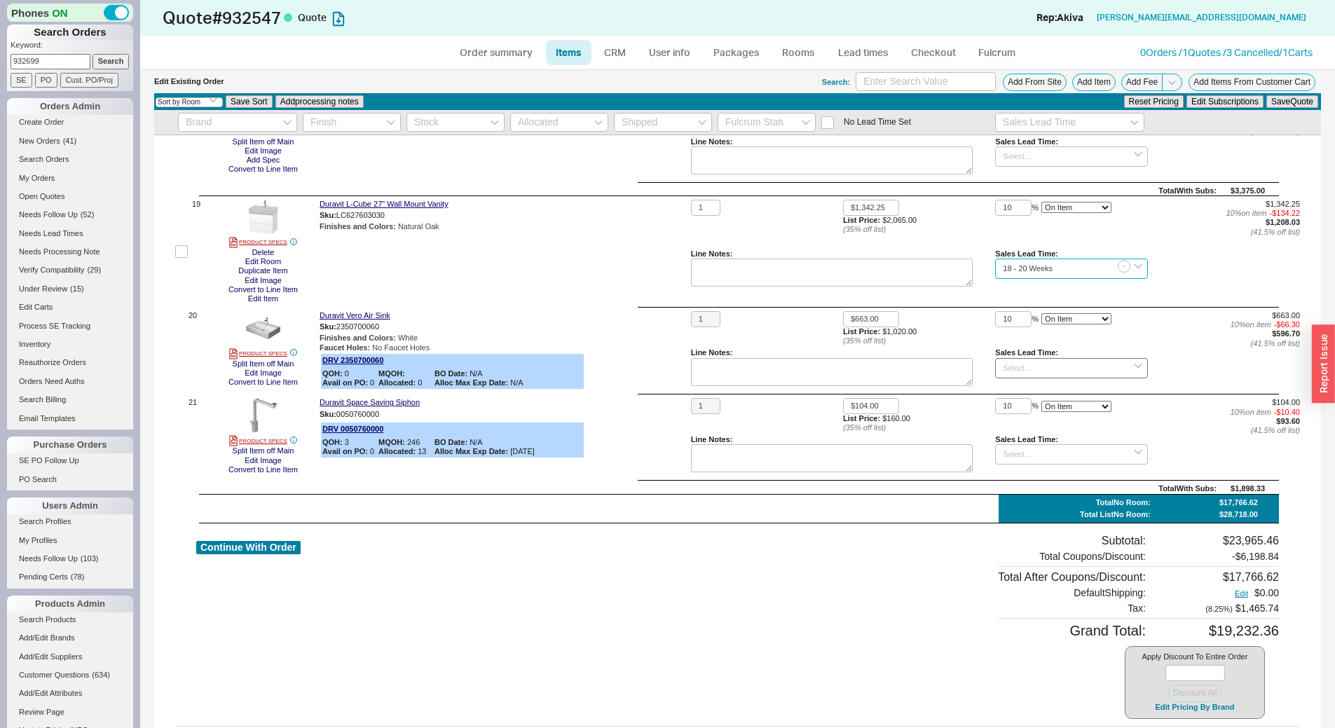
type input "18 - 20 Weeks"
click at [1010, 359] on input at bounding box center [1071, 368] width 152 height 20
click at [1007, 412] on div "18 - 20 Weeks" at bounding box center [1070, 412] width 151 height 20
type input "18 - 20 Weeks"
click at [1024, 462] on input at bounding box center [1071, 454] width 152 height 20
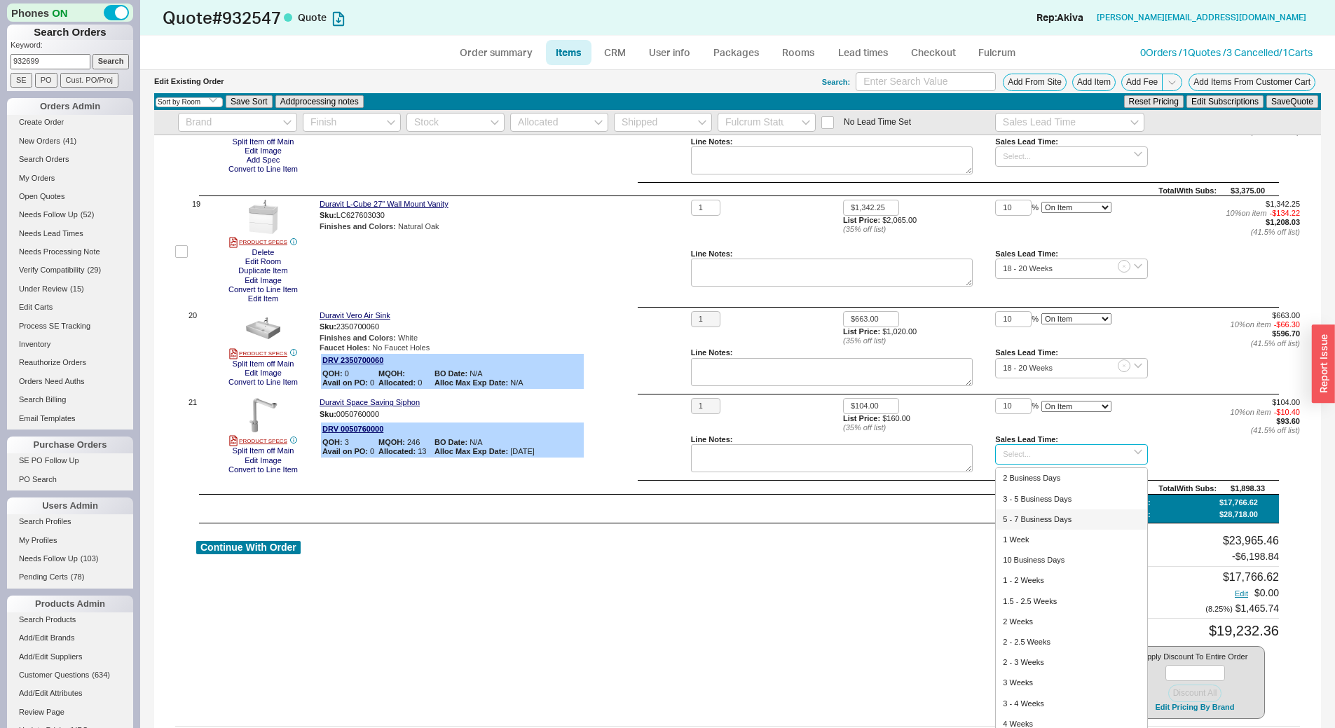
click at [1038, 511] on div "5 - 7 Business Days" at bounding box center [1070, 519] width 151 height 20
type input "5 - 7 Business Days"
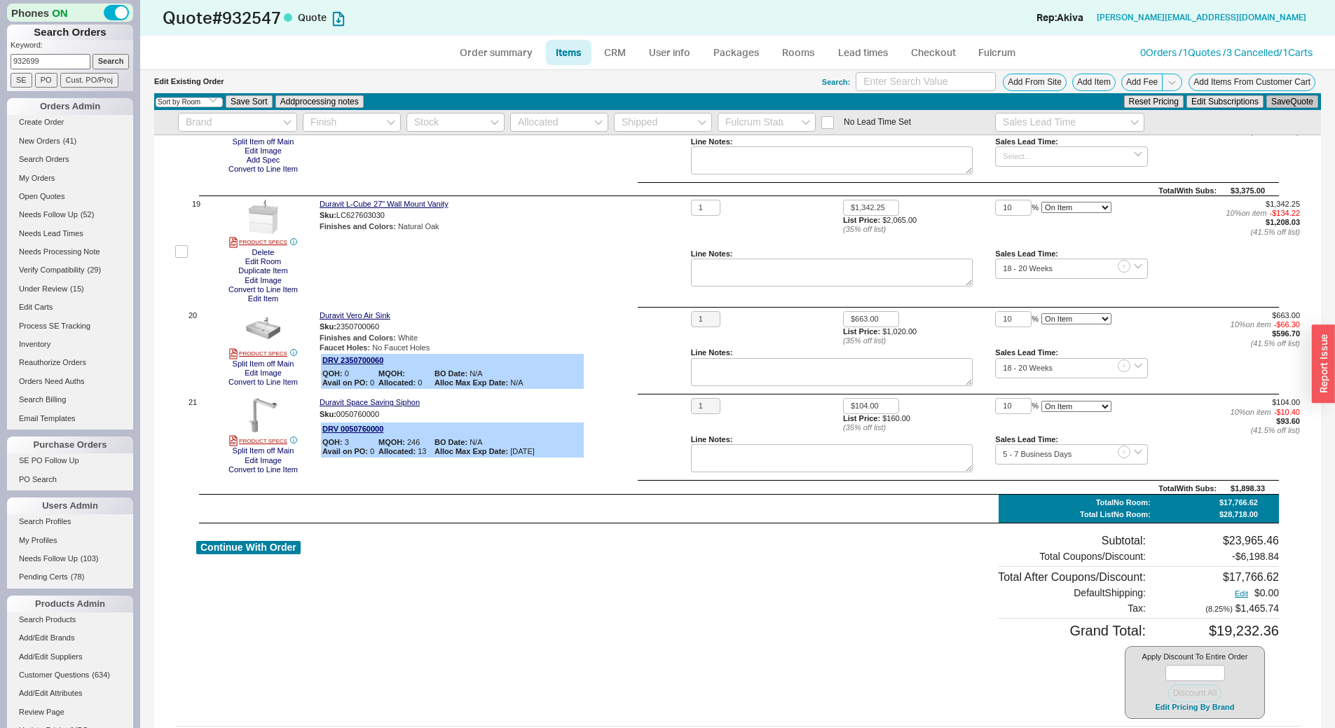
click at [1289, 103] on button "Save Quote" at bounding box center [1292, 101] width 52 height 13
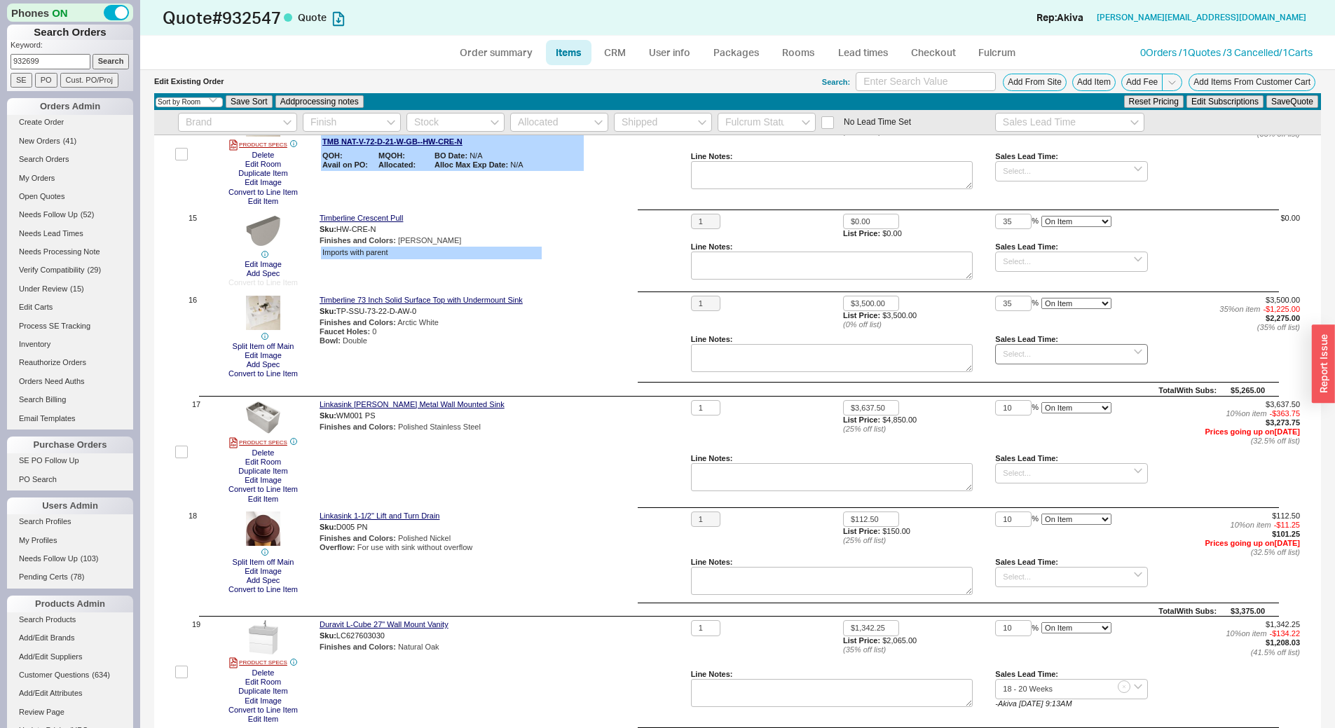
scroll to position [1194, 0]
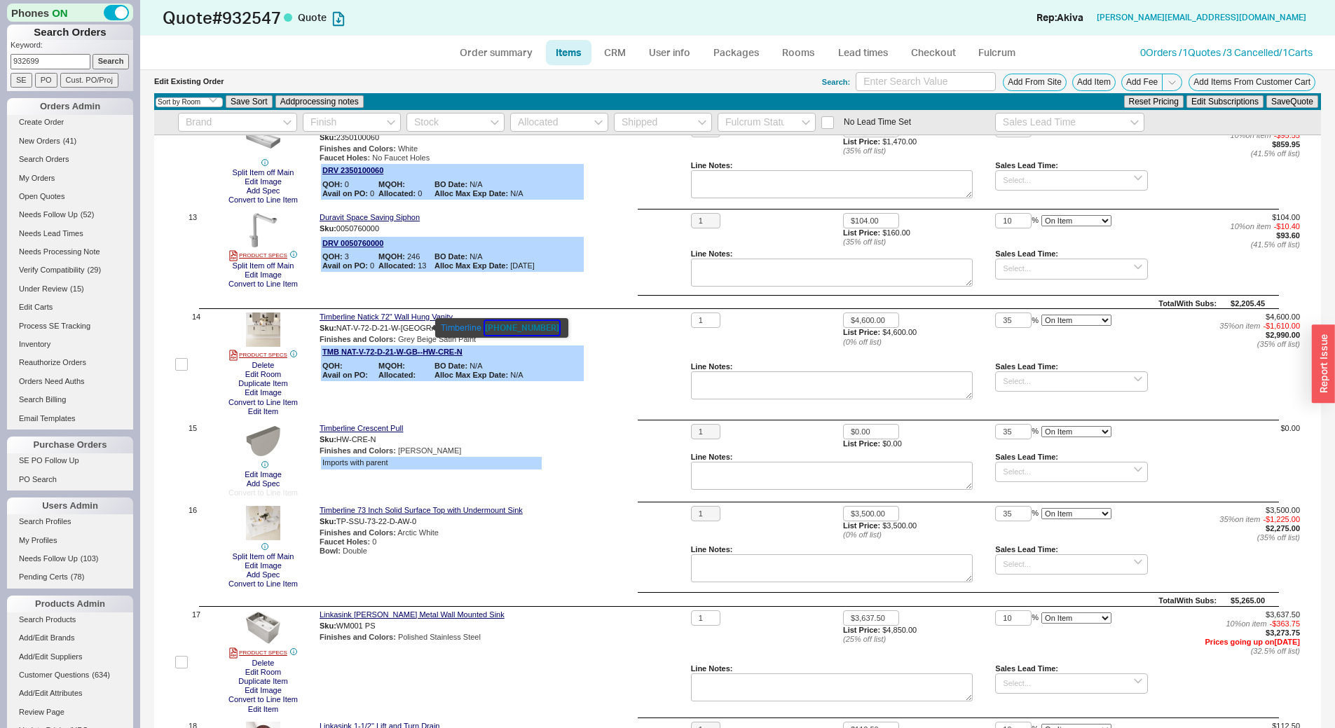
click at [514, 325] on button "1-888-844-0102" at bounding box center [522, 328] width 74 height 14
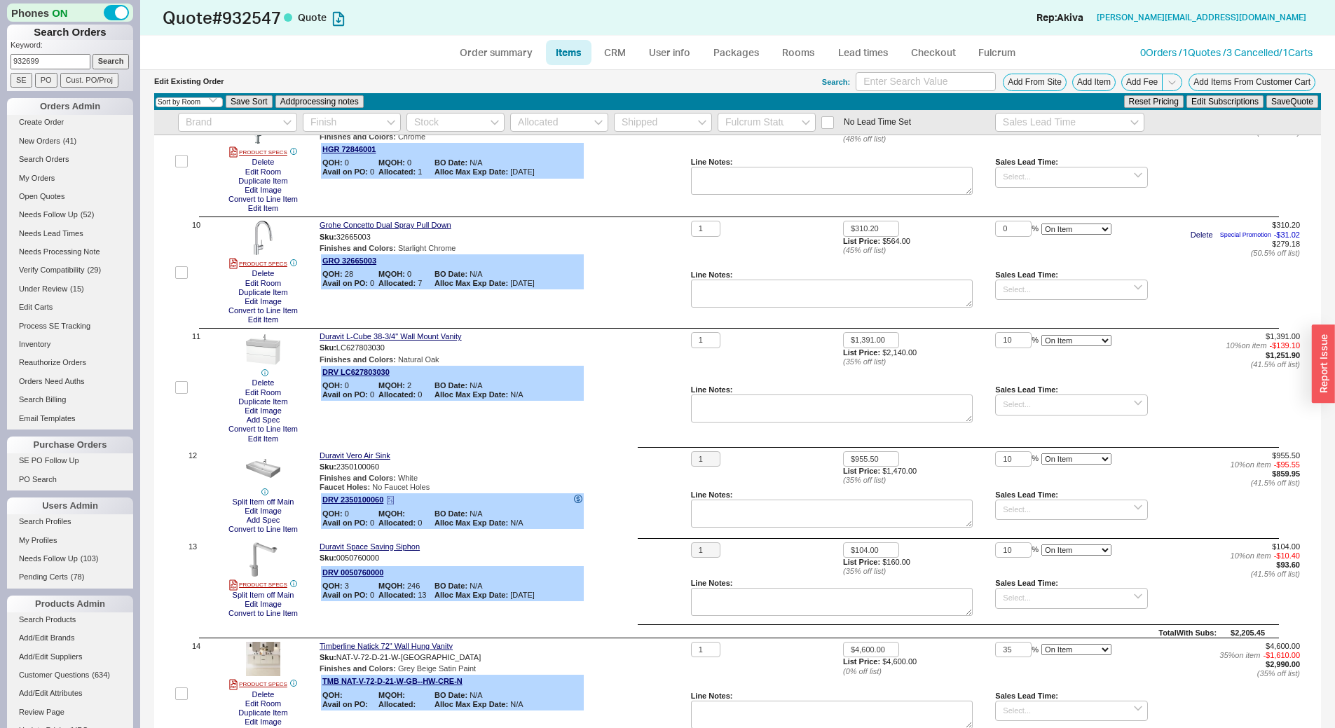
scroll to position [844, 0]
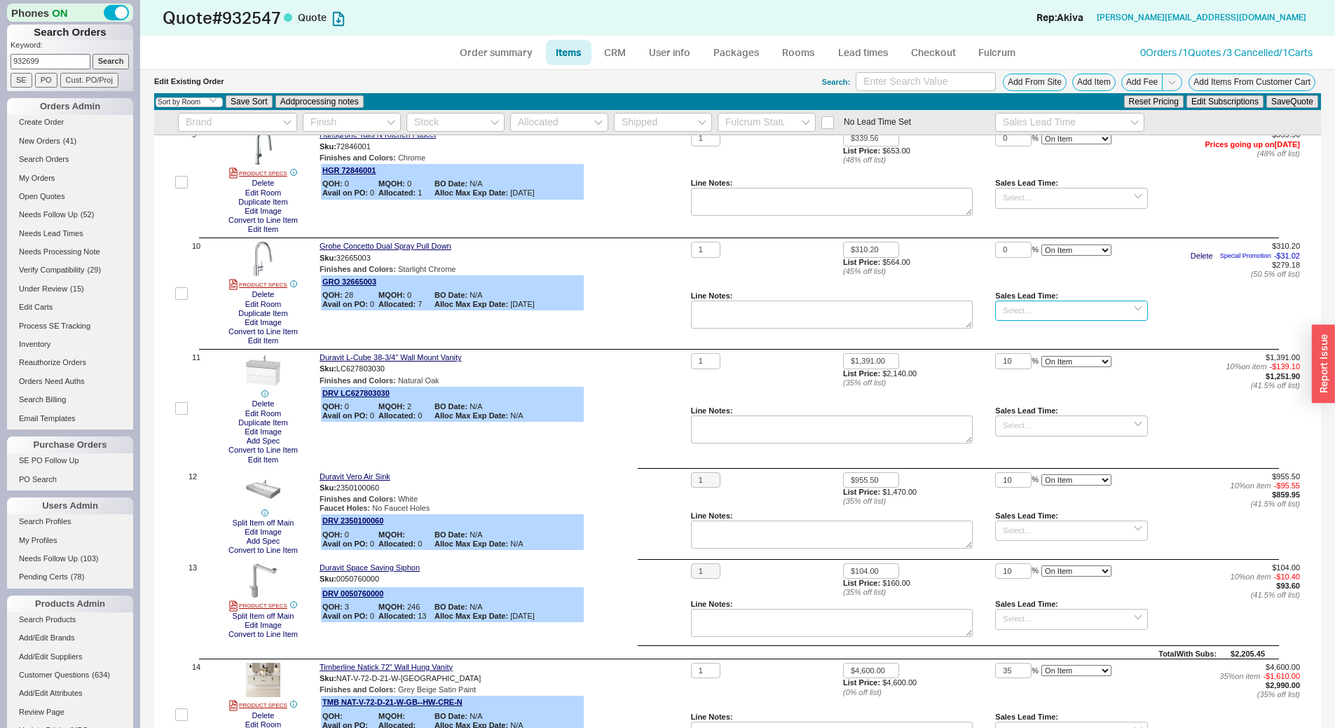
click at [1091, 312] on input at bounding box center [1071, 311] width 152 height 20
click at [1089, 368] on div "5 - 7 Business Days" at bounding box center [1070, 376] width 151 height 20
type input "5 - 7 Business Days"
click at [1278, 97] on button "Save Quote" at bounding box center [1292, 101] width 52 height 13
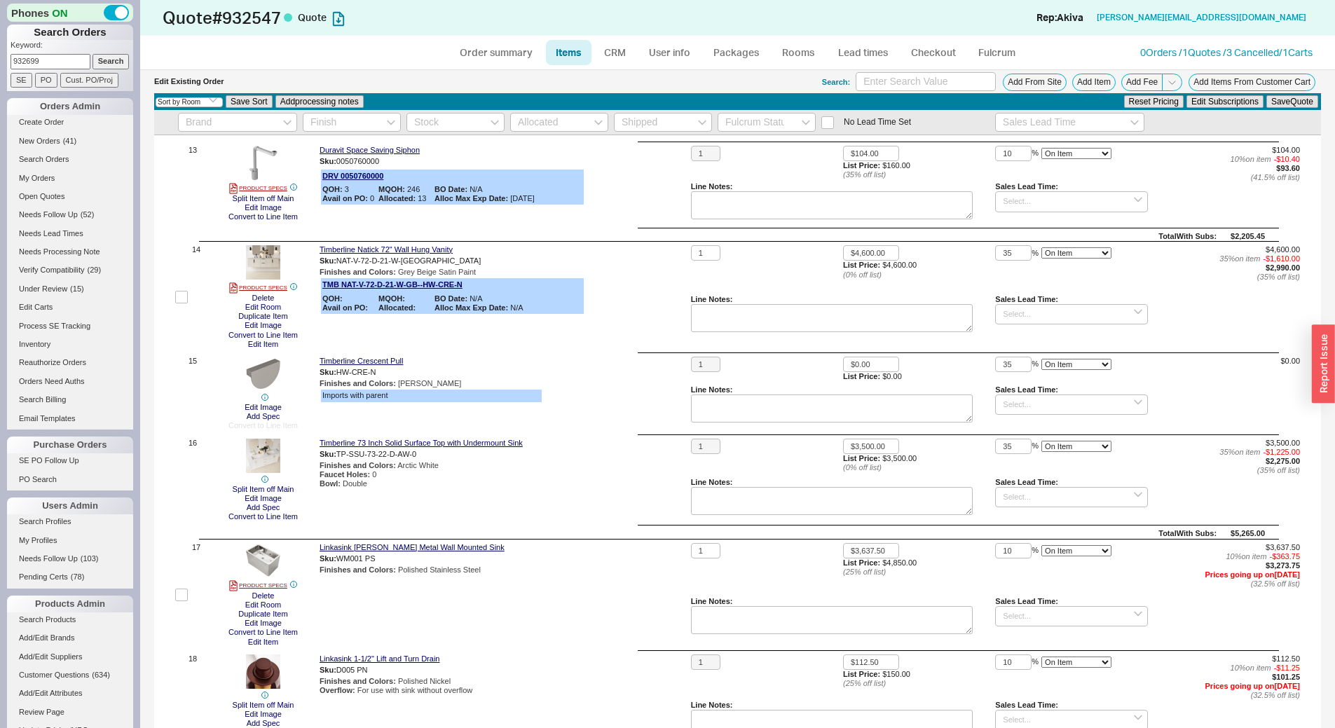
scroll to position [1265, 0]
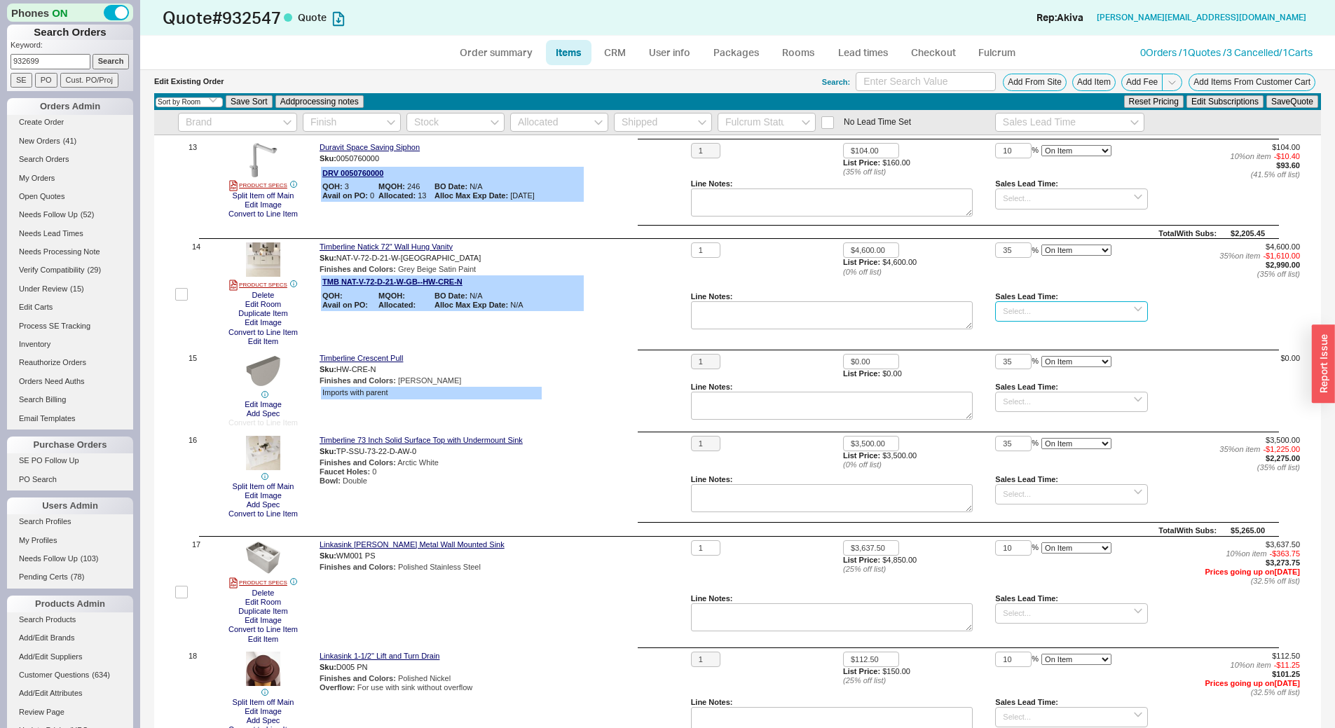
click at [1001, 313] on input at bounding box center [1071, 311] width 152 height 20
click at [1055, 556] on div "3 - 4 Weeks" at bounding box center [1070, 560] width 151 height 20
type input "3 - 4 Weeks"
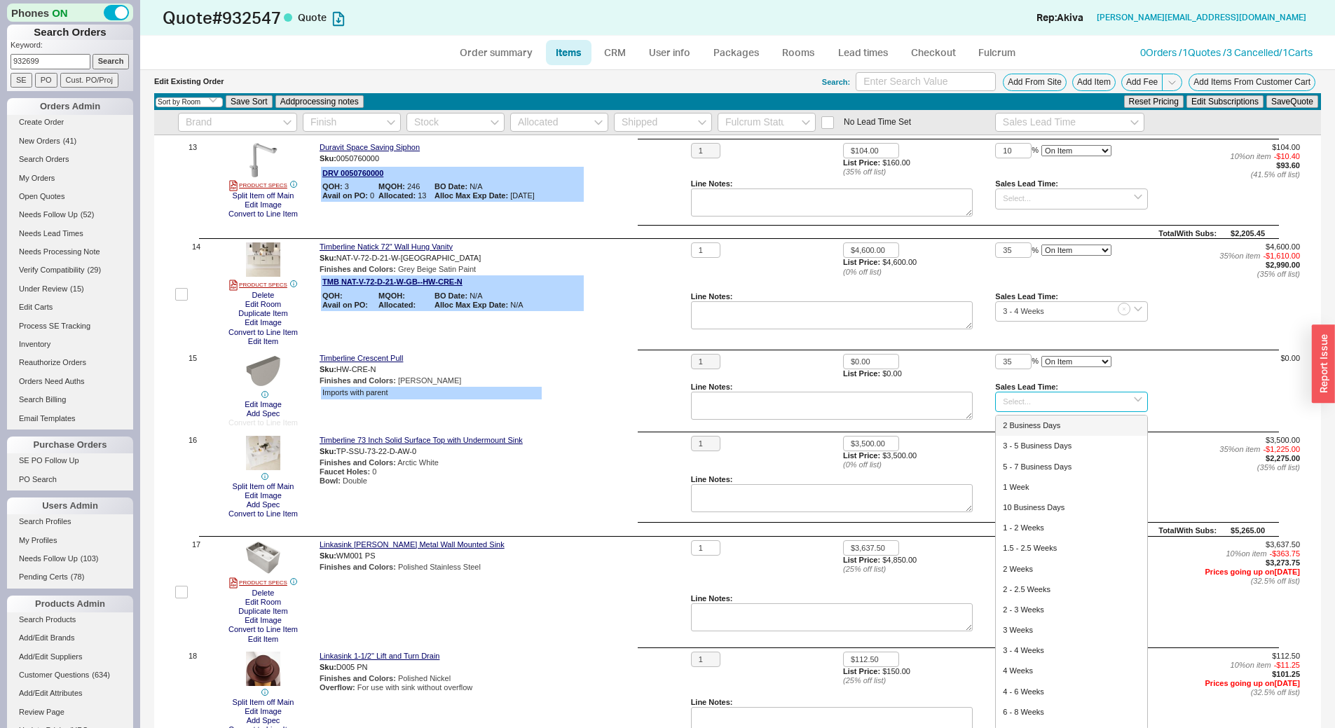
click at [1041, 397] on input at bounding box center [1071, 402] width 152 height 20
click at [1059, 645] on div "3 - 4 Weeks" at bounding box center [1070, 650] width 151 height 20
type input "3 - 4 Weeks"
click at [1049, 490] on input at bounding box center [1071, 494] width 152 height 20
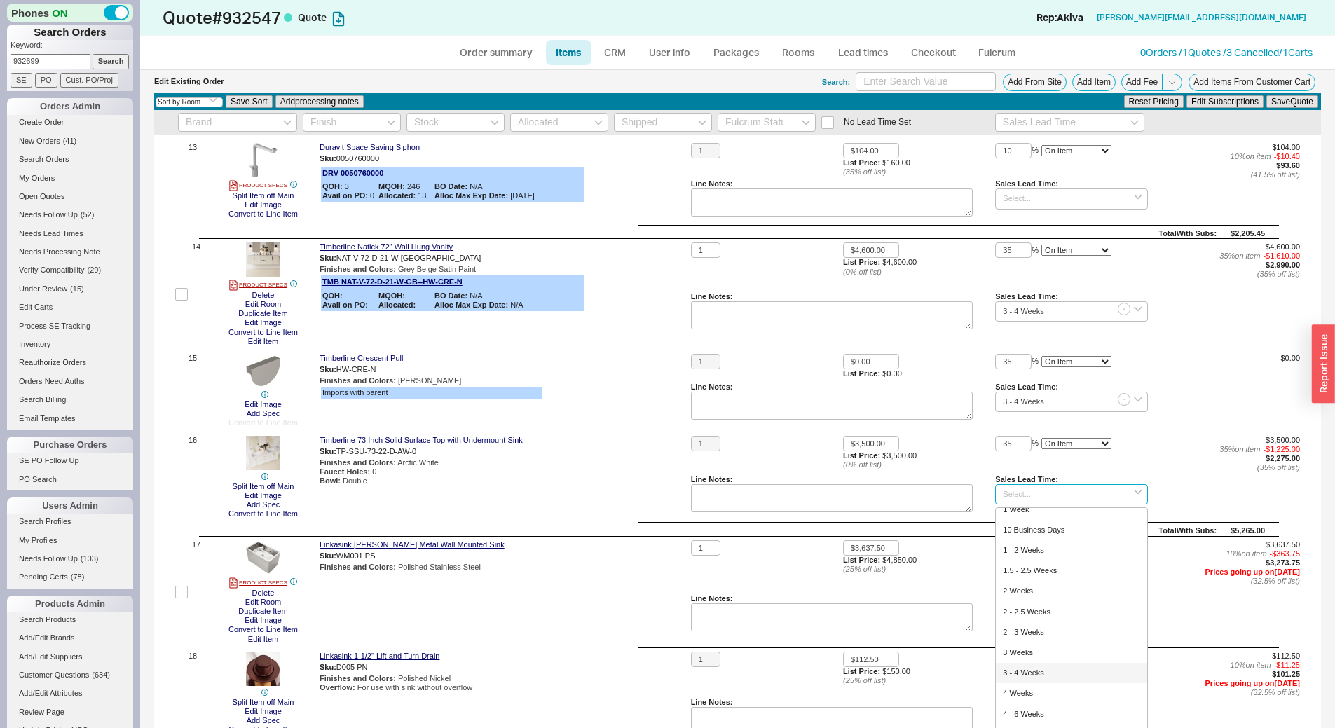
click at [1061, 676] on div "3 - 4 Weeks" at bounding box center [1070, 673] width 151 height 20
type input "3 - 4 Weeks"
click at [1293, 105] on button "Save Quote" at bounding box center [1292, 101] width 52 height 13
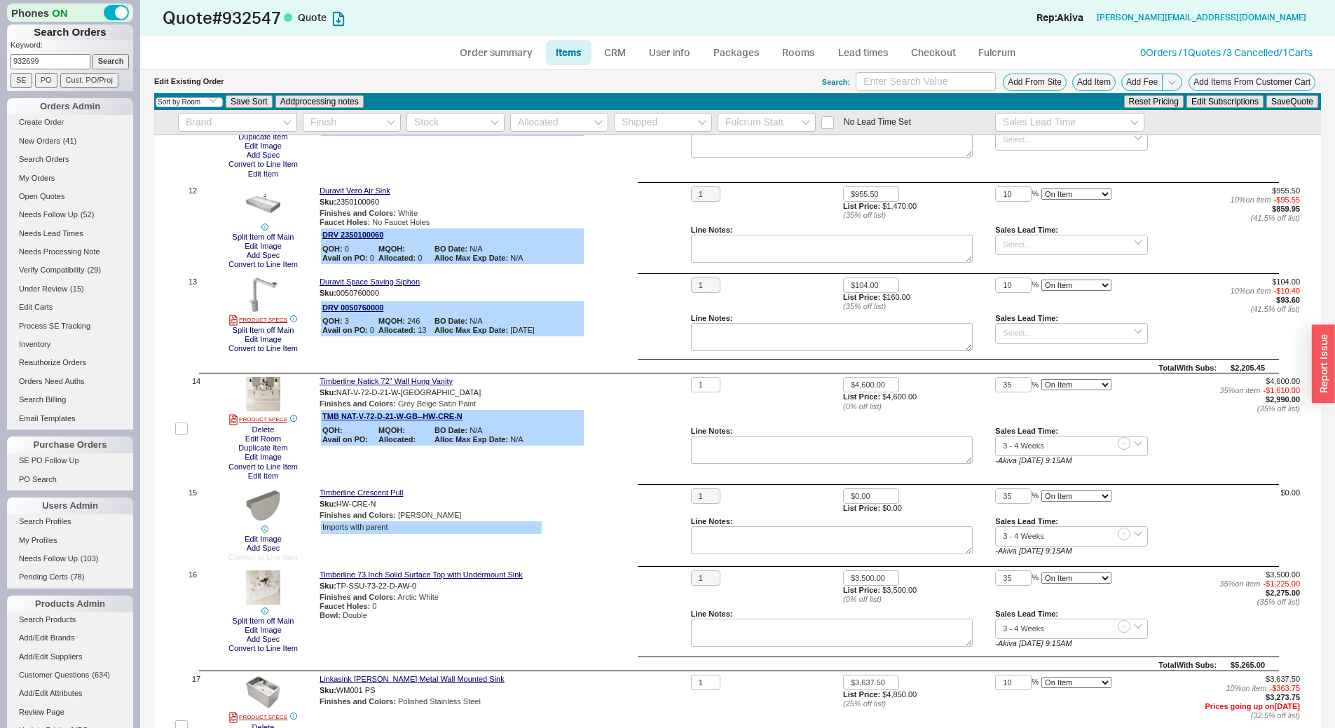
scroll to position [984, 0]
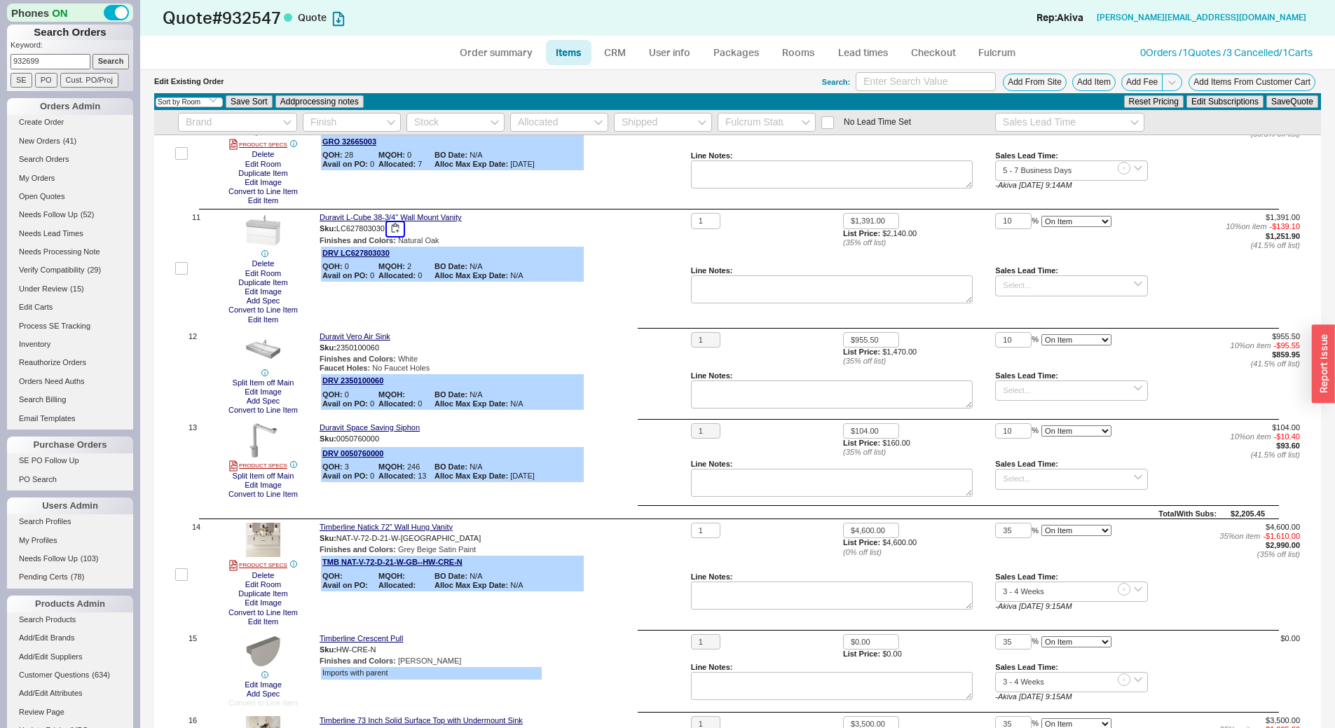
click at [396, 226] on button "button" at bounding box center [395, 228] width 17 height 13
click at [1006, 285] on input at bounding box center [1071, 285] width 152 height 20
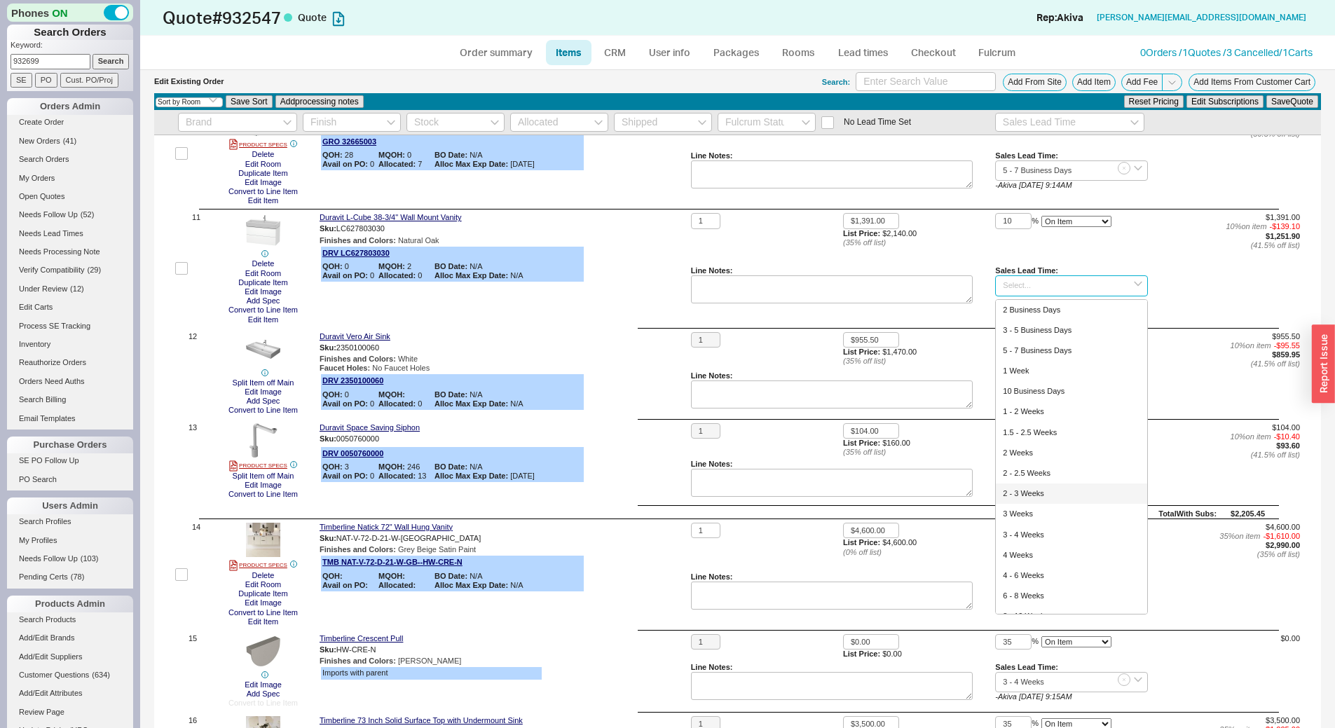
click at [1049, 492] on div "2 - 3 Weeks" at bounding box center [1070, 493] width 151 height 20
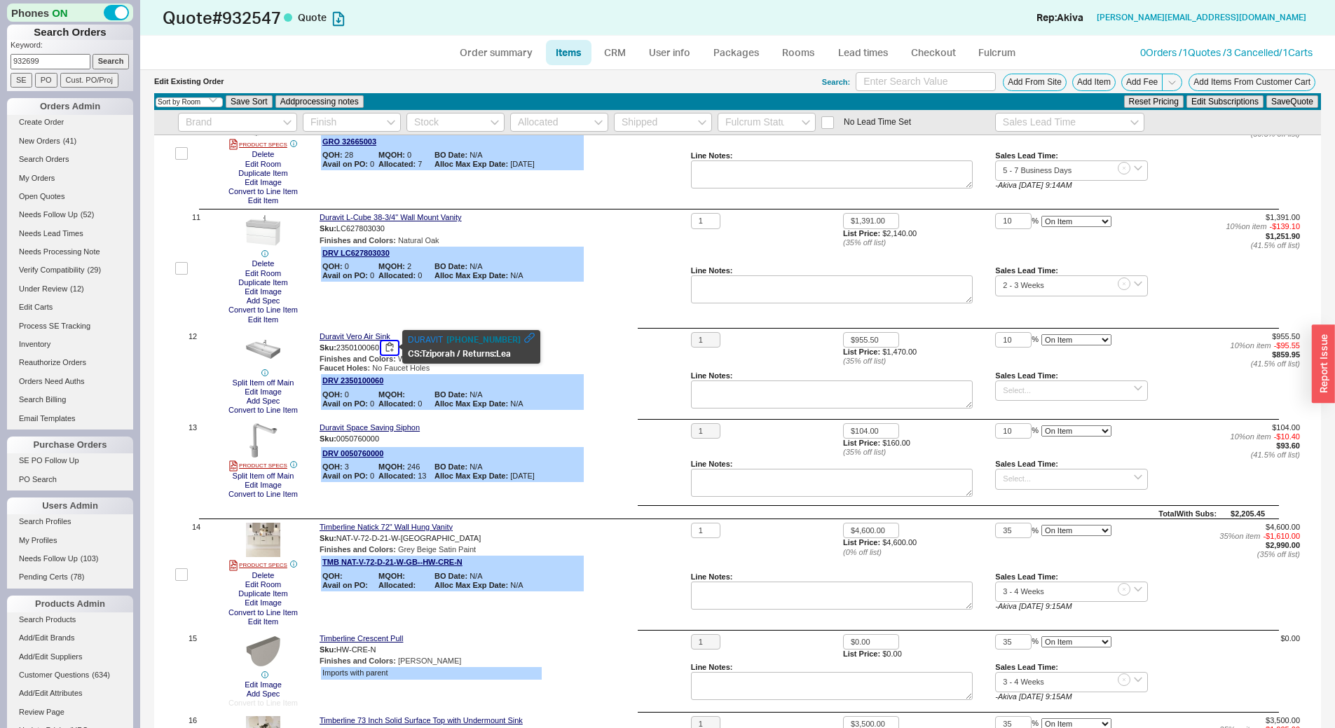
click at [393, 345] on button "button" at bounding box center [389, 347] width 17 height 13
click at [1015, 276] on input "2 - 3 Weeks" at bounding box center [1071, 285] width 152 height 20
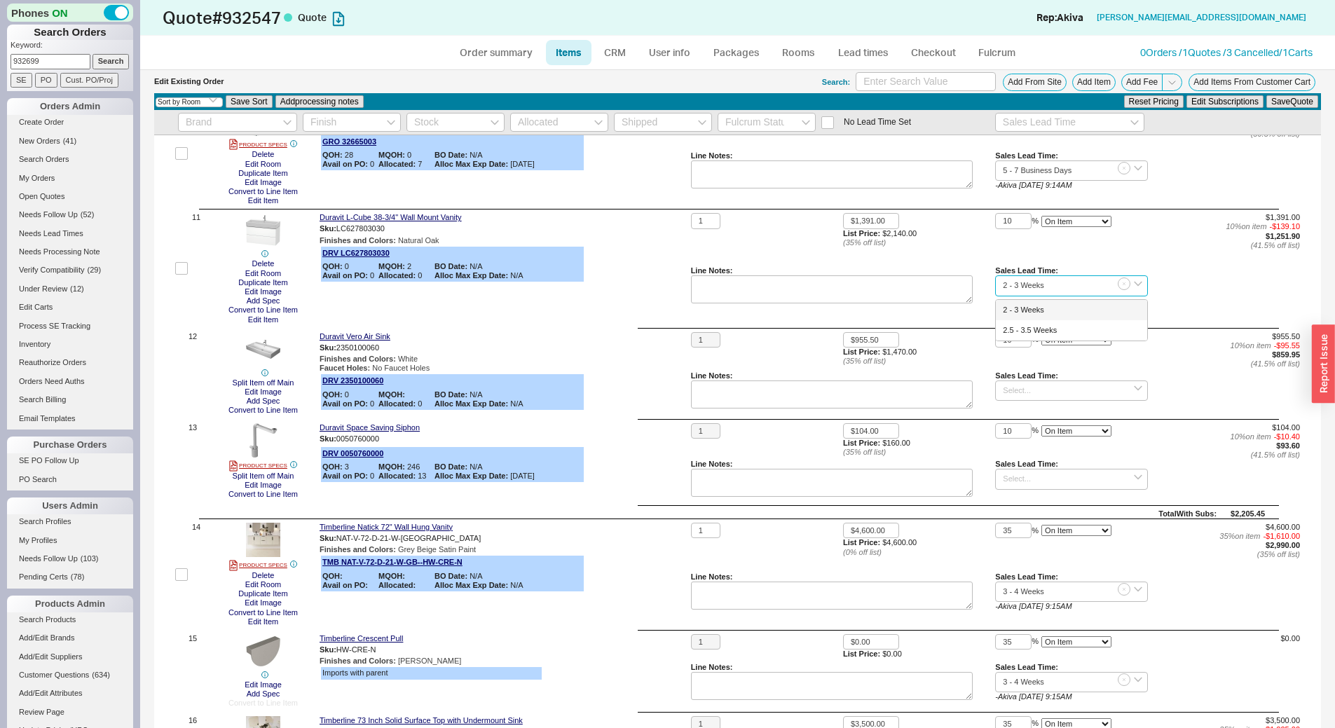
click at [1015, 276] on input "2 - 3 Weeks" at bounding box center [1071, 285] width 152 height 20
click at [1014, 326] on div "18 - 20 Weeks" at bounding box center [1070, 330] width 151 height 20
type input "18 - 20 Weeks"
click at [1022, 391] on input at bounding box center [1071, 390] width 152 height 20
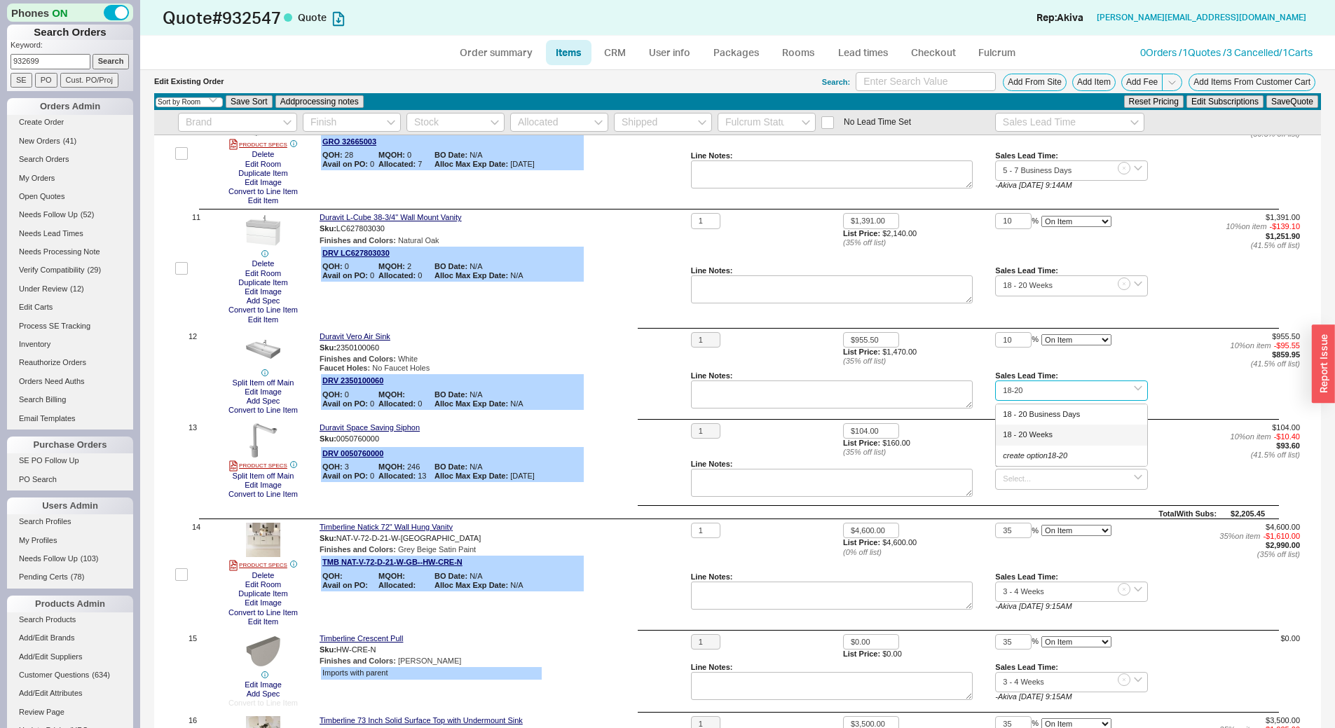
click at [1091, 436] on div "18 - 20 Weeks" at bounding box center [1070, 435] width 151 height 20
type input "18 - 20 Weeks"
click at [1059, 483] on input at bounding box center [1071, 479] width 152 height 20
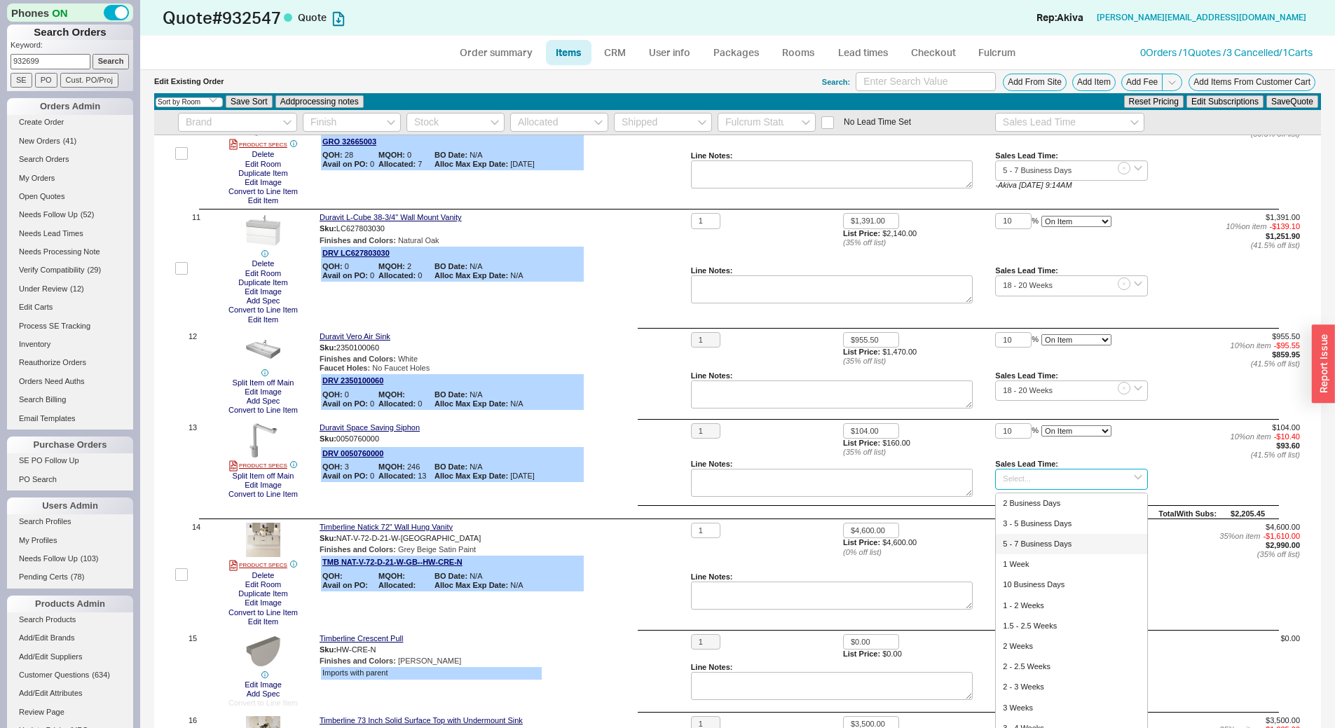
click at [1055, 544] on div "5 - 7 Business Days" at bounding box center [1070, 544] width 151 height 20
type input "5 - 7 Business Days"
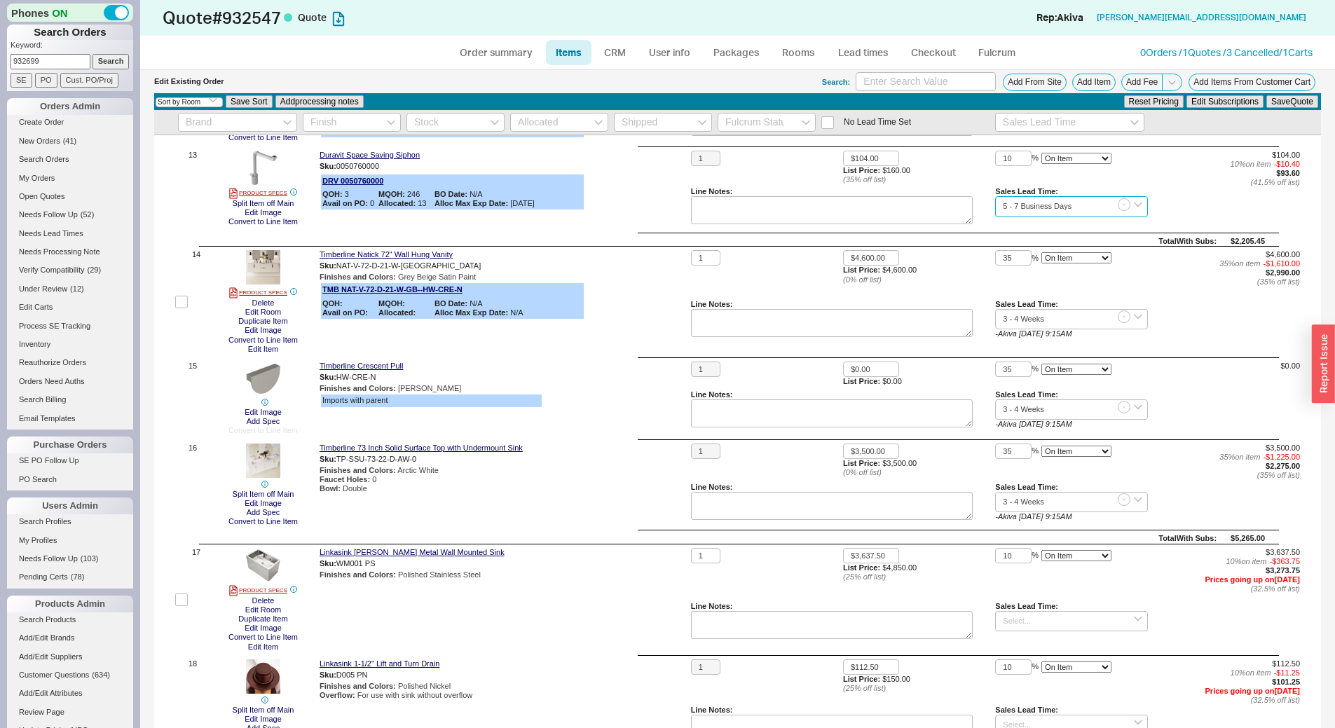
scroll to position [1265, 0]
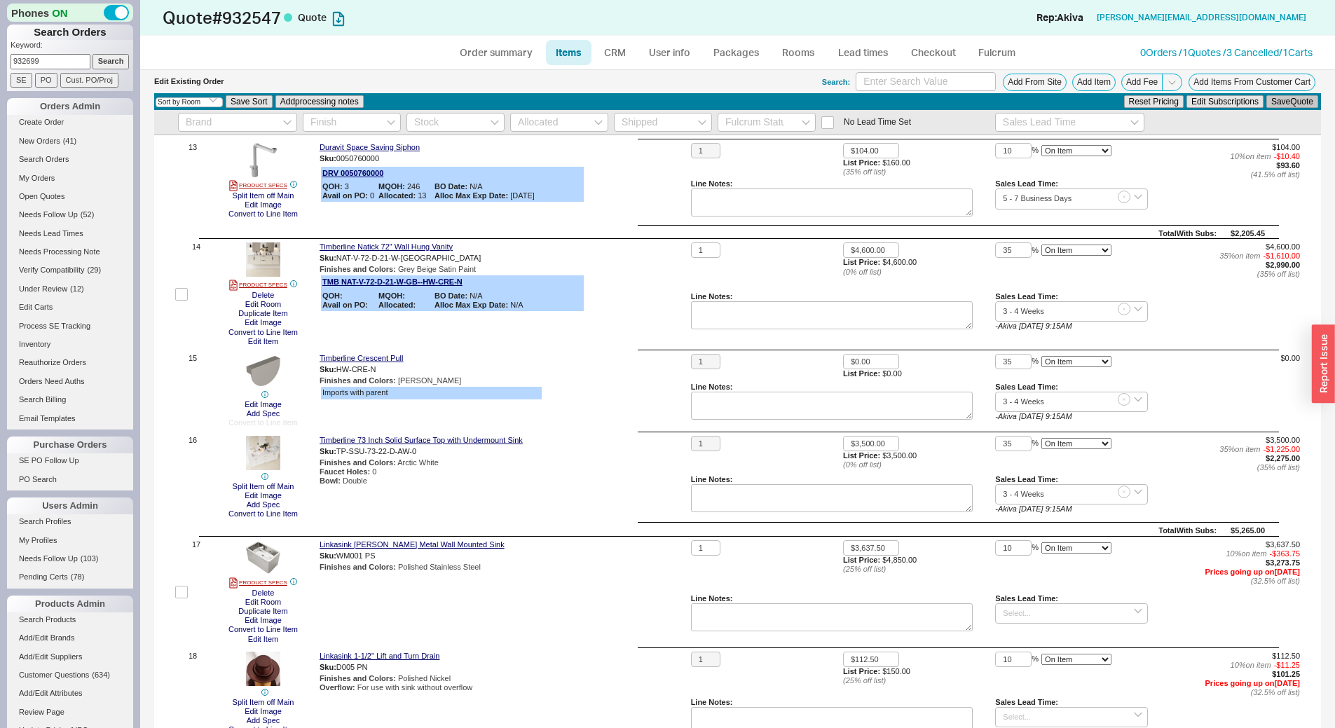
click at [1275, 99] on button "Save Quote" at bounding box center [1292, 101] width 52 height 13
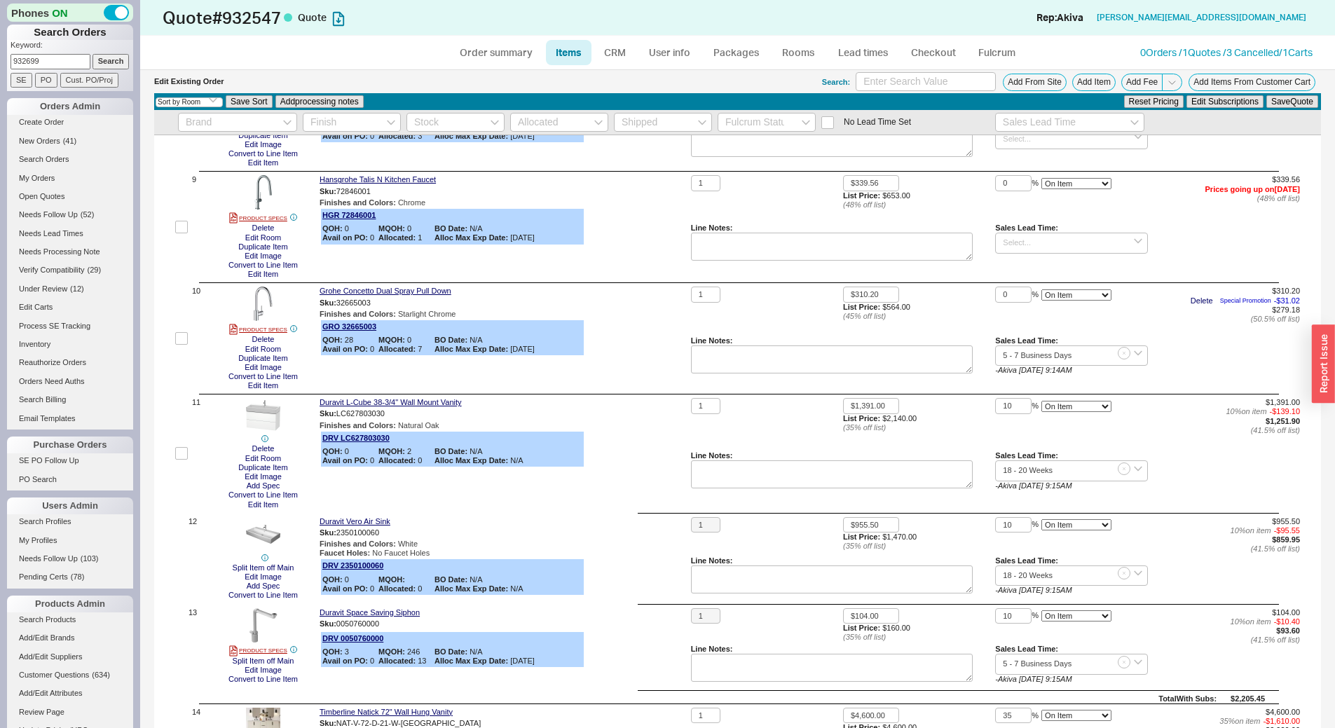
scroll to position [704, 0]
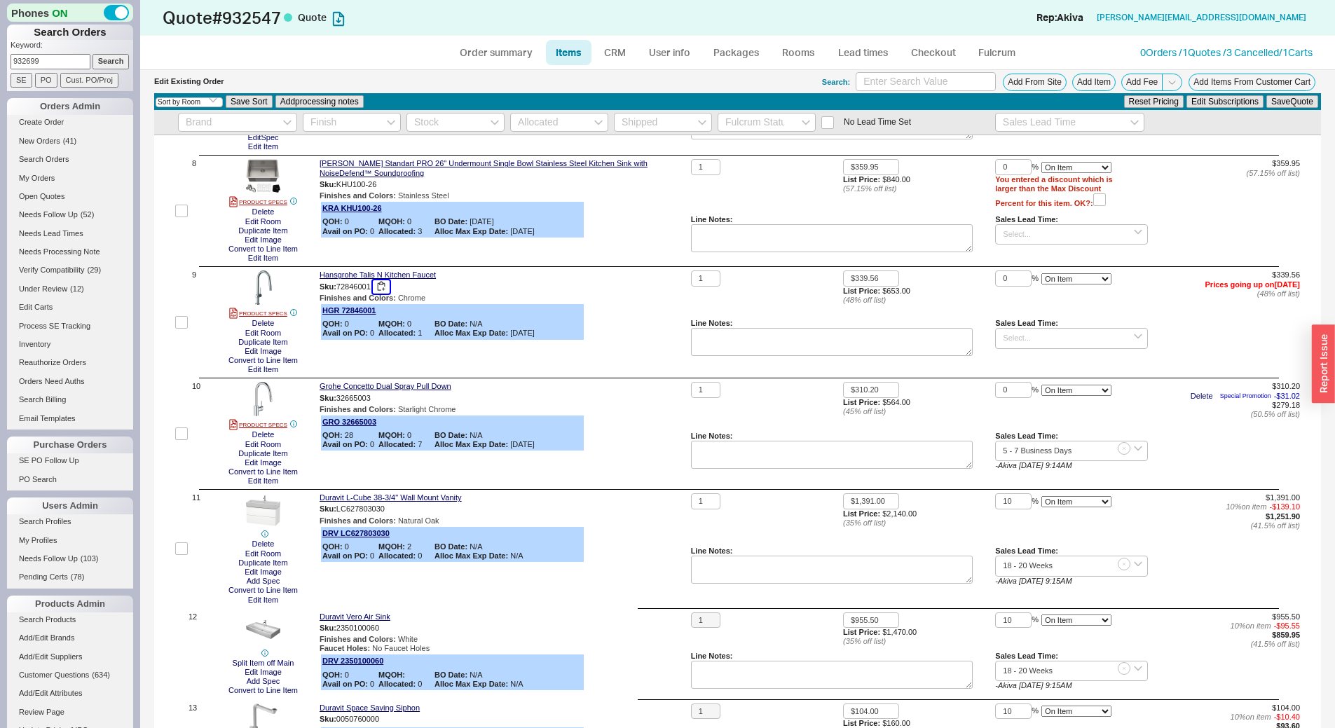
click at [385, 284] on button "button" at bounding box center [381, 286] width 17 height 13
click at [997, 336] on input at bounding box center [1071, 338] width 152 height 20
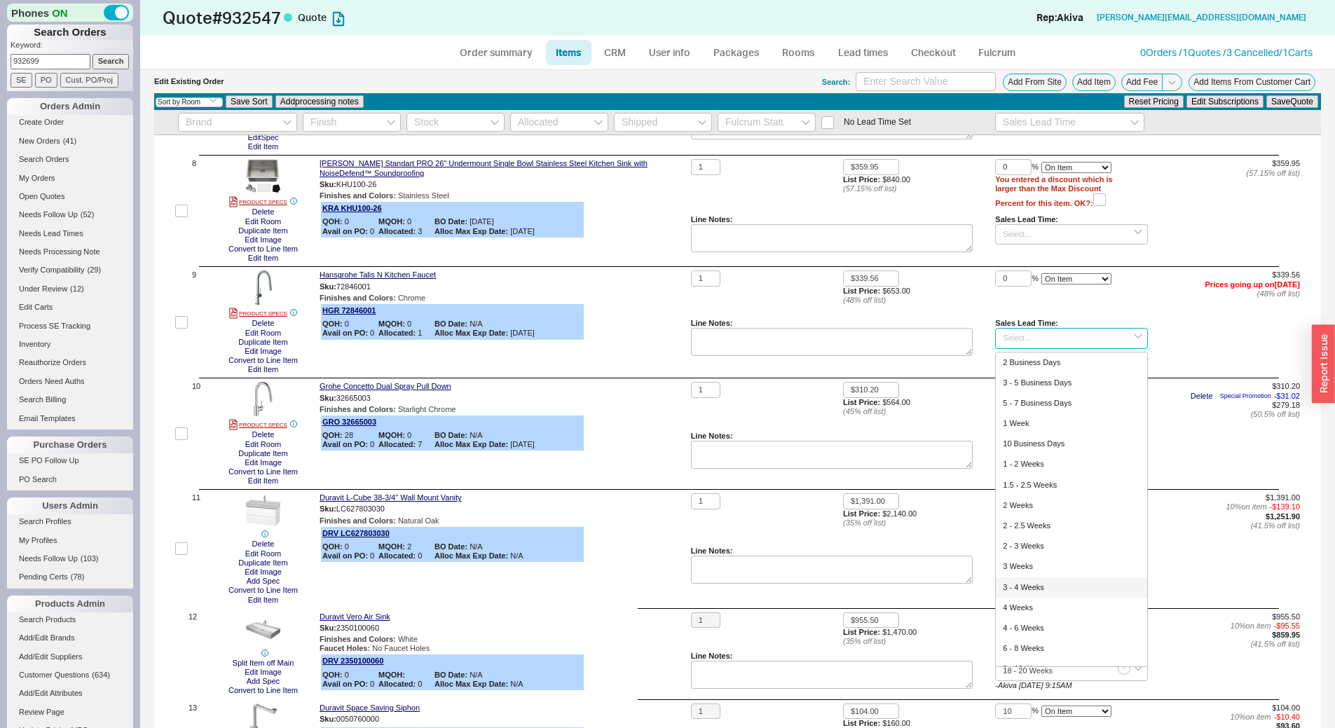
click at [1046, 585] on div "3 - 4 Weeks" at bounding box center [1070, 587] width 151 height 20
type input "3 - 4 Weeks"
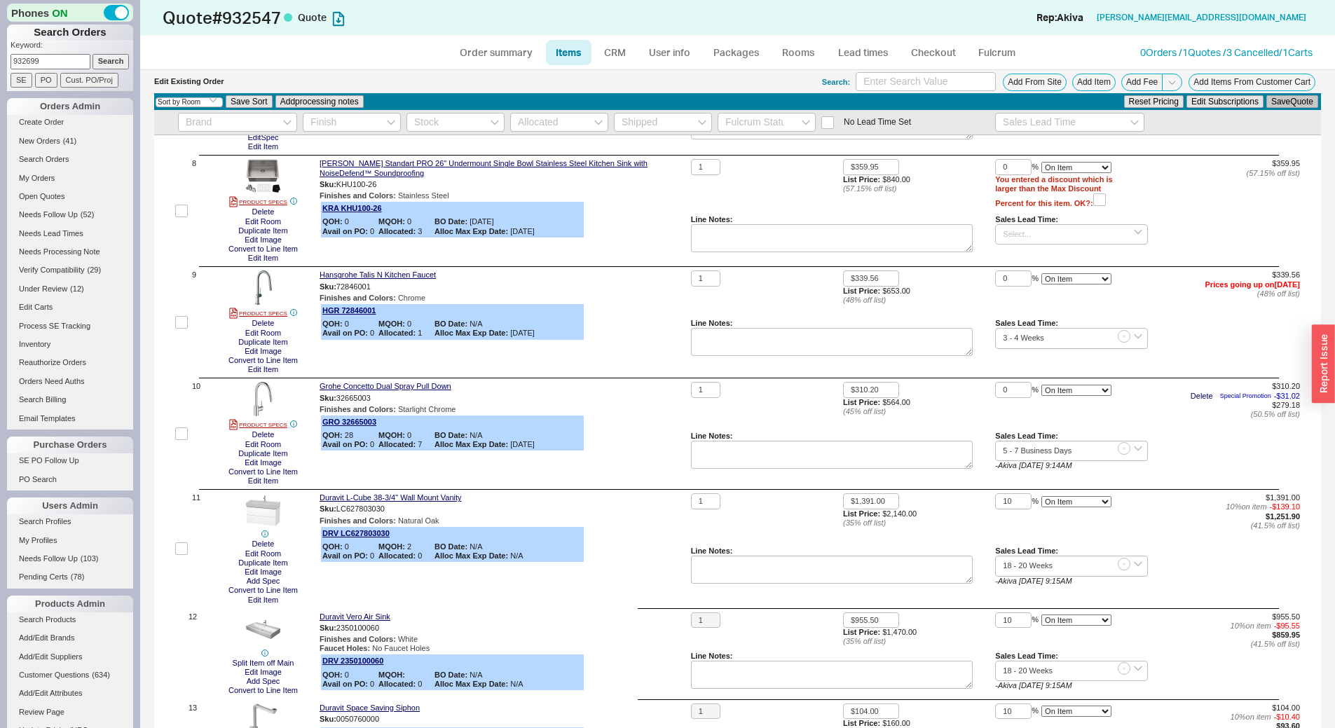
click at [1296, 99] on button "Save Quote" at bounding box center [1292, 101] width 52 height 13
click at [703, 196] on div "1" at bounding box center [767, 186] width 152 height 55
click at [1029, 235] on input at bounding box center [1071, 234] width 152 height 20
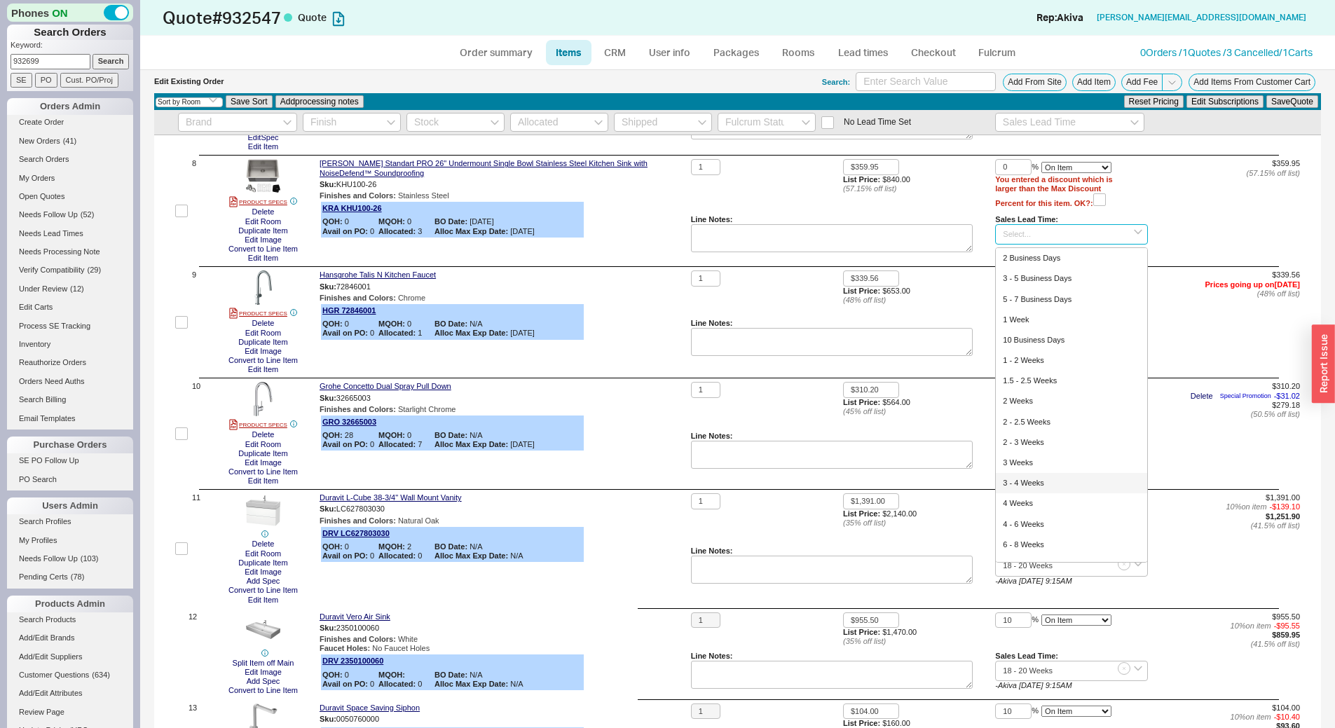
click at [1067, 486] on div "3 - 4 Weeks" at bounding box center [1070, 483] width 151 height 20
type input "3 - 4 Weeks"
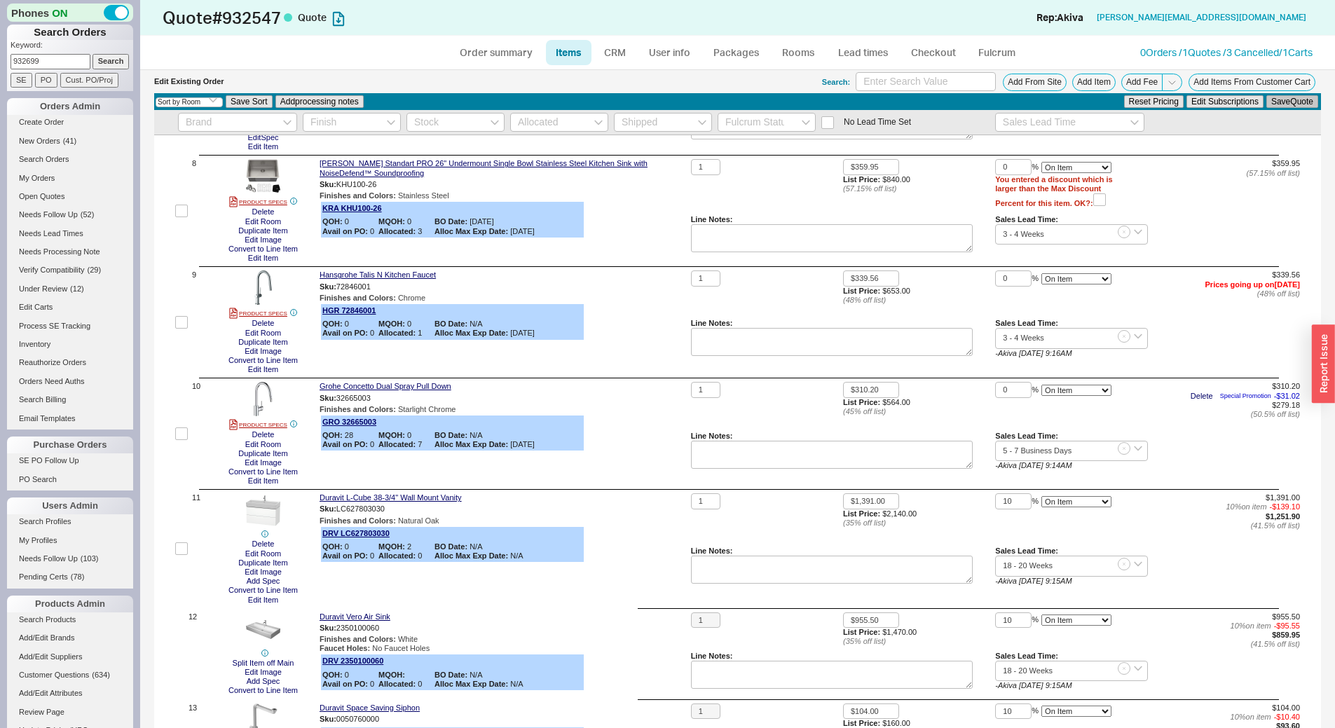
click at [1283, 100] on button "Save Quote" at bounding box center [1292, 101] width 52 height 13
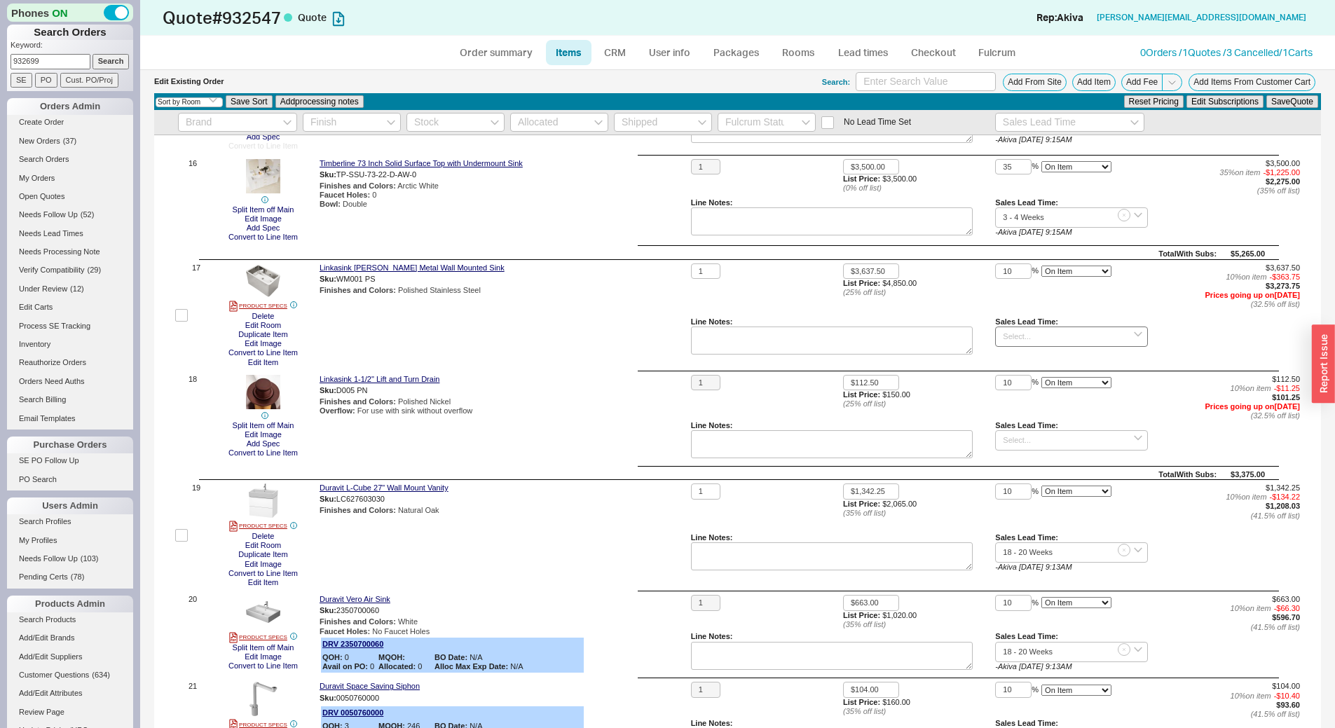
scroll to position [1471, 0]
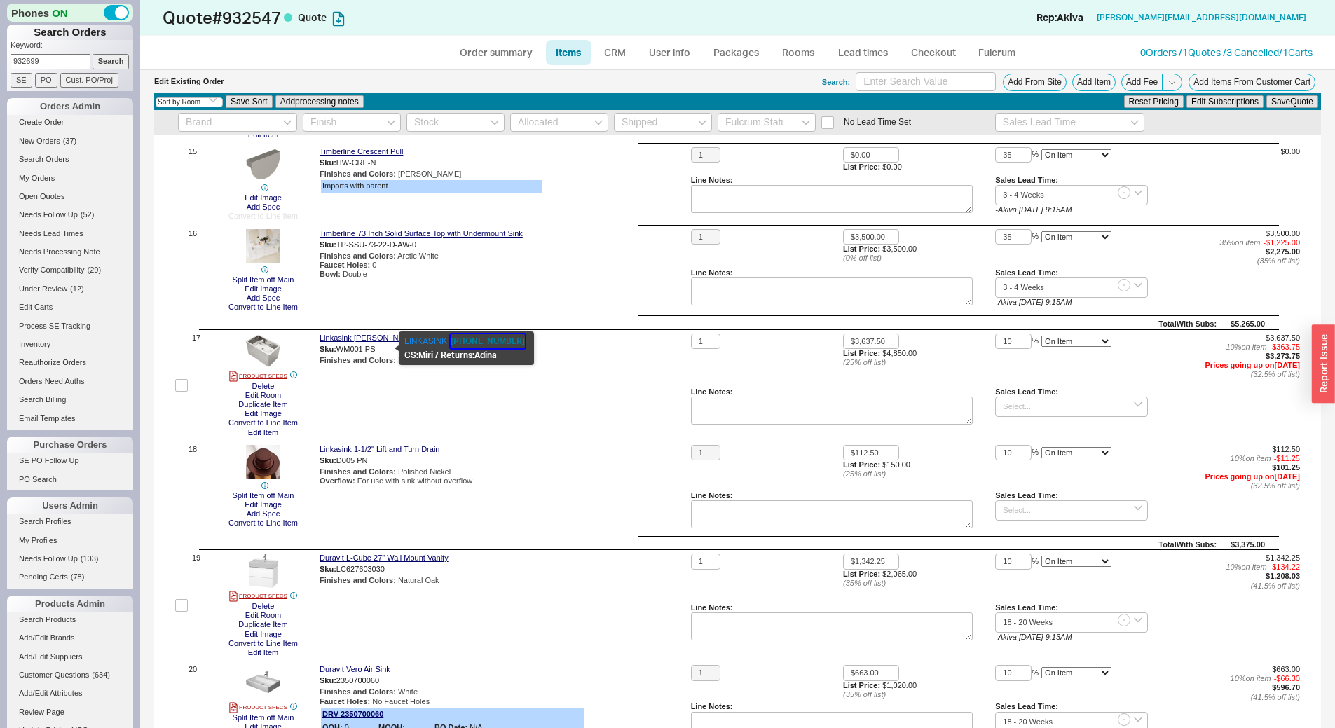
click at [481, 343] on button "1866-395-8377" at bounding box center [487, 341] width 74 height 14
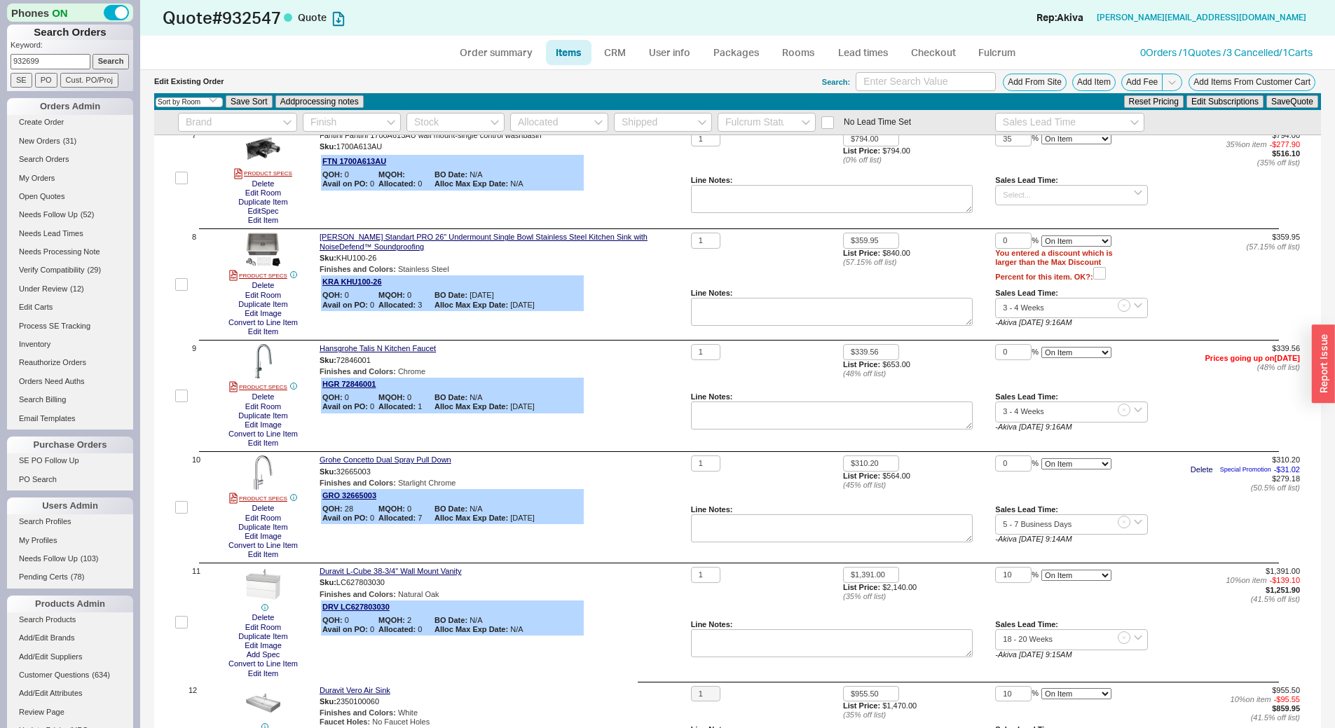
scroll to position [350, 0]
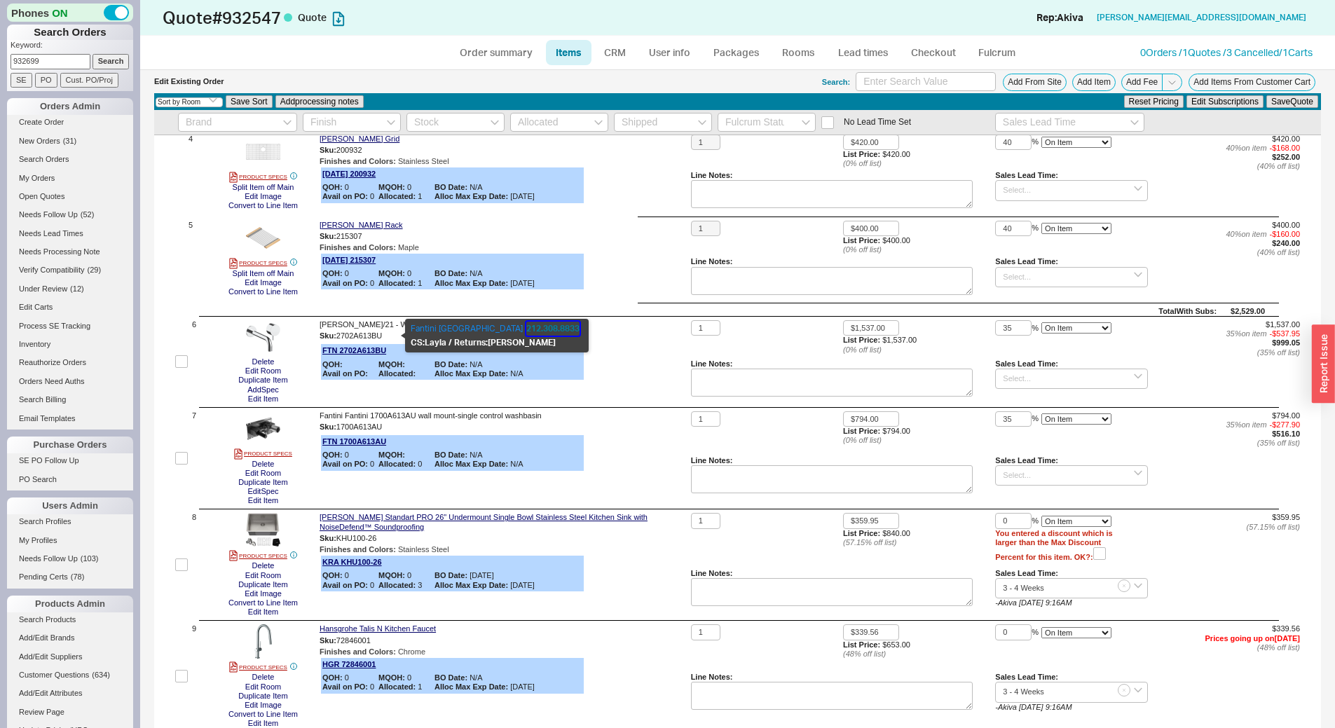
click at [526, 329] on button "212.308.8833" at bounding box center [552, 329] width 53 height 14
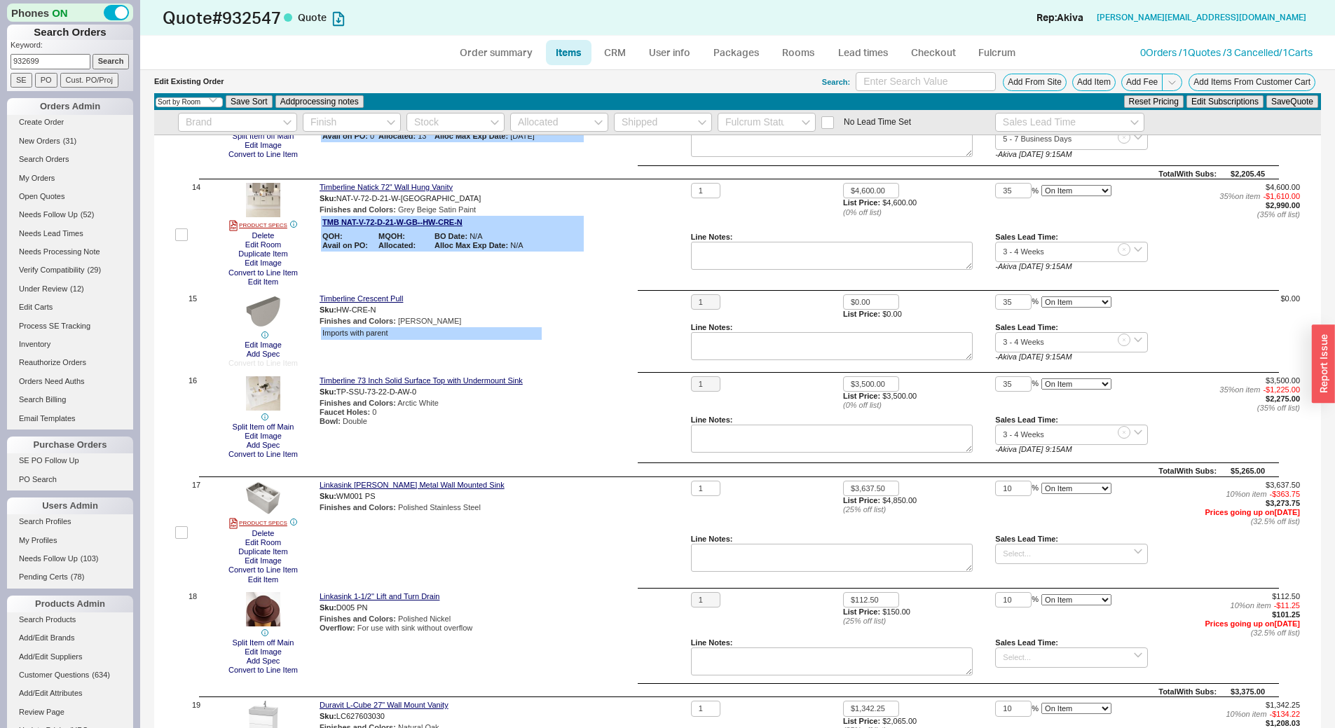
scroll to position [1401, 0]
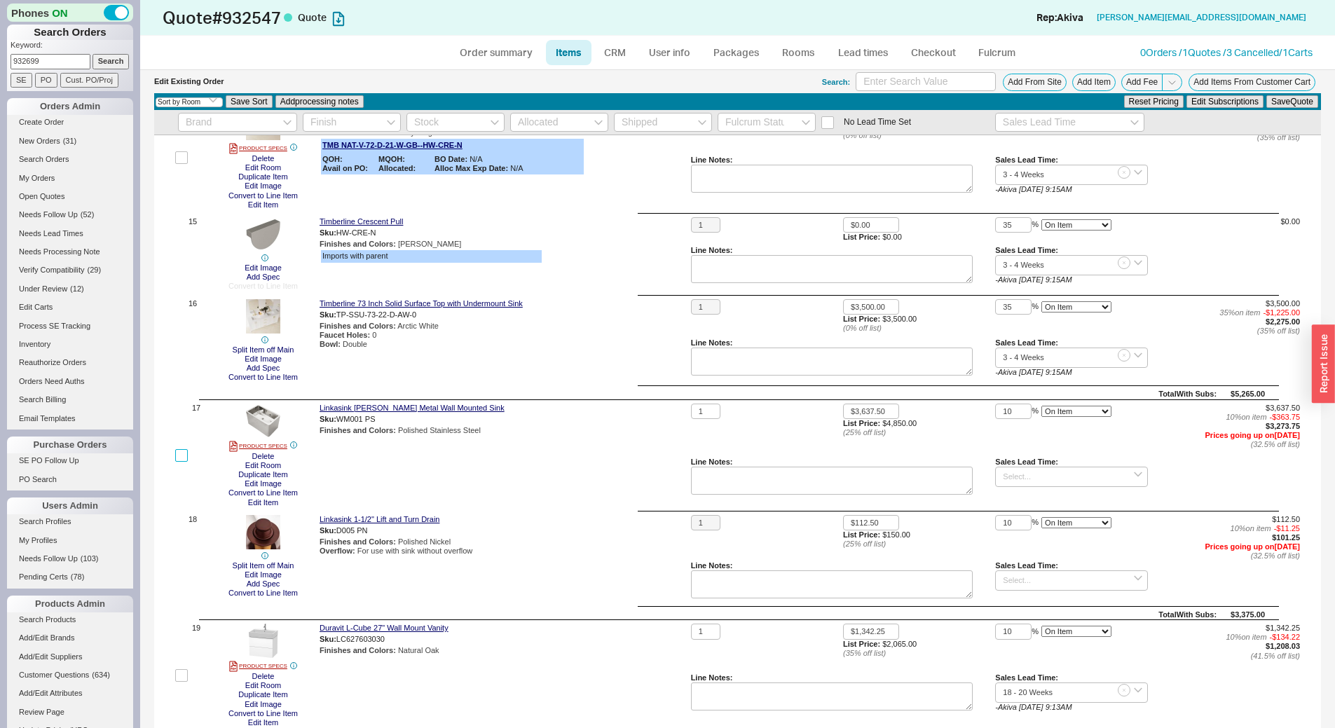
click at [184, 457] on input "checkbox" at bounding box center [181, 455] width 13 height 13
checkbox input "true"
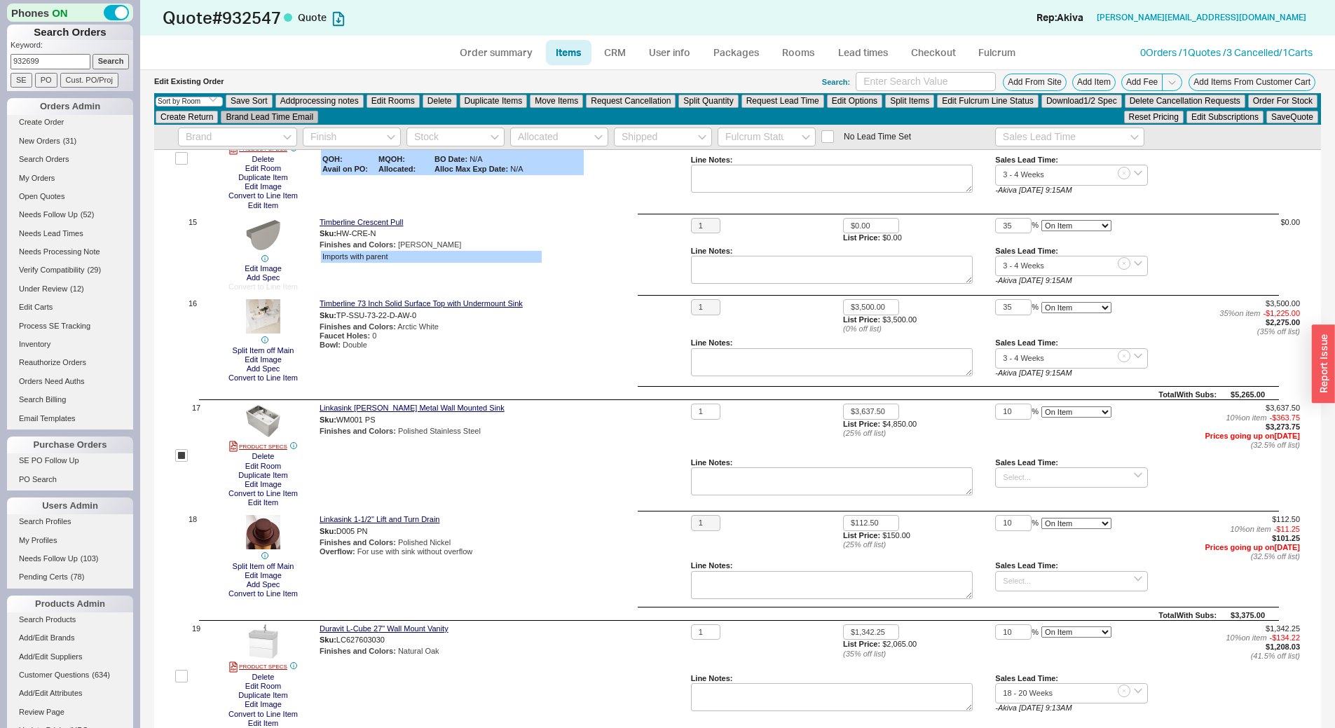
click at [316, 119] on button "Brand Lead Time Email" at bounding box center [269, 117] width 97 height 13
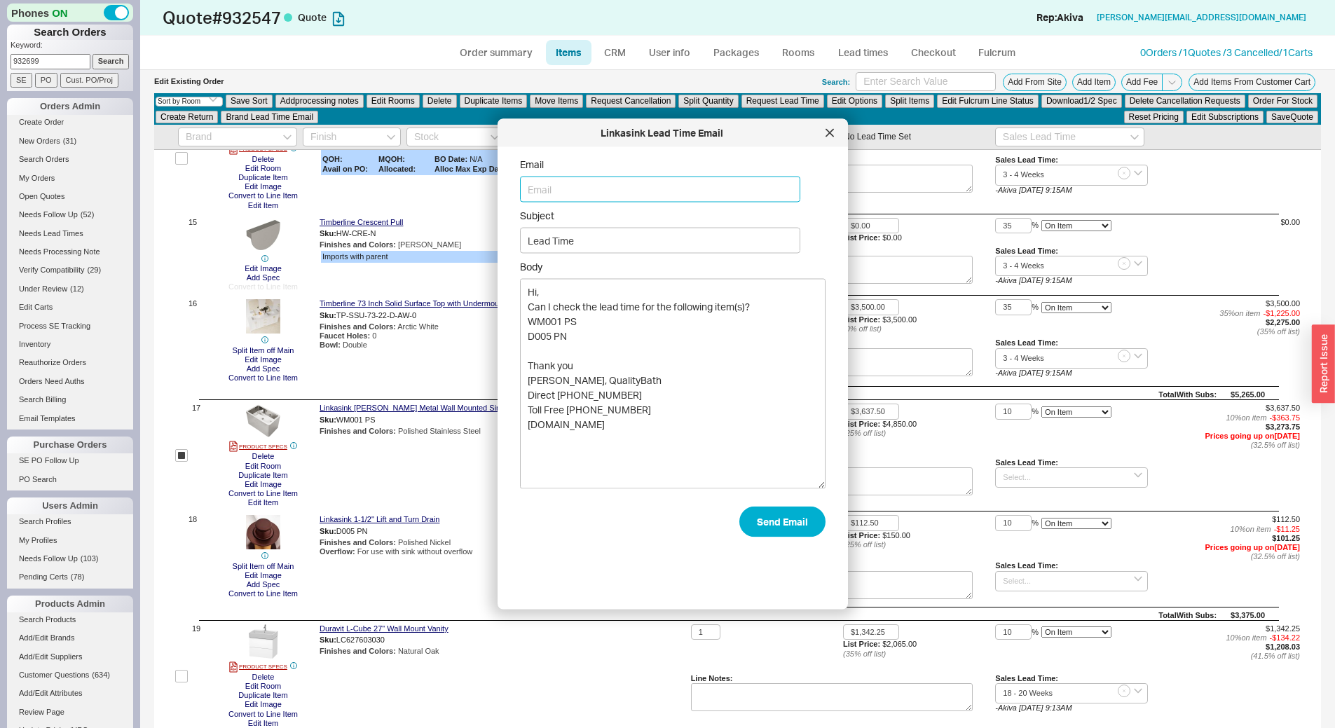
click at [559, 199] on input "Email" at bounding box center [660, 190] width 280 height 26
type input "frank@linkasink.com"
click at [782, 522] on button "Send Email" at bounding box center [782, 522] width 86 height 31
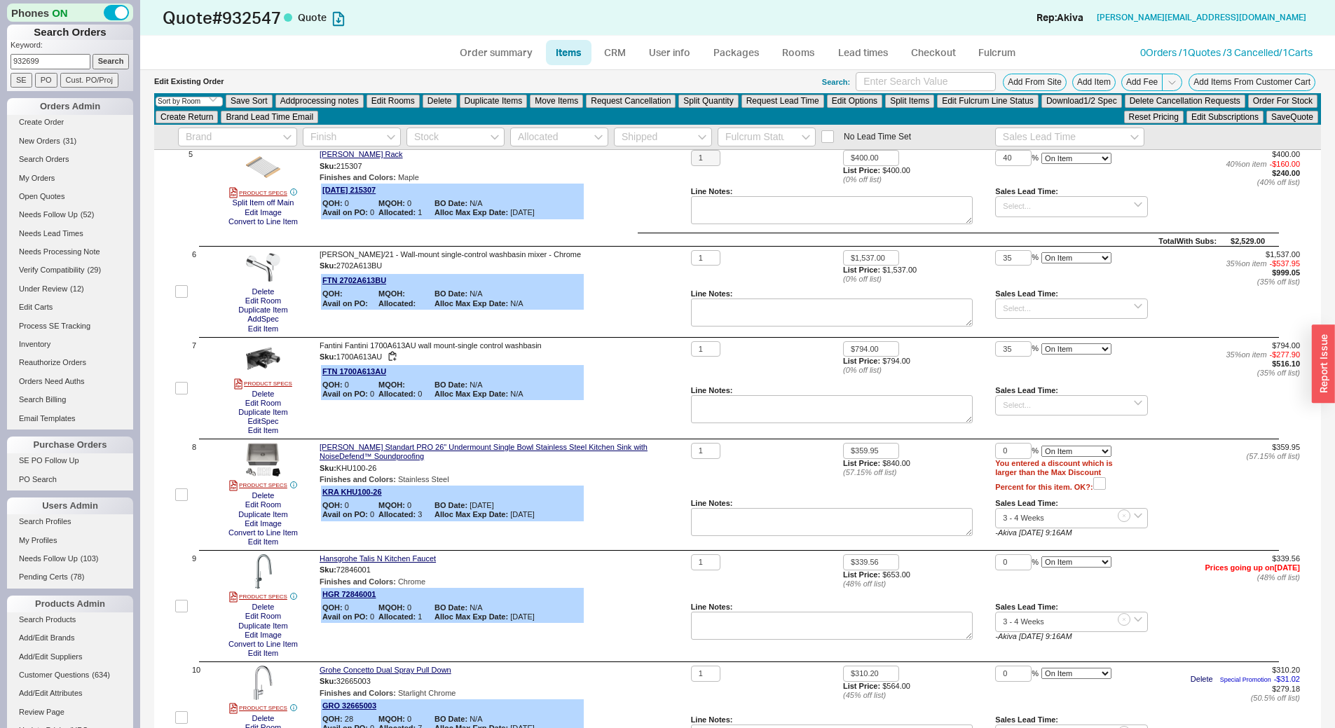
scroll to position [434, 0]
click at [1058, 310] on input at bounding box center [1071, 309] width 152 height 20
click at [1059, 346] on div "3 - 5 Weeks" at bounding box center [1070, 353] width 151 height 20
type input "3 - 5 Weeks"
click at [1030, 401] on input at bounding box center [1071, 406] width 152 height 20
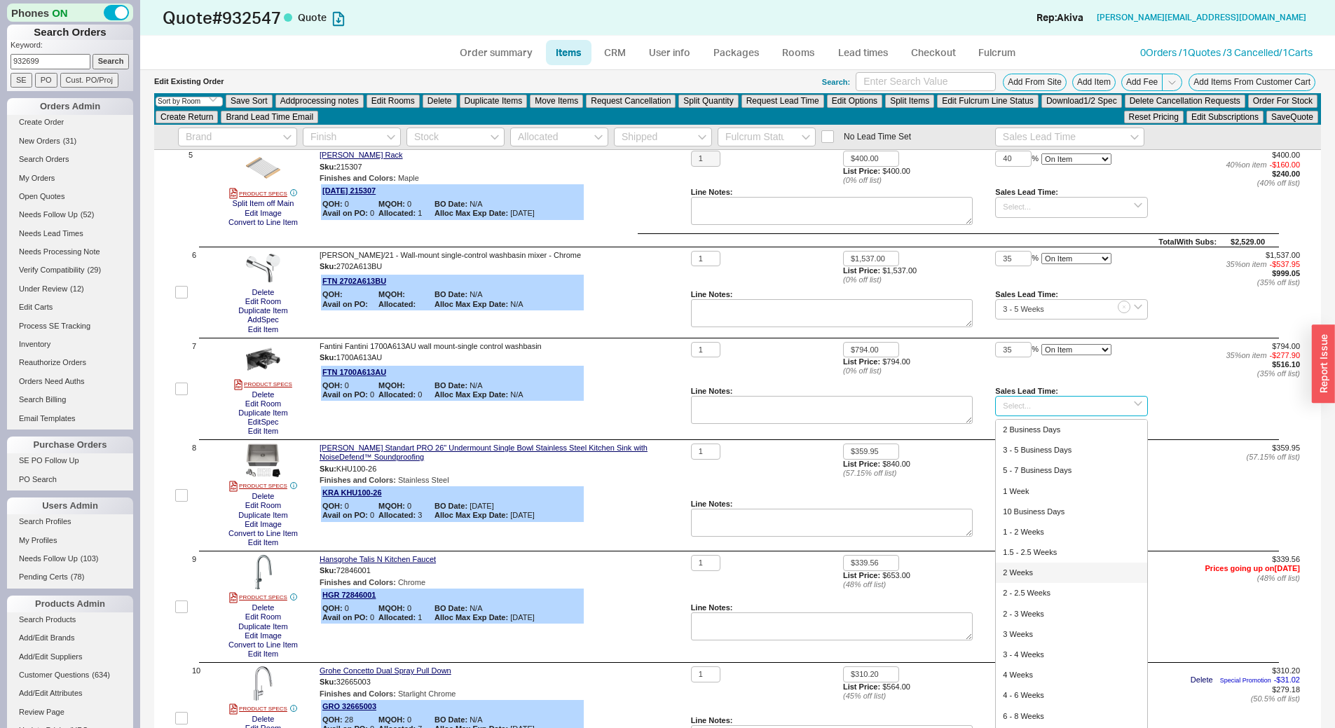
click at [1056, 566] on div "2 Weeks" at bounding box center [1070, 573] width 151 height 20
type input "2 Weeks"
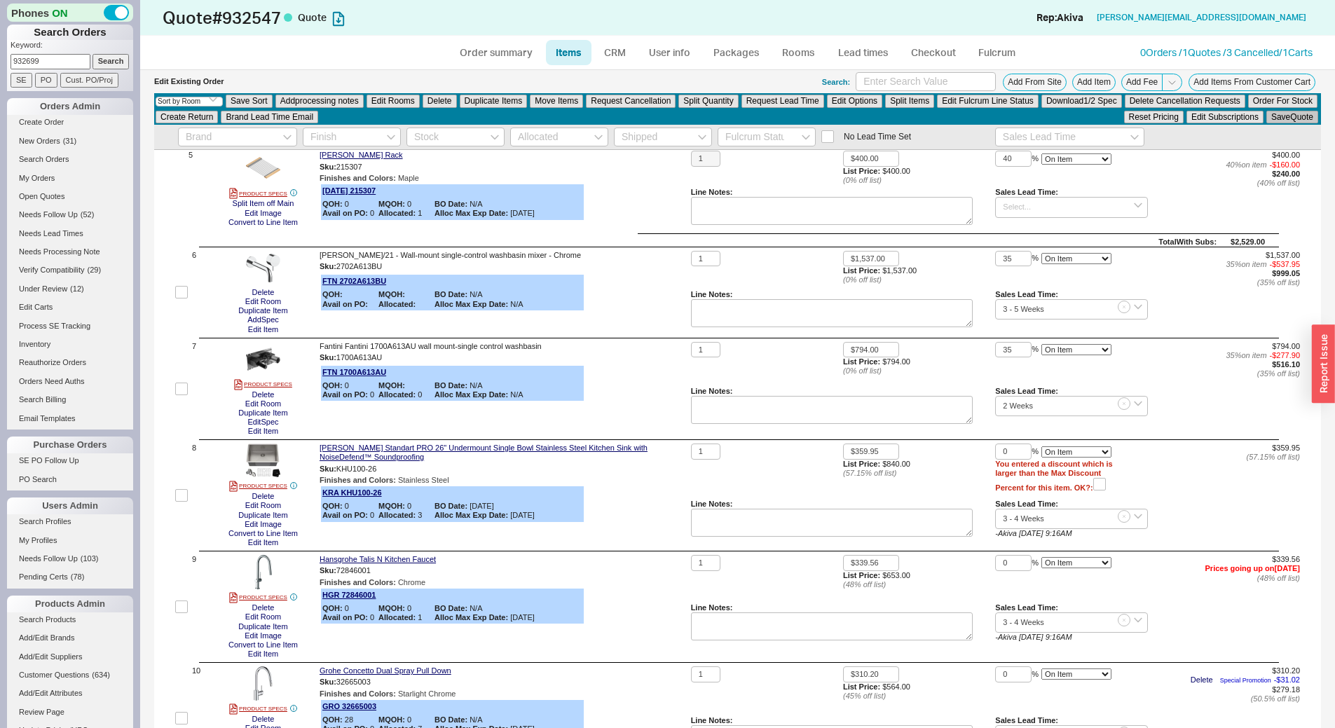
click at [1275, 115] on button "Save Quote" at bounding box center [1292, 117] width 52 height 13
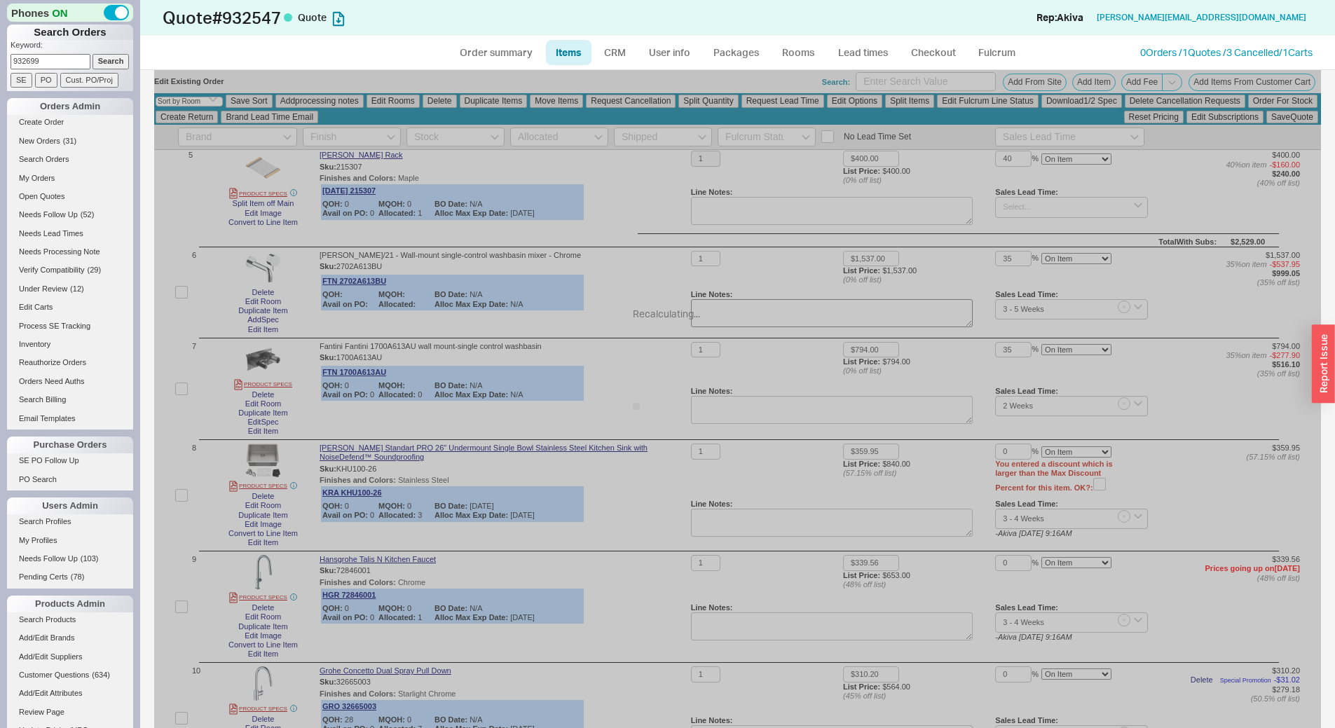
checkbox input "false"
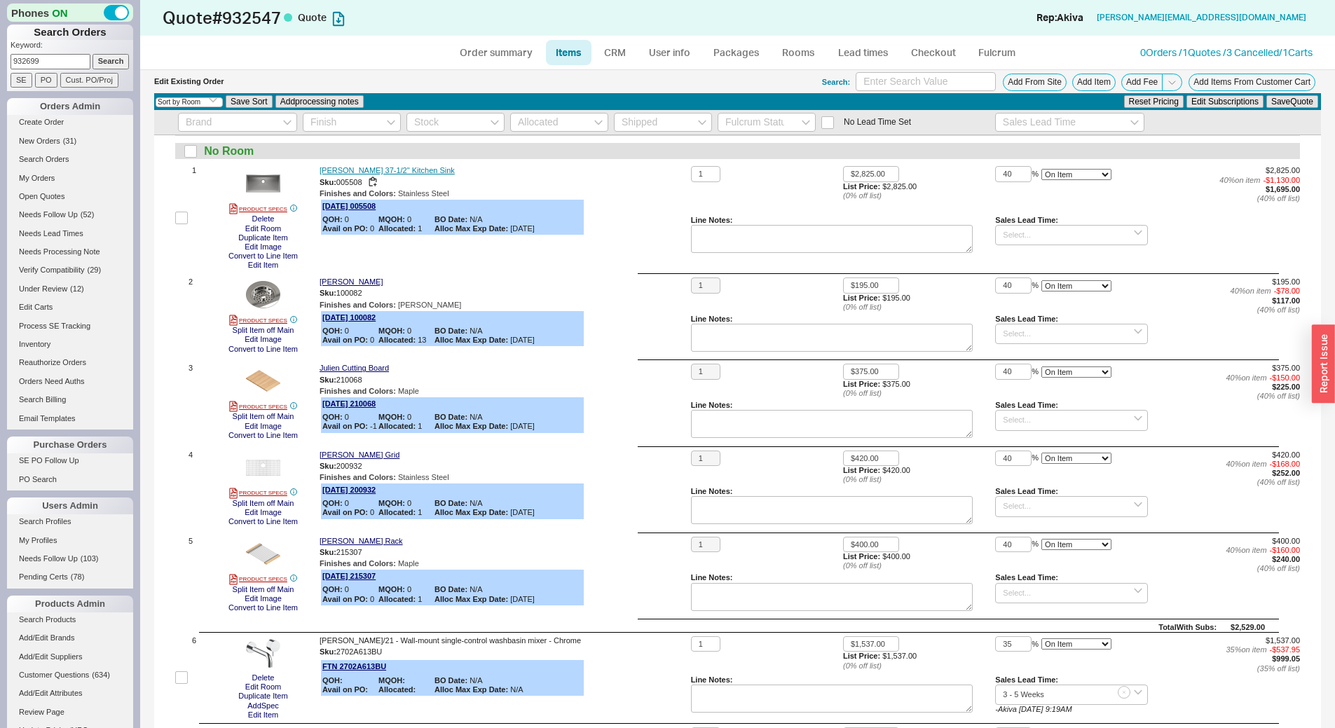
scroll to position [0, 0]
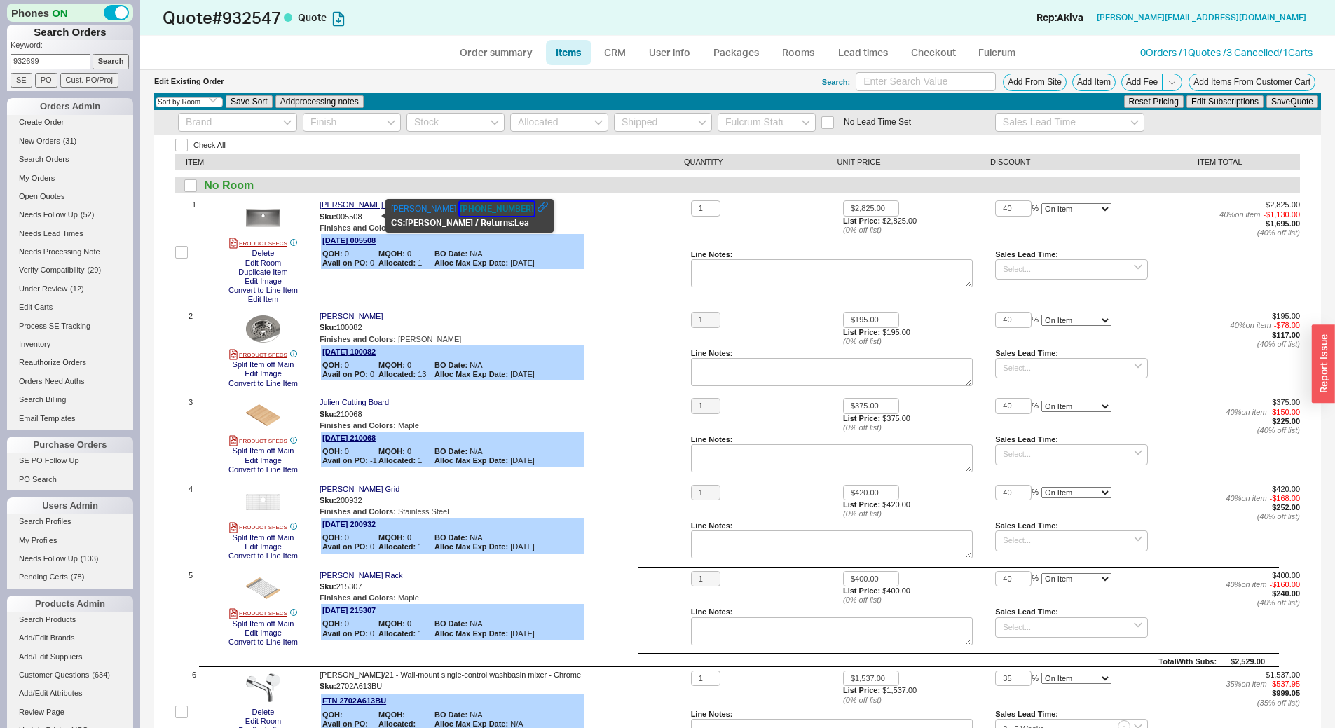
click at [460, 207] on button "1-800-461-3377" at bounding box center [497, 209] width 74 height 14
click at [1062, 272] on input at bounding box center [1071, 269] width 152 height 20
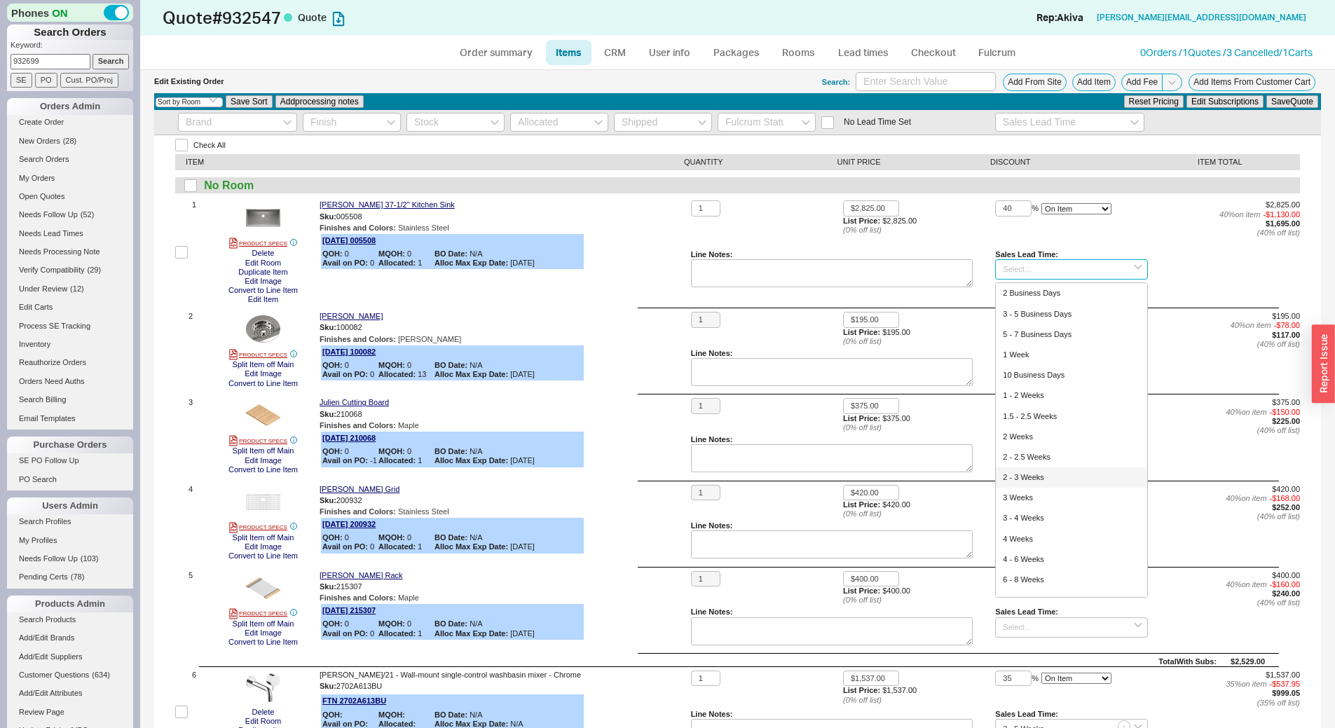
click at [1073, 481] on div "2 - 3 Weeks" at bounding box center [1070, 477] width 151 height 20
type input "2 - 3 Weeks"
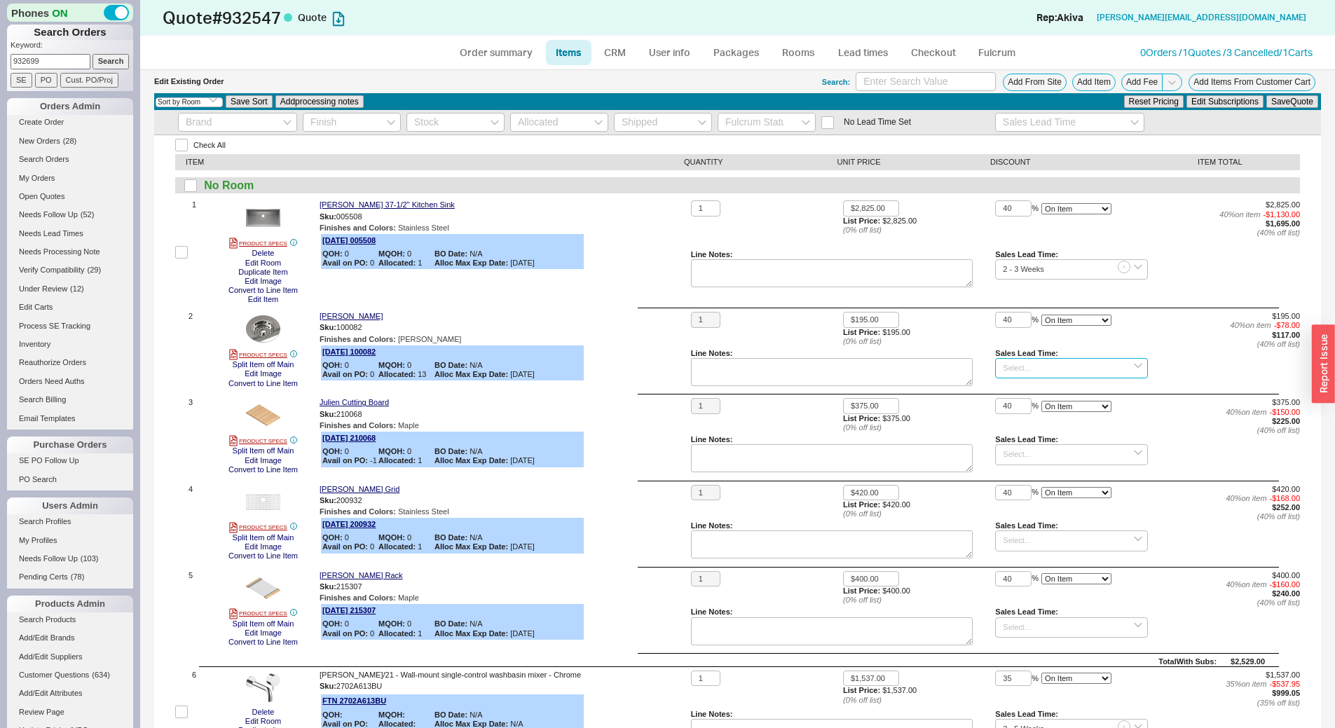
click at [1060, 368] on input at bounding box center [1071, 368] width 152 height 20
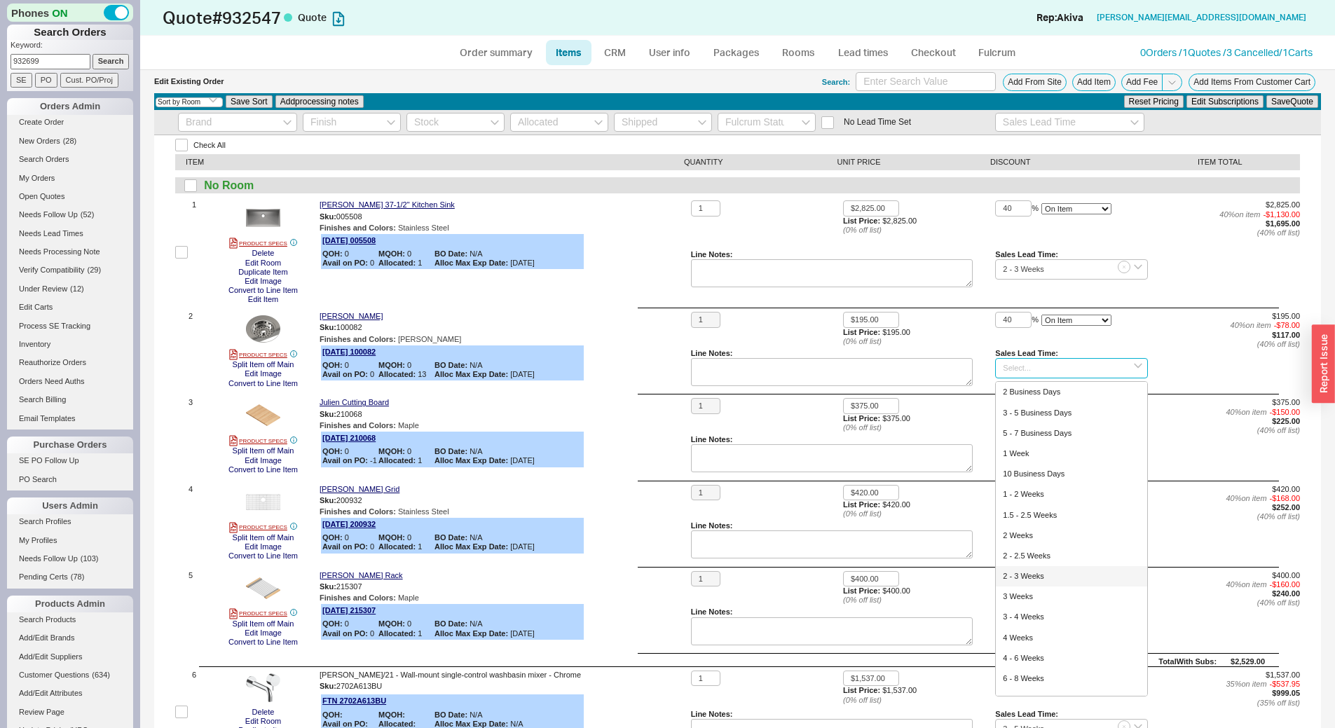
click at [1079, 577] on div "2 - 3 Weeks" at bounding box center [1070, 576] width 151 height 20
type input "2 - 3 Weeks"
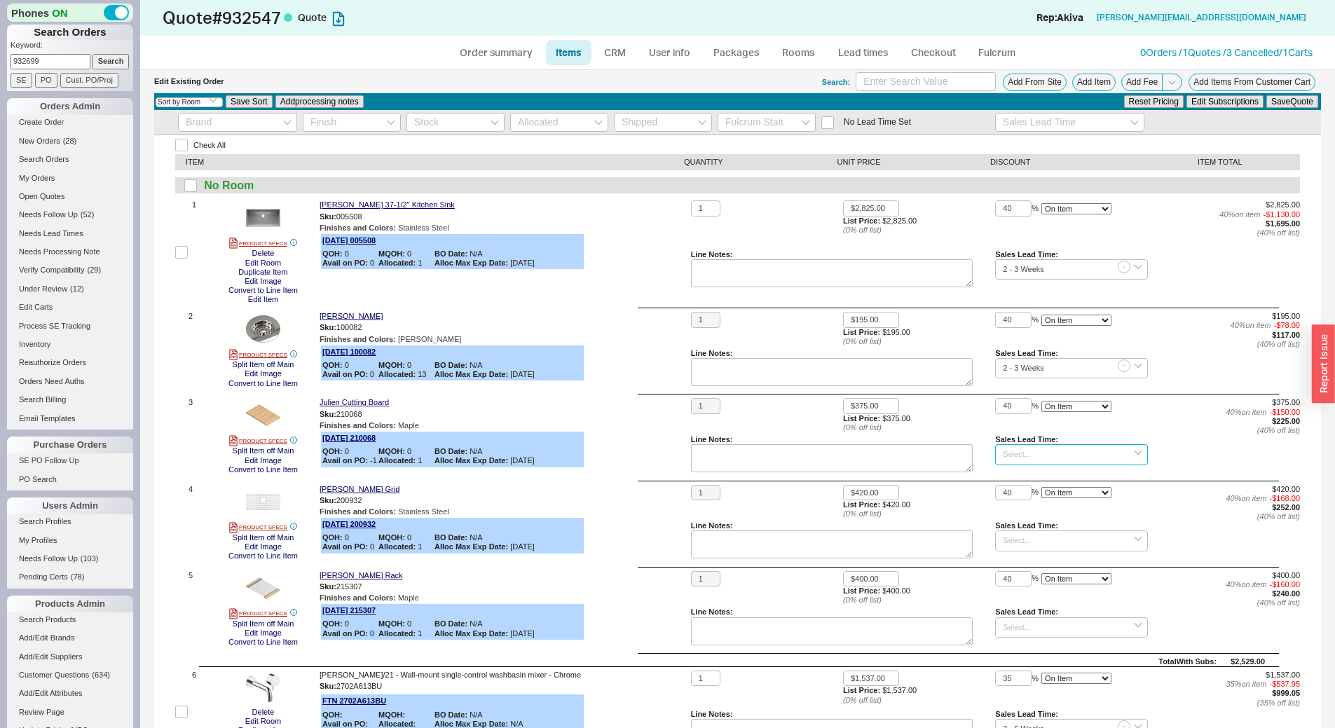
click at [1050, 457] on input at bounding box center [1071, 454] width 152 height 20
click at [1085, 665] on div "2 - 3 Weeks" at bounding box center [1070, 662] width 151 height 20
type input "2 - 3 Weeks"
click at [1031, 625] on input at bounding box center [1071, 627] width 152 height 20
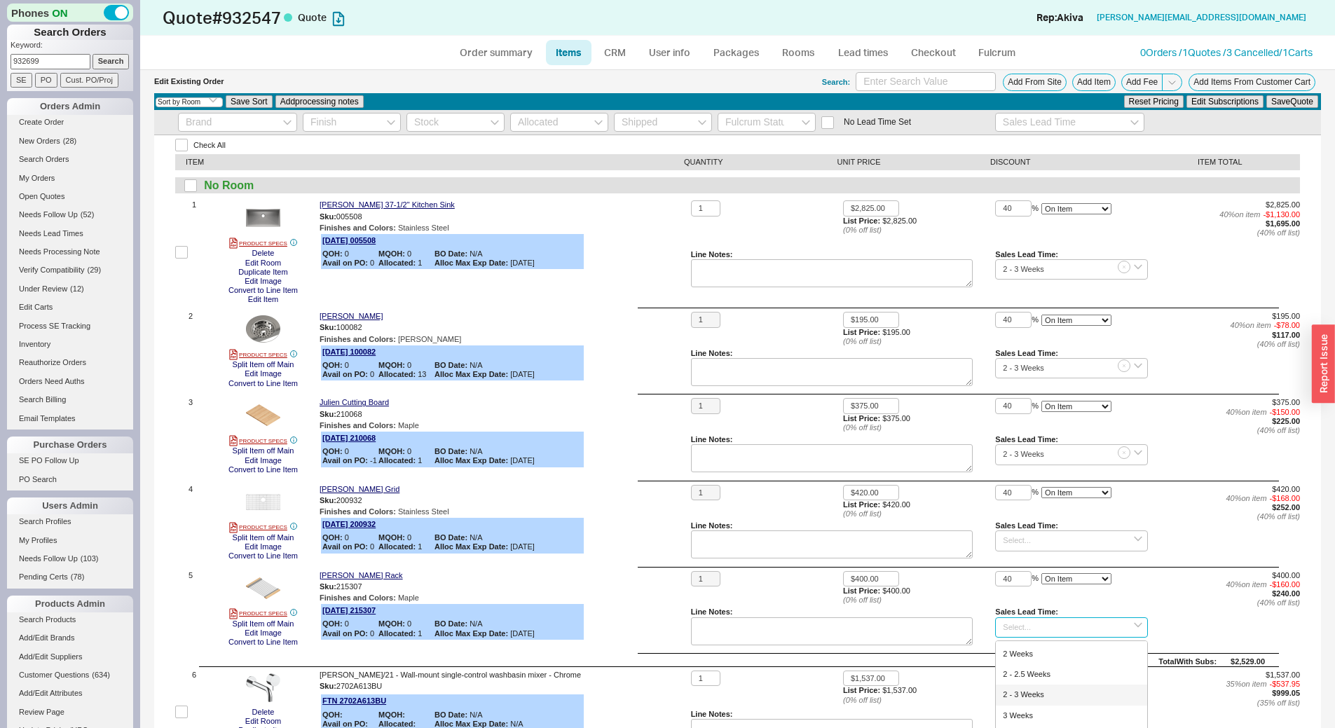
click at [1045, 696] on div "2 - 3 Weeks" at bounding box center [1070, 694] width 151 height 20
type input "2 - 3 Weeks"
click at [1033, 546] on input at bounding box center [1071, 540] width 152 height 20
click at [1039, 605] on div "2 - 3 Weeks" at bounding box center [1070, 608] width 151 height 20
type input "2 - 3 Weeks"
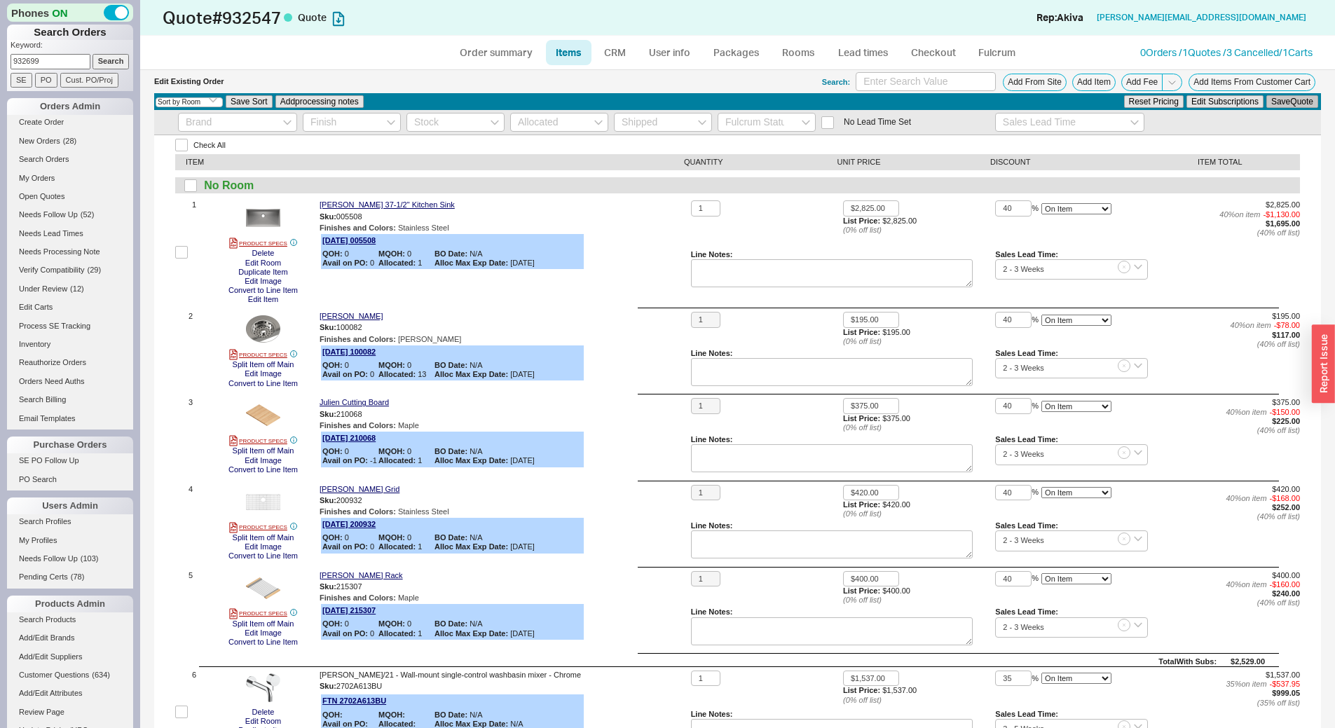
click at [1285, 104] on button "Save Quote" at bounding box center [1292, 101] width 52 height 13
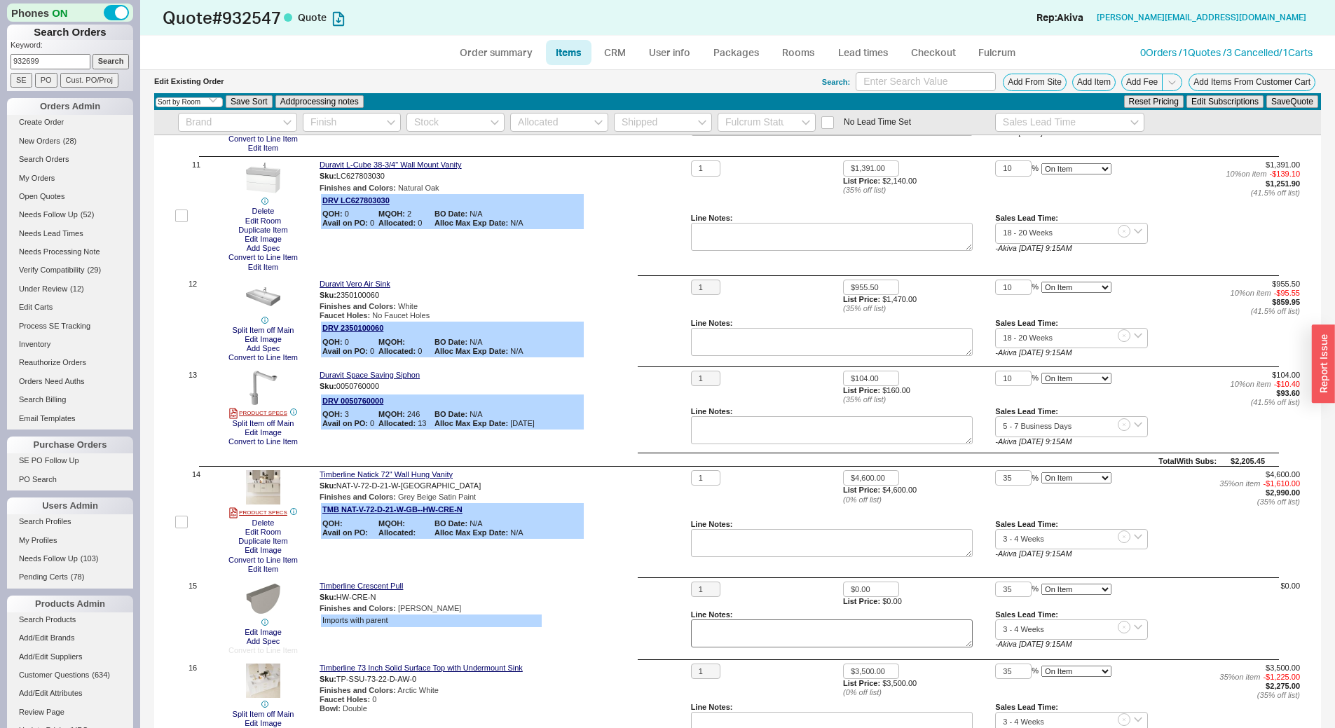
scroll to position [1471, 0]
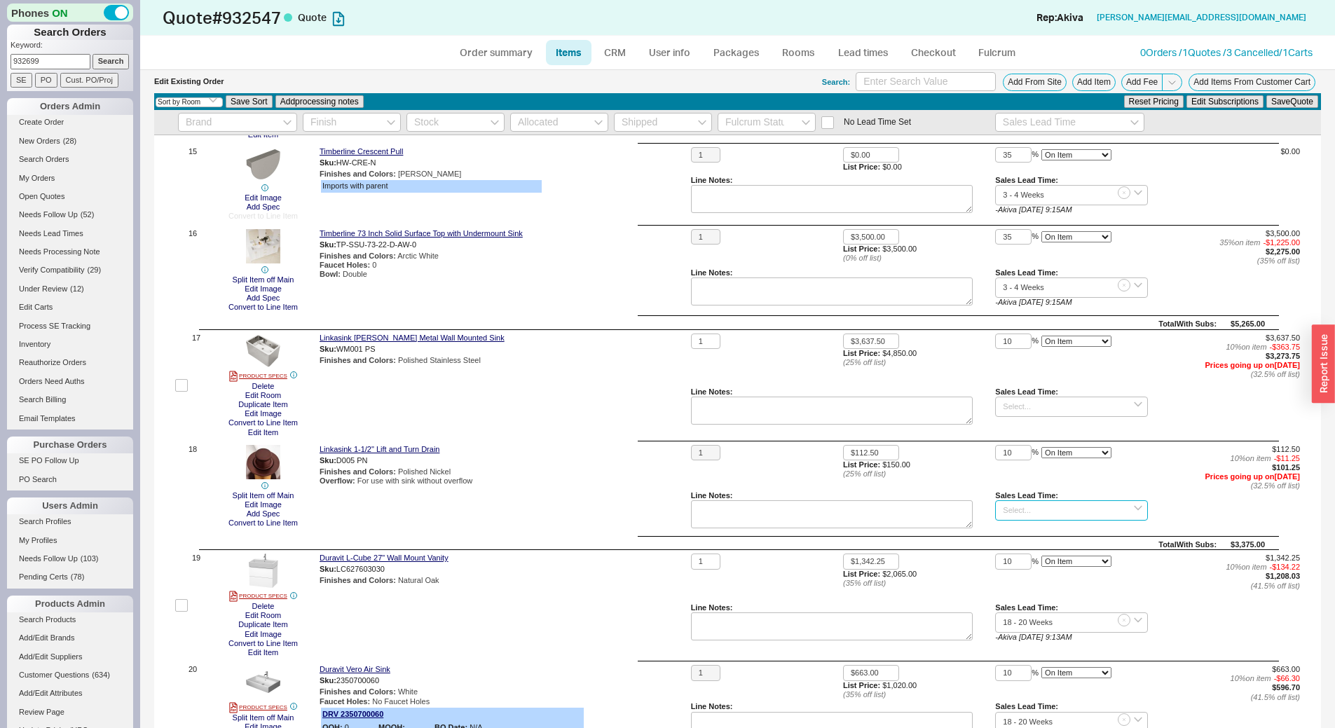
click at [1044, 511] on input at bounding box center [1071, 510] width 152 height 20
click at [1055, 580] on div "5 - 7 Business Days" at bounding box center [1070, 575] width 151 height 20
type input "5 - 7 Business Days"
click at [1266, 104] on button "Save Quote" at bounding box center [1292, 101] width 52 height 13
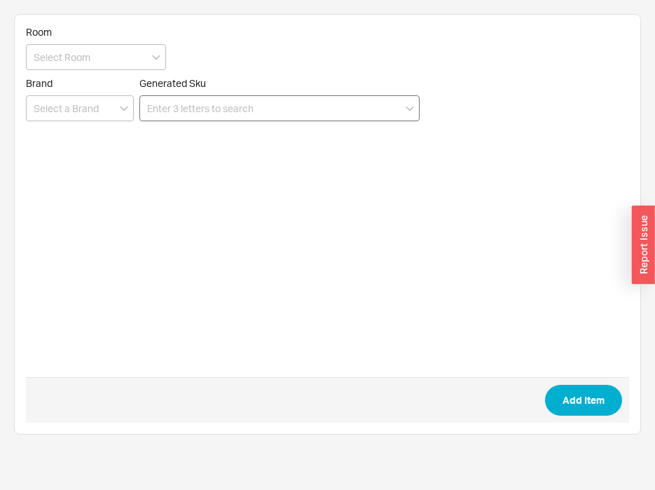
click at [247, 113] on input at bounding box center [279, 108] width 280 height 26
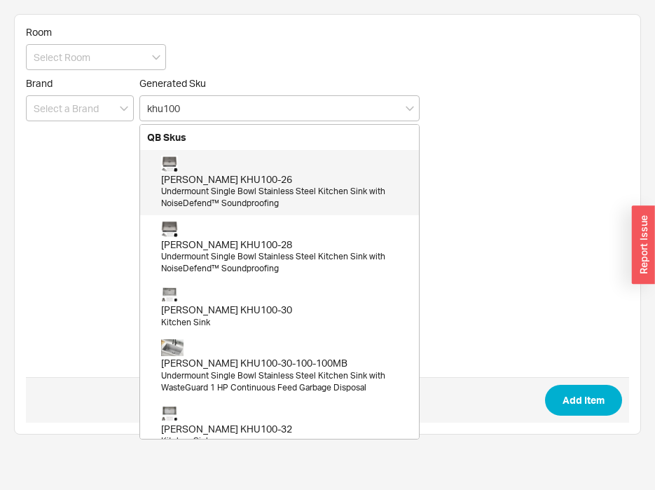
click at [253, 182] on div "[PERSON_NAME] KHU100-26" at bounding box center [286, 179] width 251 height 14
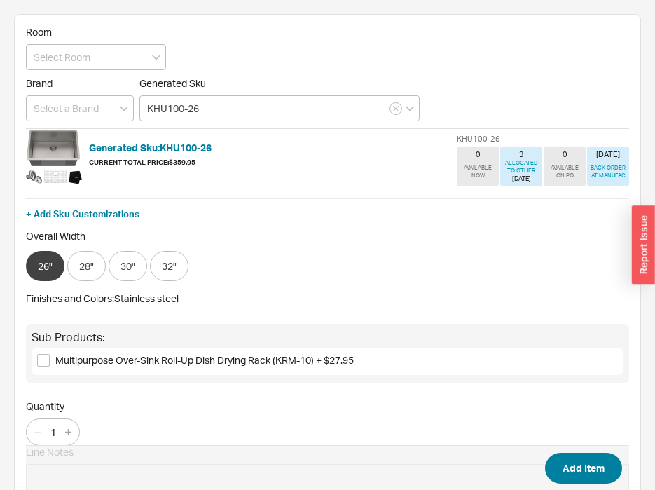
type input "KHU100-26"
click at [586, 464] on button "Add Item" at bounding box center [583, 468] width 77 height 31
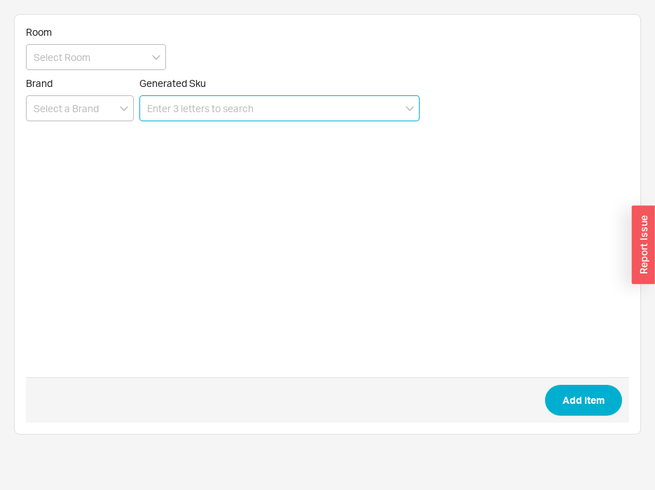
click at [215, 113] on input at bounding box center [279, 108] width 280 height 26
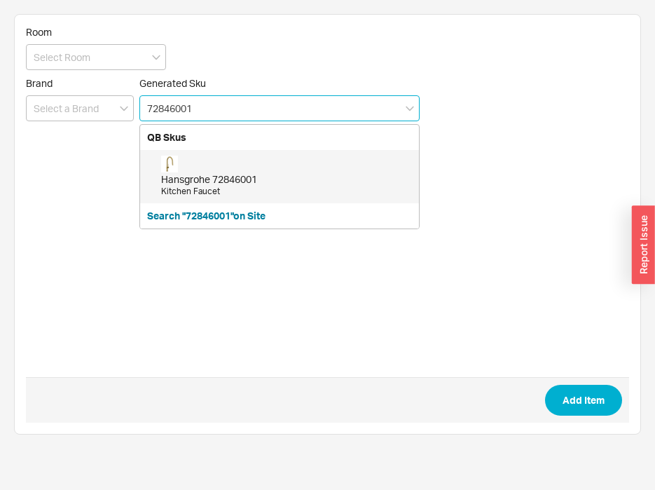
click at [240, 177] on div "Hansgrohe 72846001" at bounding box center [286, 179] width 251 height 14
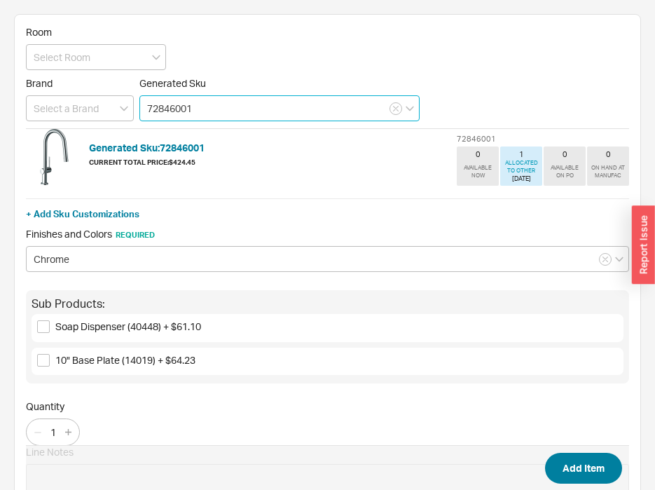
type input "72846001"
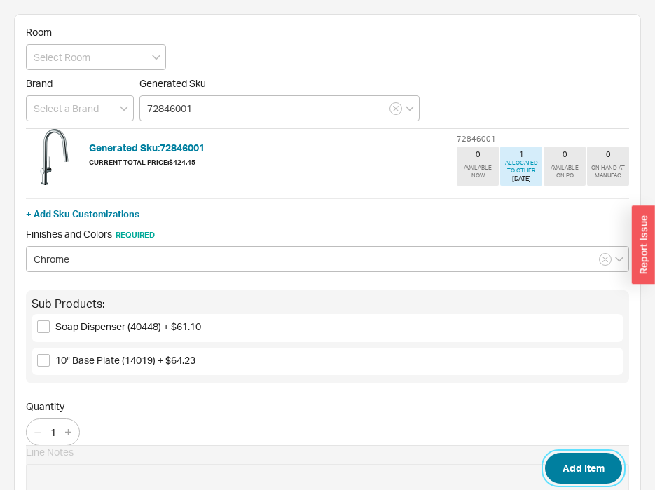
click at [571, 474] on button "Add Item" at bounding box center [583, 468] width 77 height 31
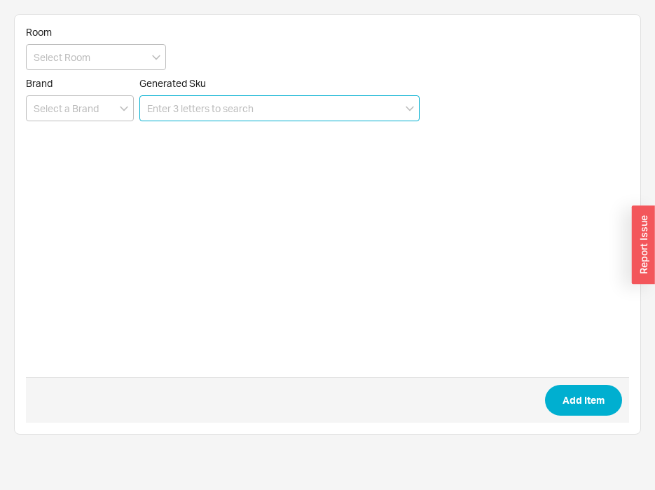
paste input "32665003"
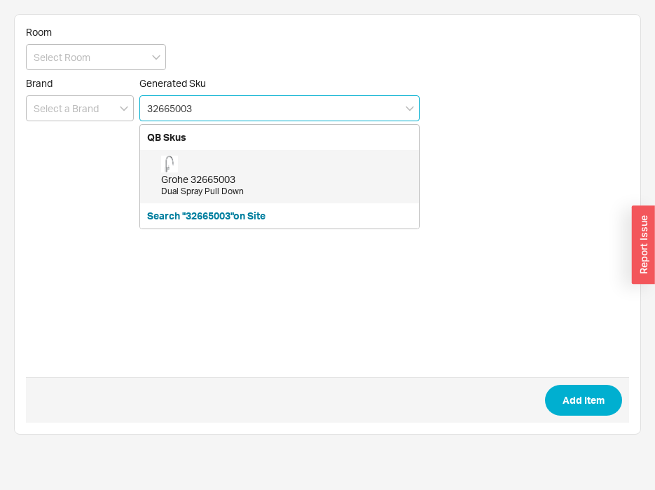
click at [301, 179] on div "Grohe 32665003" at bounding box center [286, 179] width 251 height 14
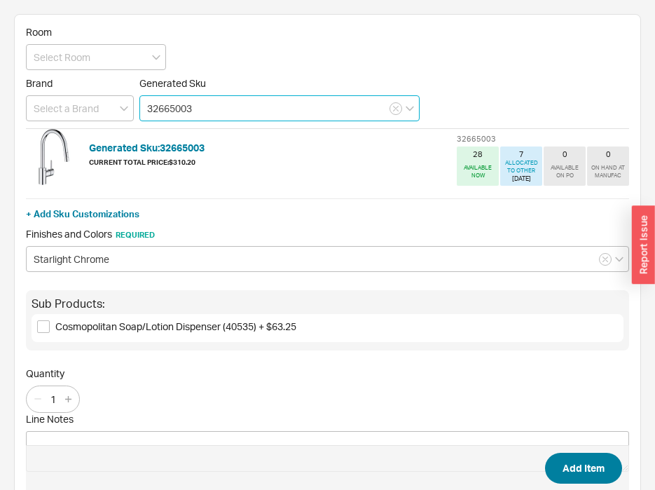
type input "32665003"
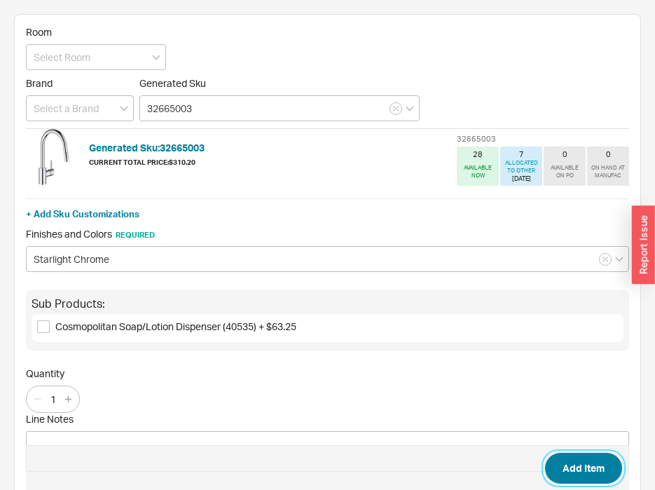
click at [588, 468] on button "Add Item" at bounding box center [583, 468] width 77 height 31
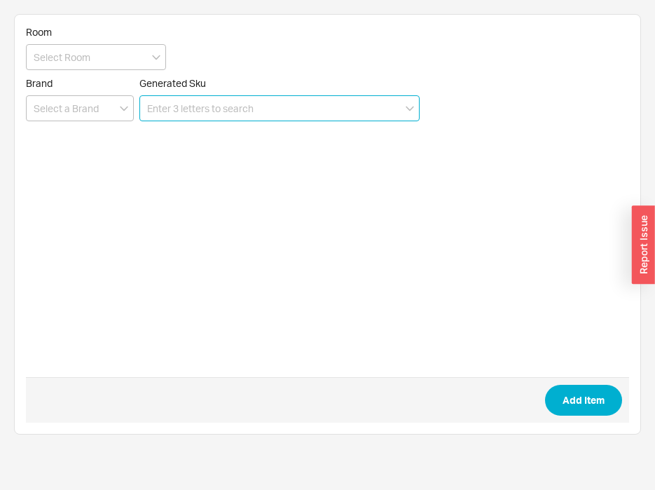
click at [254, 112] on input at bounding box center [279, 108] width 280 height 26
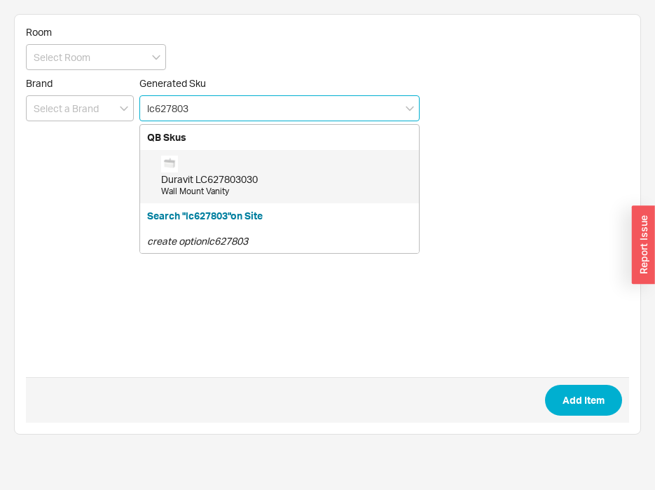
click at [280, 177] on div "Duravit LC627803030" at bounding box center [286, 179] width 251 height 14
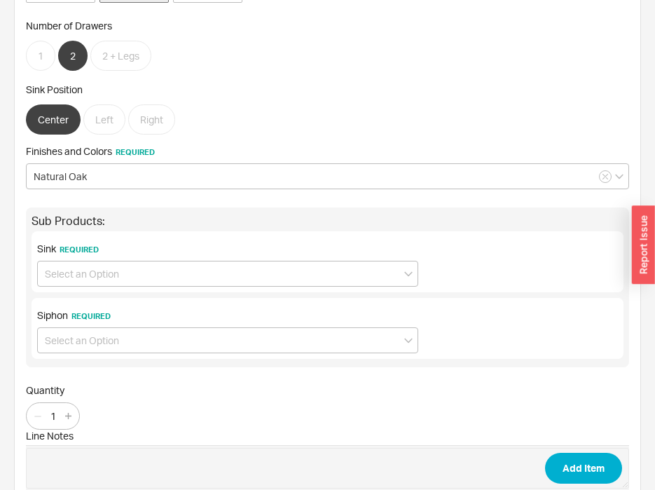
scroll to position [420, 0]
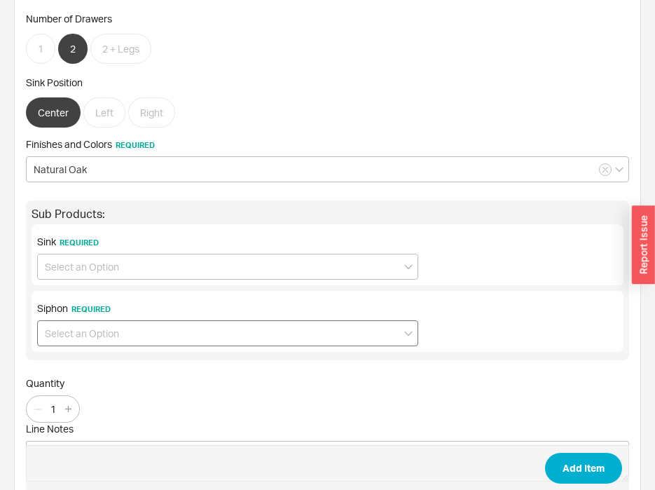
type input "LC627803030"
click at [137, 333] on input at bounding box center [227, 333] width 381 height 26
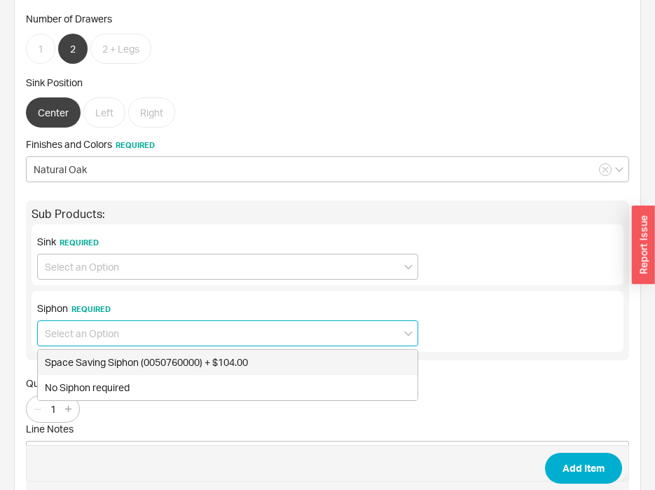
click at [152, 364] on div "Space Saving Siphon (0050760000) + $104.00" at bounding box center [228, 362] width 380 height 25
type input "Space Saving Siphon (0050760000) + $104.00"
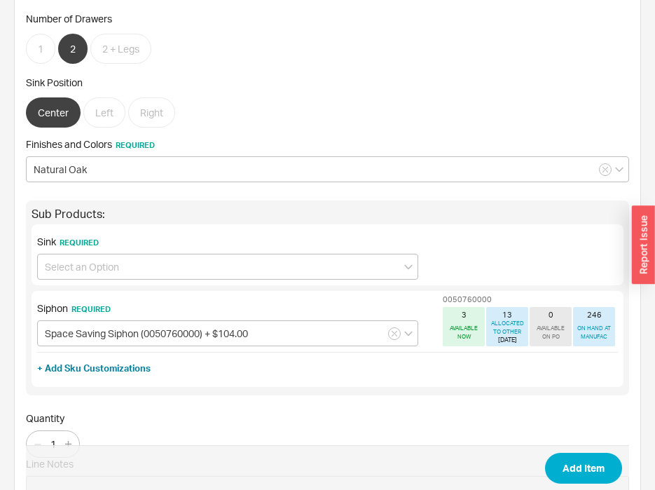
click at [186, 252] on div "Sink Required" at bounding box center [227, 257] width 381 height 44
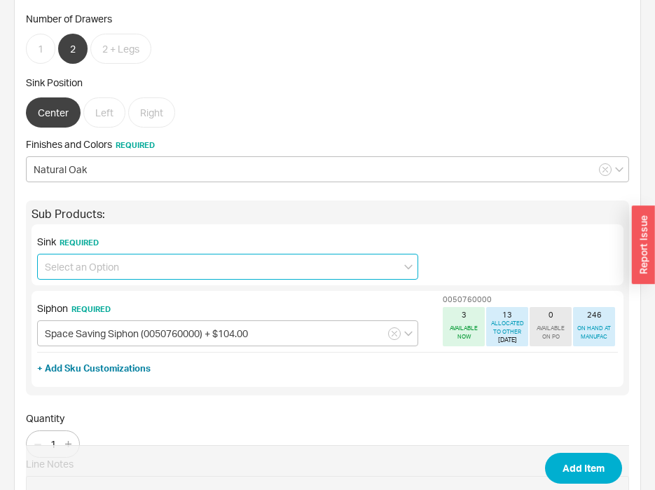
click at [188, 259] on input at bounding box center [227, 267] width 381 height 26
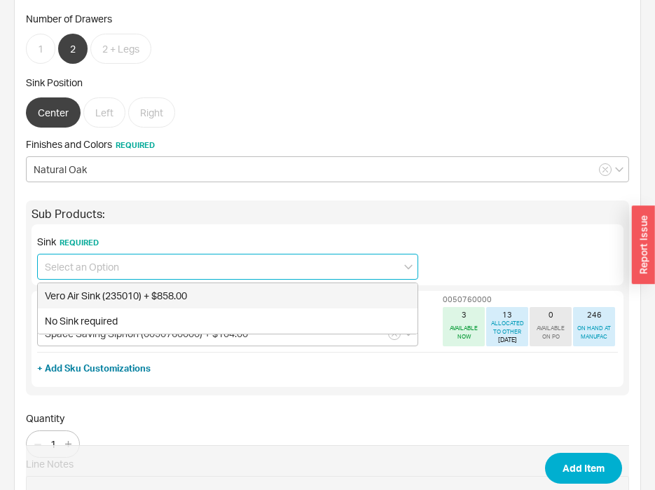
click at [185, 289] on div "Vero Air Sink (235010) + $858.00" at bounding box center [228, 295] width 380 height 25
type input "Vero Air Sink (235010) + $858.00"
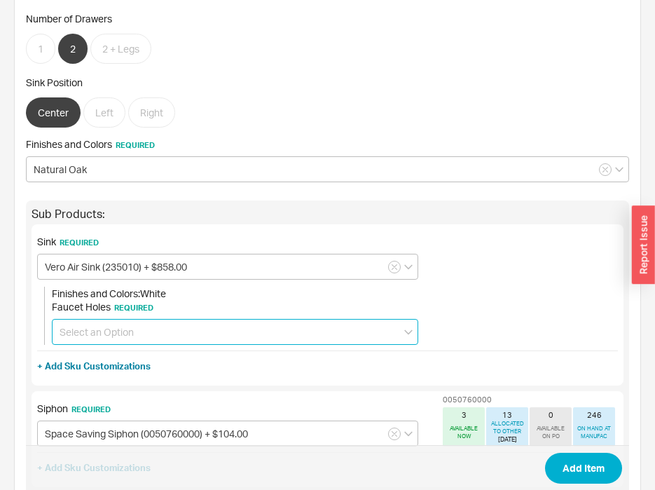
click at [202, 338] on input at bounding box center [235, 332] width 366 height 26
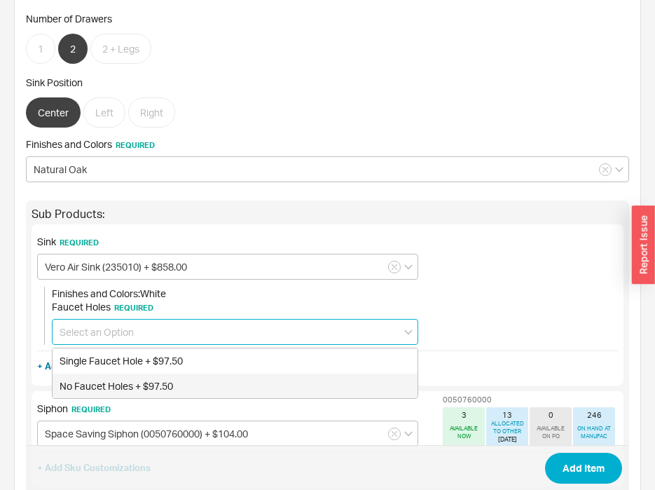
click at [209, 375] on div "No Faucet Holes + $97.50" at bounding box center [235, 385] width 365 height 25
type input "No Faucet Holes + $97.50"
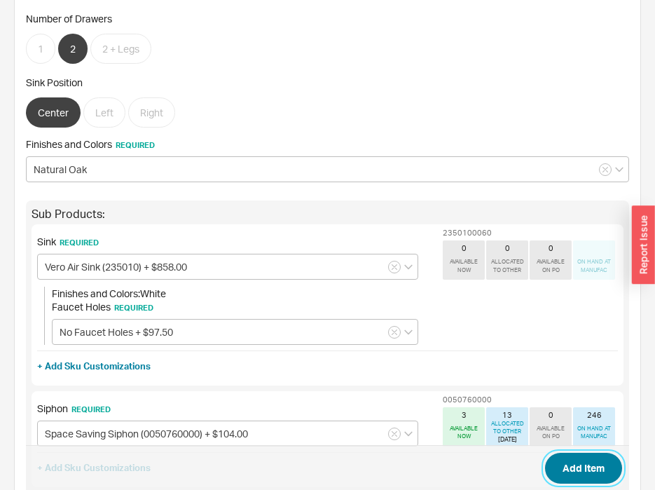
click at [577, 473] on button "Add Item" at bounding box center [583, 468] width 77 height 31
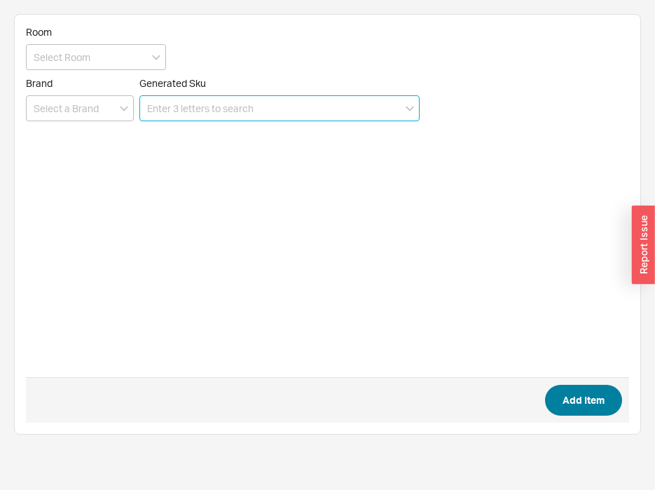
scroll to position [0, 0]
click at [193, 102] on input at bounding box center [279, 108] width 280 height 26
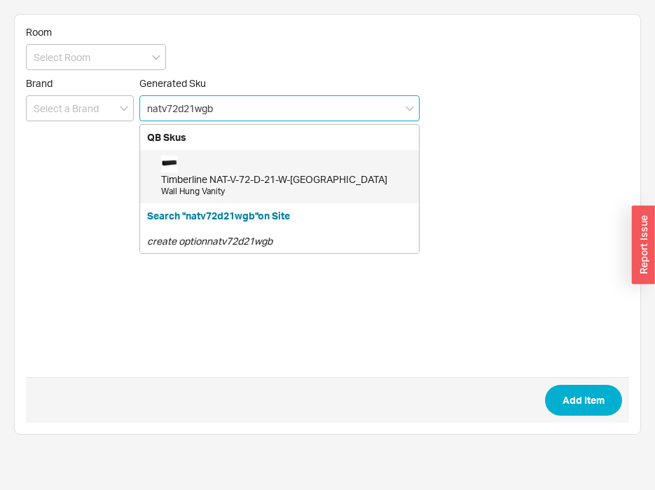
click at [291, 167] on div "Timberline NAT-V-72-D-21-W-GB Wall Hung Vanity" at bounding box center [286, 177] width 251 height 42
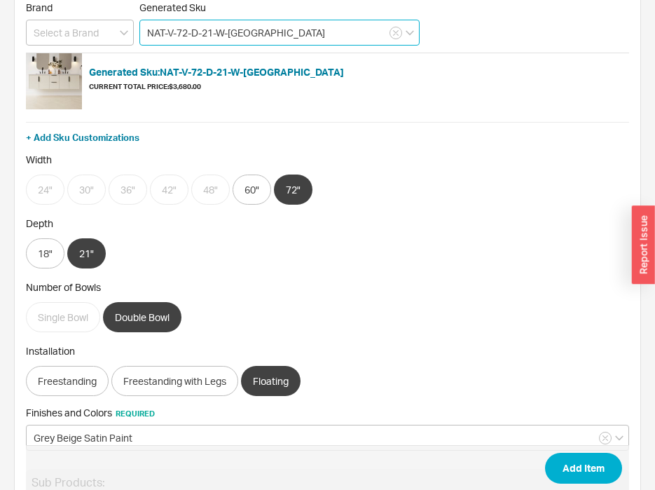
scroll to position [350, 0]
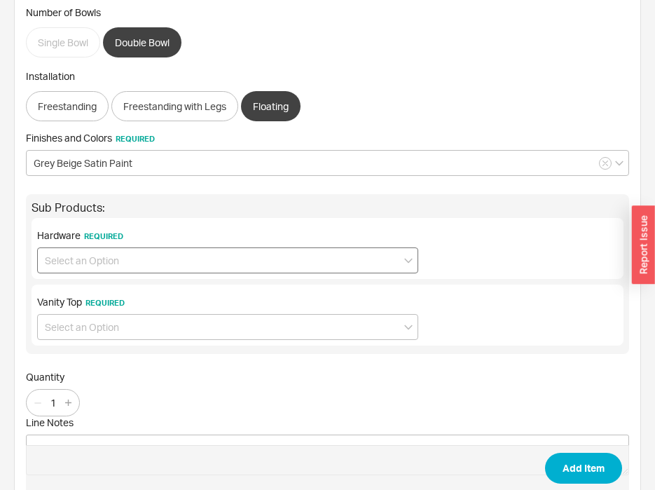
type input "NAT-V-72-D-21-W-[GEOGRAPHIC_DATA]"
click at [92, 265] on input at bounding box center [227, 260] width 381 height 26
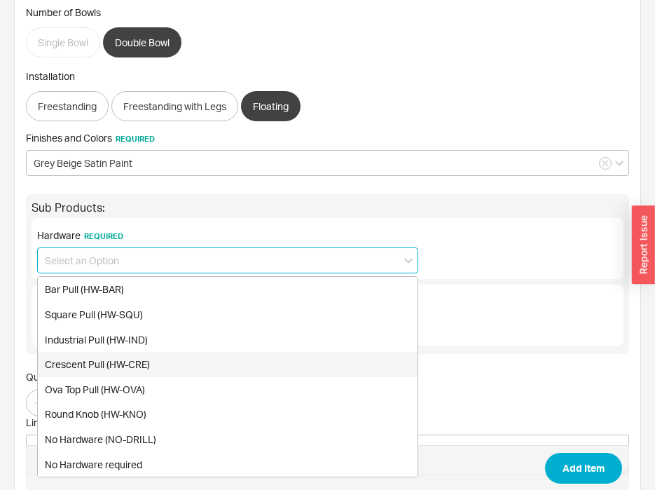
click at [148, 370] on div "Crescent Pull (HW-CRE)" at bounding box center [228, 364] width 380 height 25
type input "Crescent Pull (HW-CRE)"
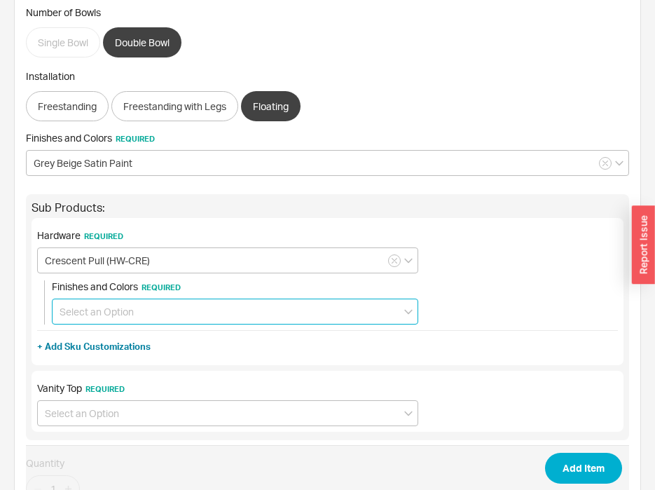
click at [125, 312] on input at bounding box center [235, 311] width 366 height 26
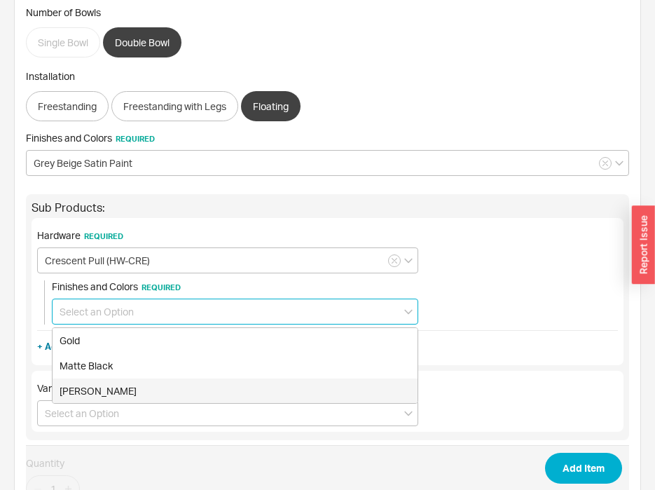
click at [145, 392] on div "[PERSON_NAME]" at bounding box center [235, 390] width 365 height 25
type input "[PERSON_NAME]"
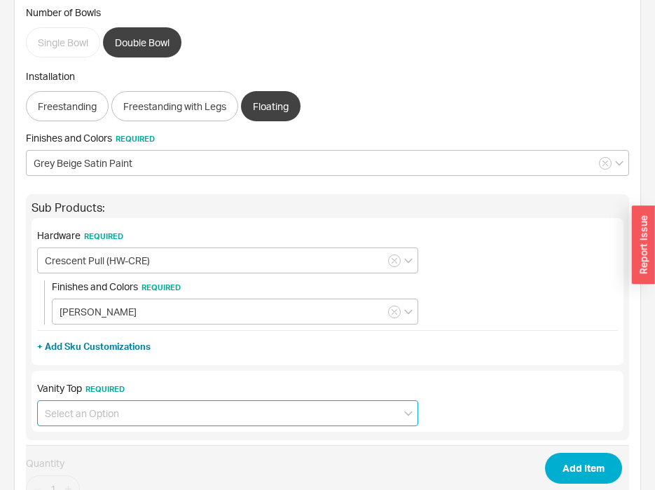
click at [134, 404] on input at bounding box center [227, 413] width 381 height 26
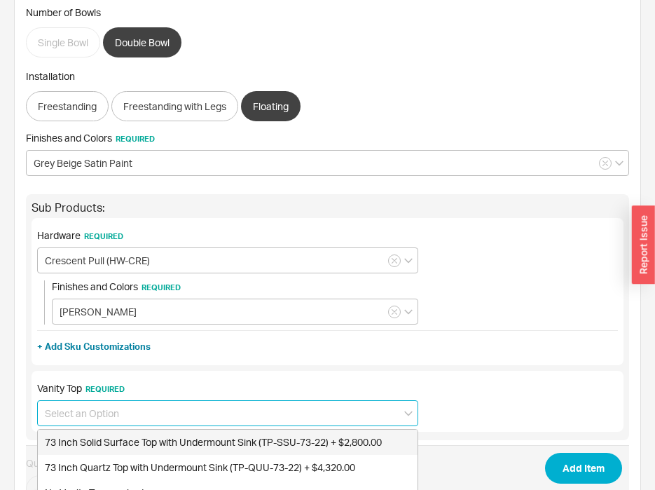
click at [181, 442] on div "73 Inch Solid Surface Top with Undermount Sink (TP-SSU-73-22) + $2,800.00" at bounding box center [228, 441] width 380 height 25
type input "73 Inch Solid Surface Top with Undermount Sink (TP-SSU-73-22) + $2,800.00"
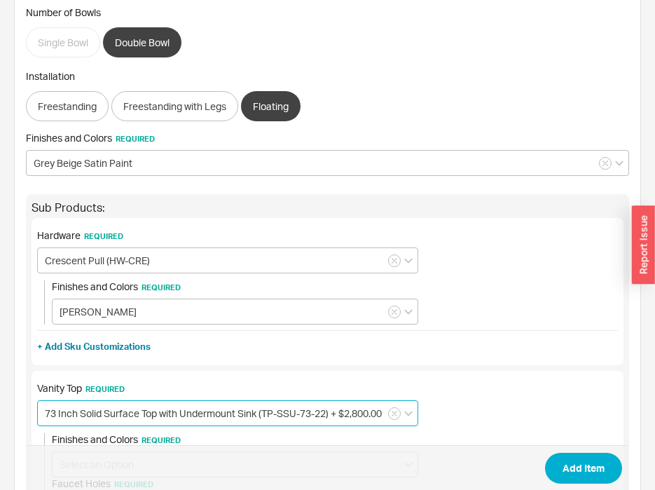
scroll to position [560, 0]
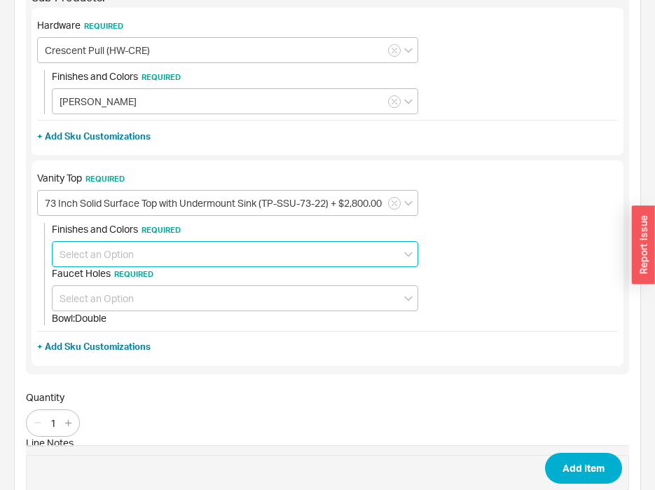
click at [151, 263] on input at bounding box center [235, 254] width 366 height 26
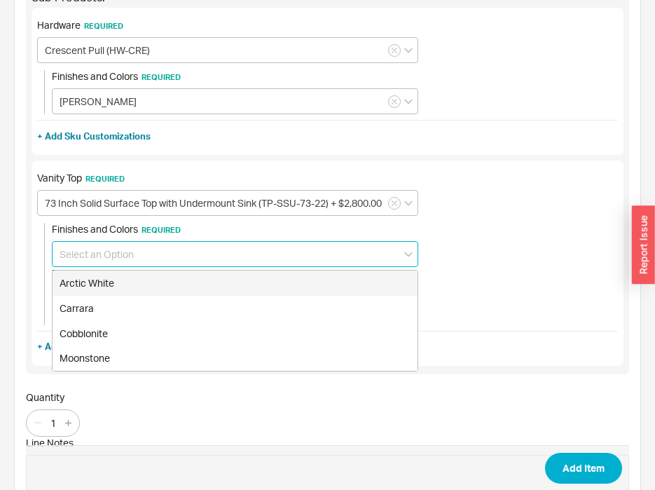
click at [156, 290] on div "Arctic White" at bounding box center [235, 282] width 365 height 25
type input "Arctic White"
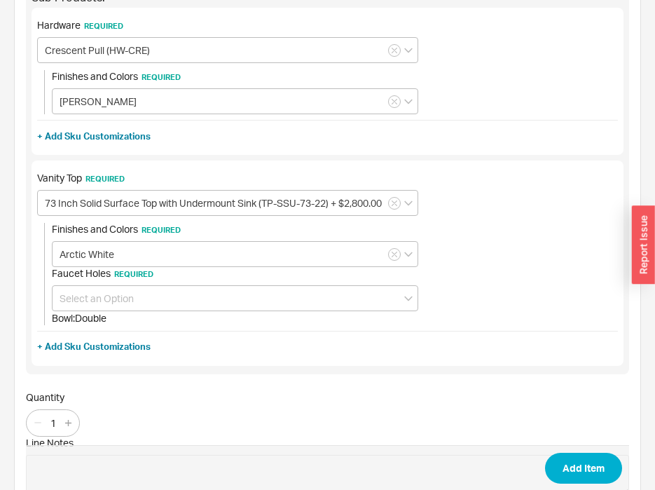
click at [162, 312] on div "Bowl : Double" at bounding box center [235, 318] width 366 height 14
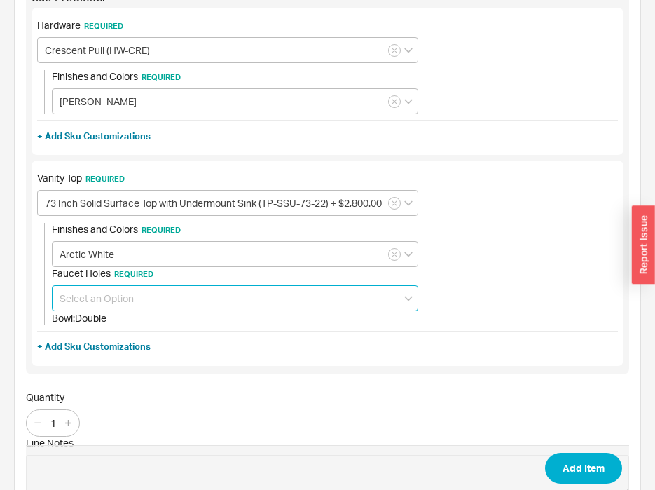
click at [163, 306] on input at bounding box center [235, 298] width 366 height 26
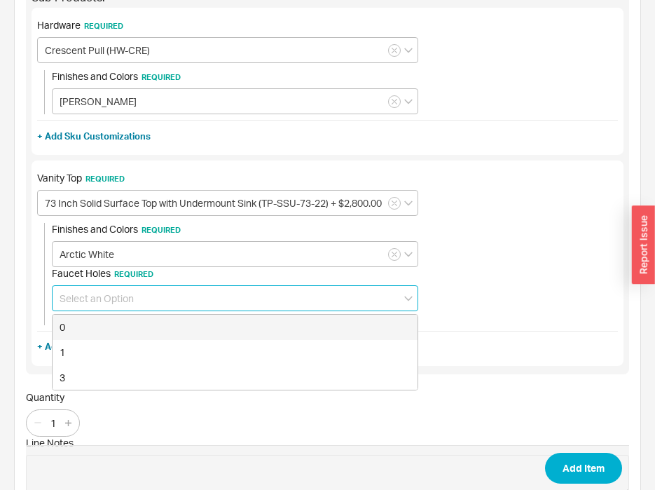
click at [169, 331] on div "0" at bounding box center [235, 327] width 365 height 25
type input "0"
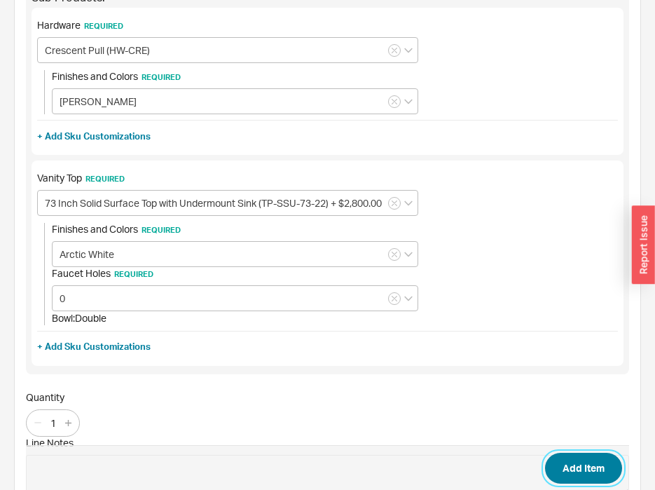
drag, startPoint x: 588, startPoint y: 465, endPoint x: 563, endPoint y: 471, distance: 26.0
click at [589, 465] on button "Add Item" at bounding box center [583, 468] width 77 height 31
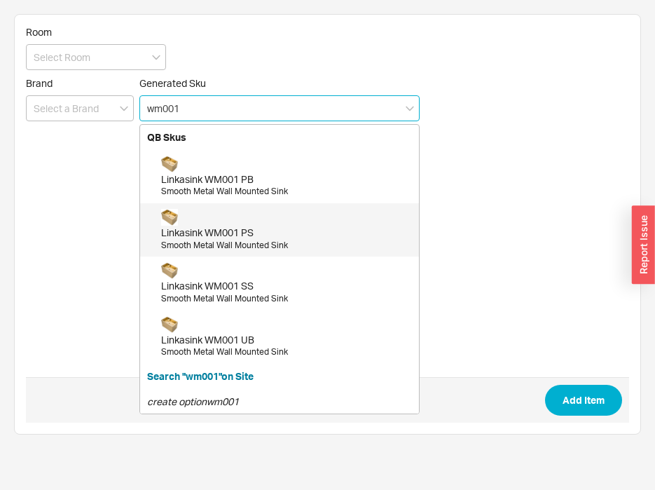
click at [274, 244] on div "Smooth Metal Wall Mounted Sink" at bounding box center [286, 246] width 251 height 12
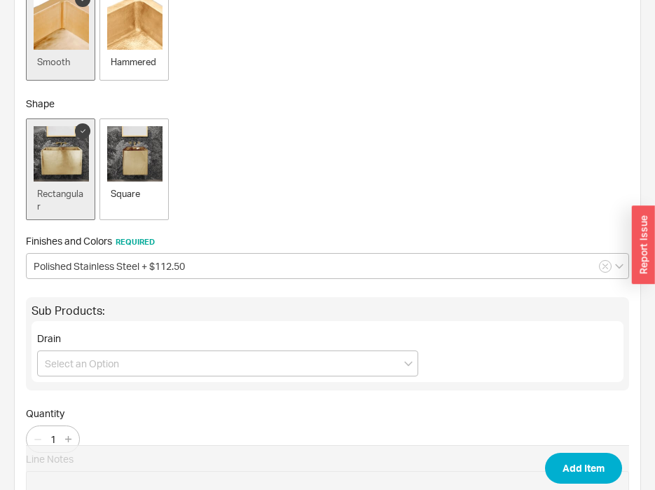
scroll to position [350, 0]
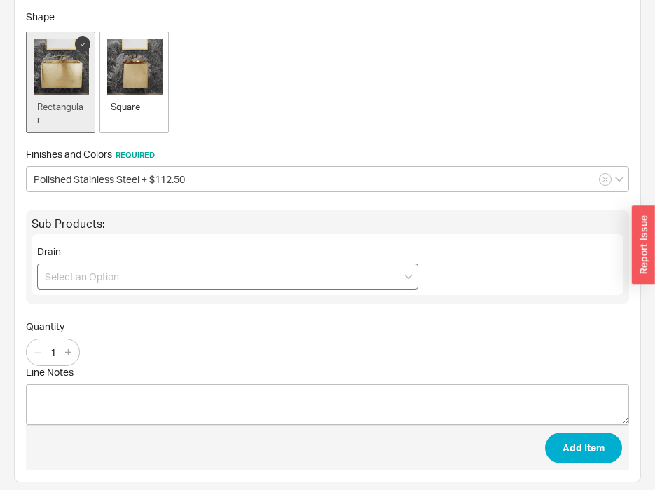
type input "WM001 PS"
click at [131, 277] on input at bounding box center [227, 276] width 381 height 26
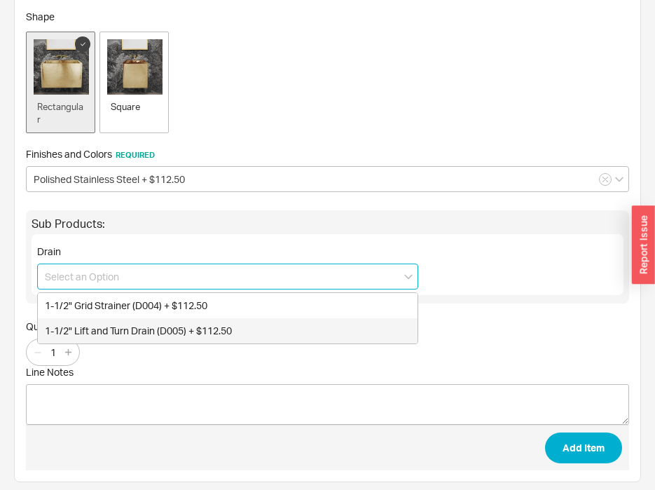
click at [192, 324] on div "1-1/2" Lift and Turn Drain (D005) + $112.50" at bounding box center [228, 330] width 380 height 25
type input "1-1/2" Lift and Turn Drain (D005) + $112.50"
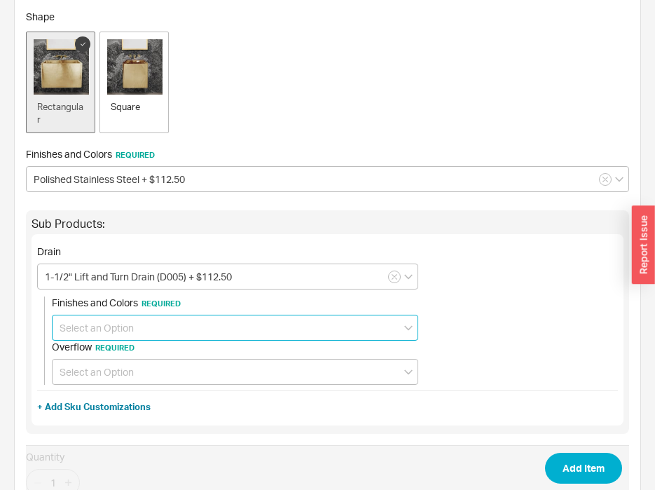
click at [191, 327] on input at bounding box center [235, 328] width 366 height 26
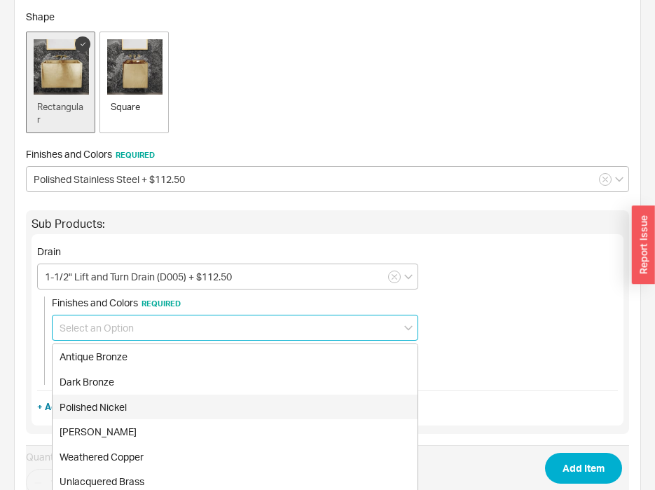
click at [199, 399] on div "Polished Nickel" at bounding box center [235, 406] width 365 height 25
type input "Polished Nickel"
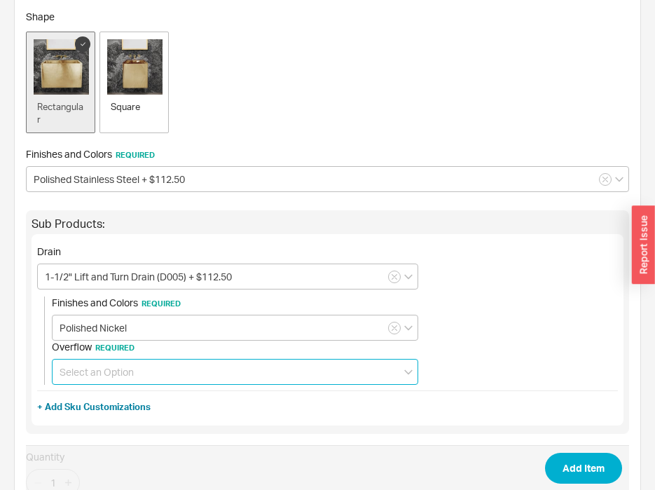
click at [181, 380] on input at bounding box center [235, 372] width 366 height 26
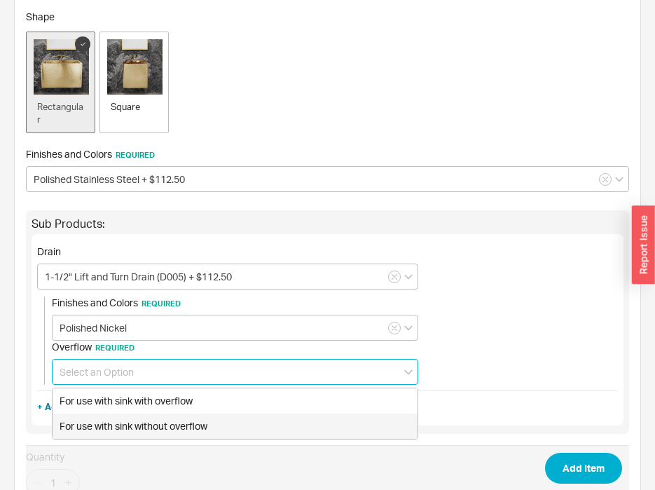
click at [198, 418] on div "For use with sink without overflow" at bounding box center [235, 425] width 365 height 25
type input "For use with sink without overflow"
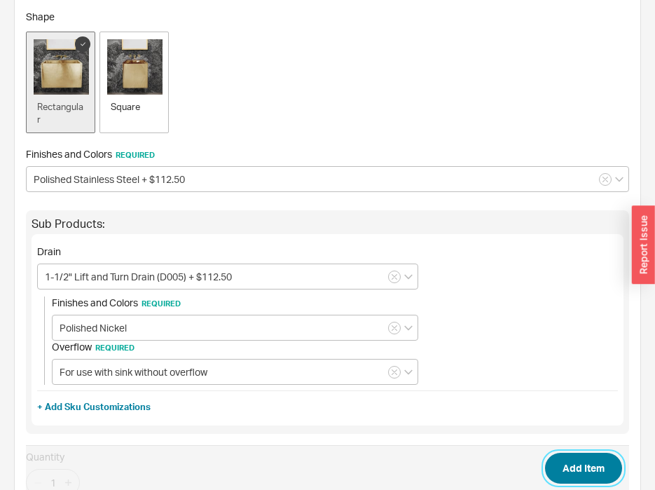
click at [608, 464] on button "Add Item" at bounding box center [583, 468] width 77 height 31
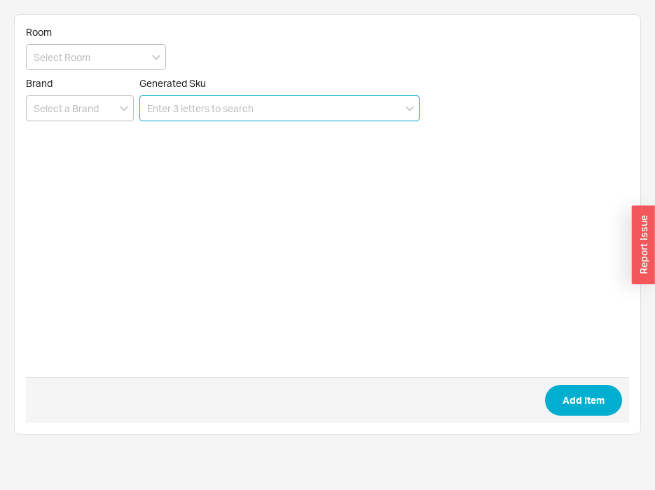
click at [244, 106] on input at bounding box center [279, 108] width 280 height 26
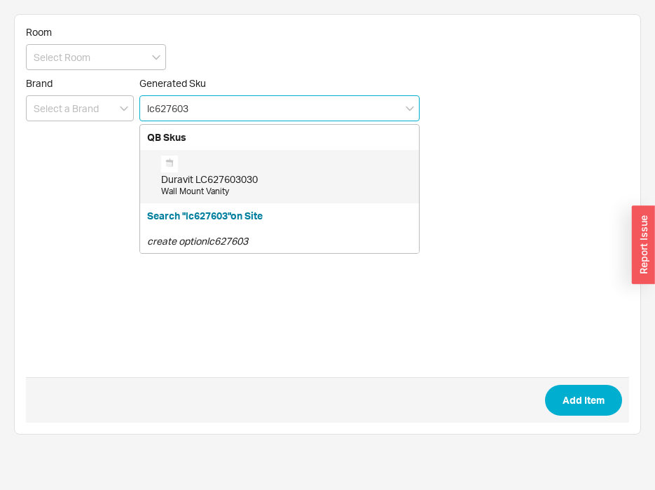
click at [240, 170] on div "Duravit LC627603030 Wall Mount Vanity" at bounding box center [286, 177] width 251 height 42
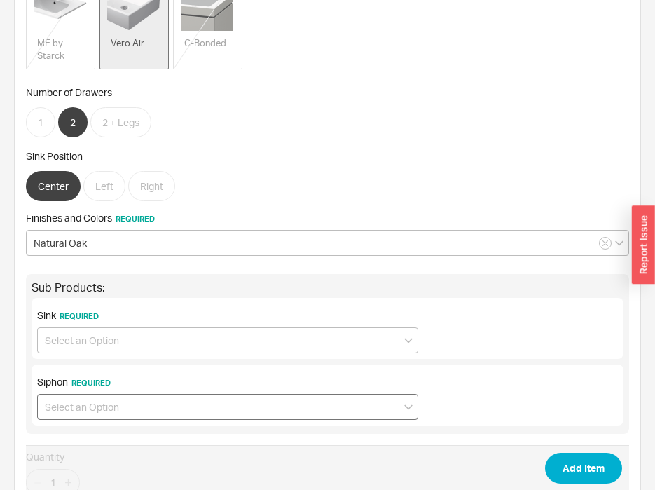
scroll to position [483, 0]
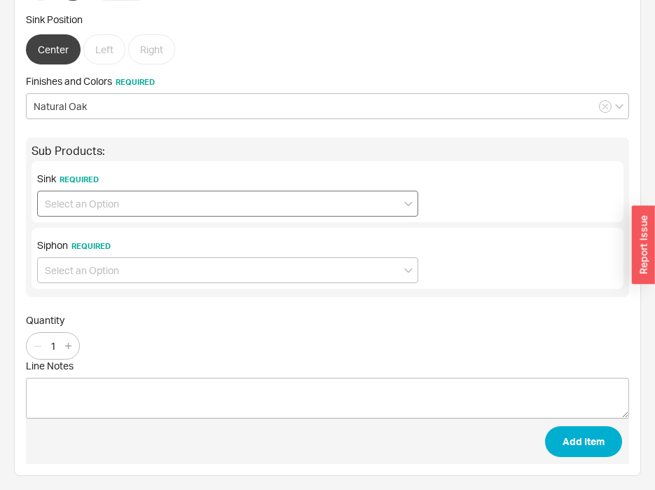
type input "LC627603030"
click at [139, 209] on input at bounding box center [227, 204] width 381 height 26
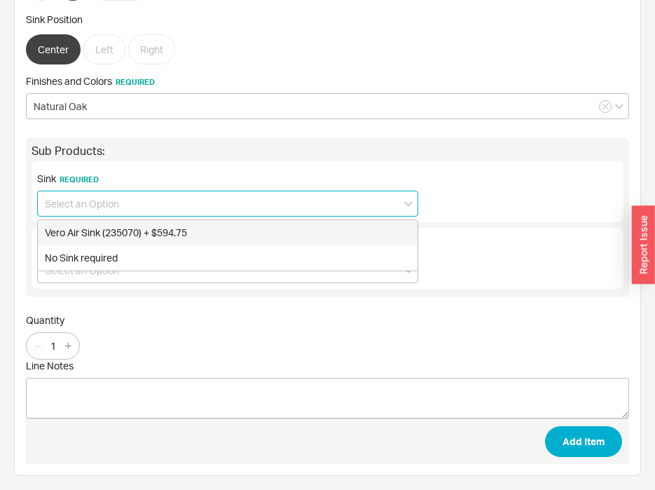
click at [151, 228] on div "Vero Air Sink (235070) + $594.75" at bounding box center [228, 232] width 380 height 25
type input "Vero Air Sink (235070) + $594.75"
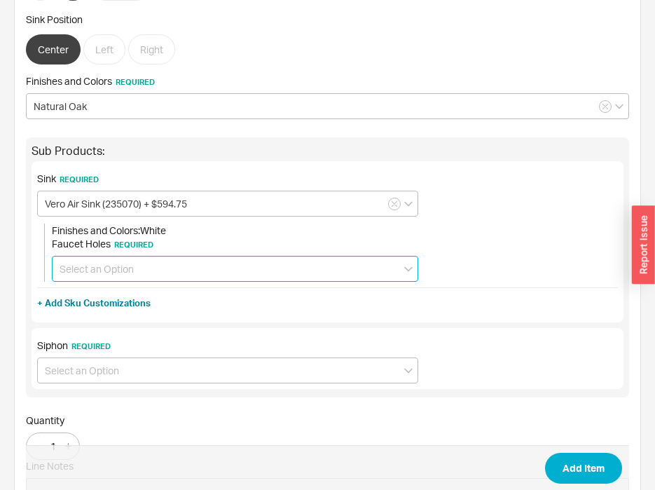
click at [159, 276] on input at bounding box center [235, 269] width 366 height 26
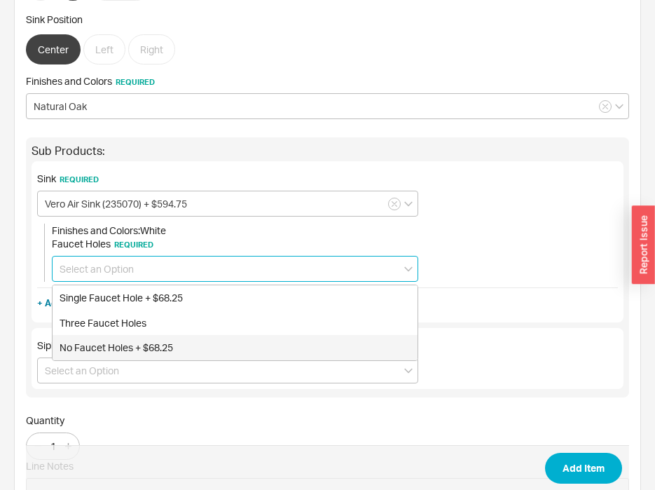
click at [182, 340] on div "No Faucet Holes + $68.25" at bounding box center [235, 347] width 365 height 25
type input "No Faucet Holes + $68.25"
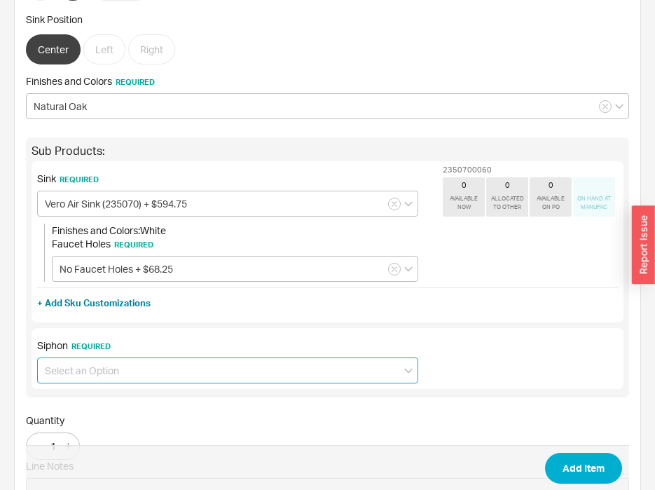
click at [186, 367] on input at bounding box center [227, 370] width 381 height 26
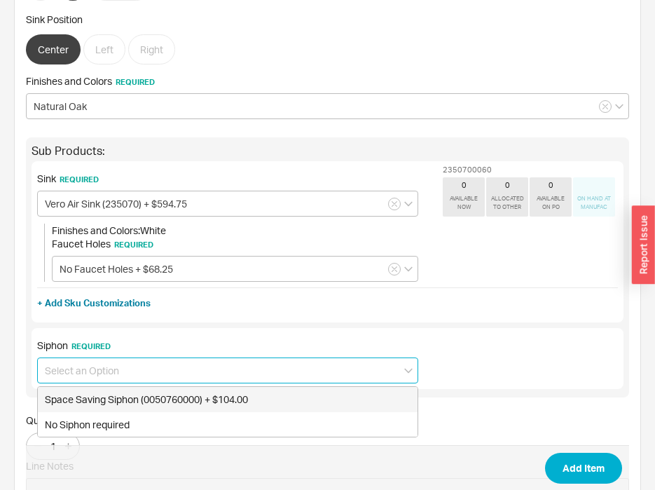
click at [199, 394] on div "Space Saving Siphon (0050760000) + $104.00" at bounding box center [228, 399] width 380 height 25
type input "Space Saving Siphon (0050760000) + $104.00"
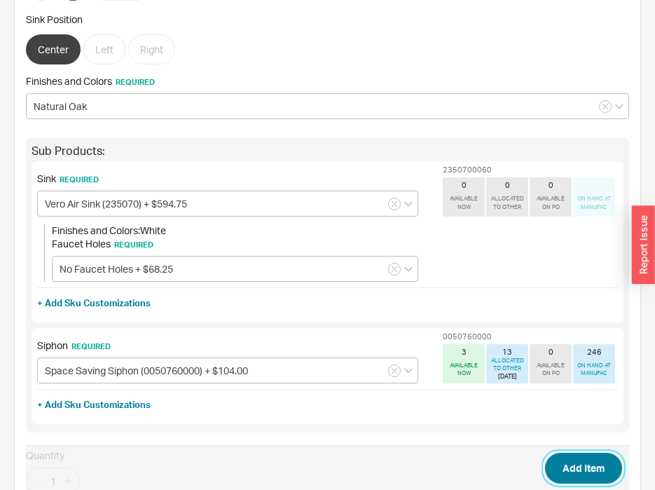
click at [586, 466] on button "Add Item" at bounding box center [583, 468] width 77 height 31
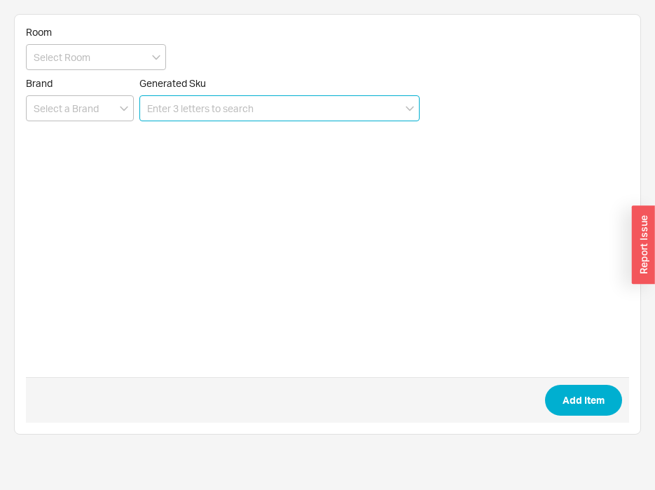
scroll to position [0, 0]
